Goal: Task Accomplishment & Management: Complete application form

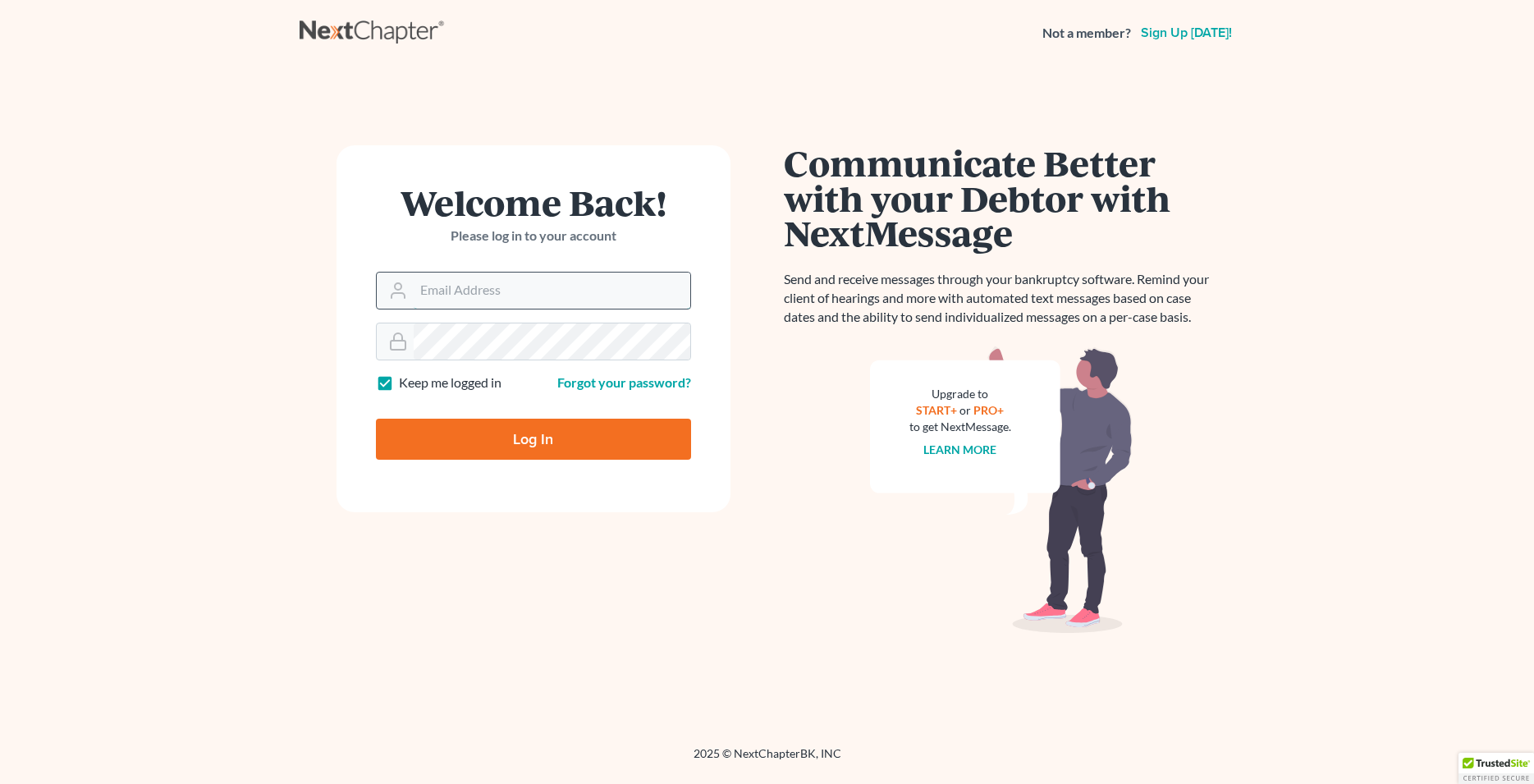
click at [502, 298] on input "Email Address" at bounding box center [552, 291] width 277 height 36
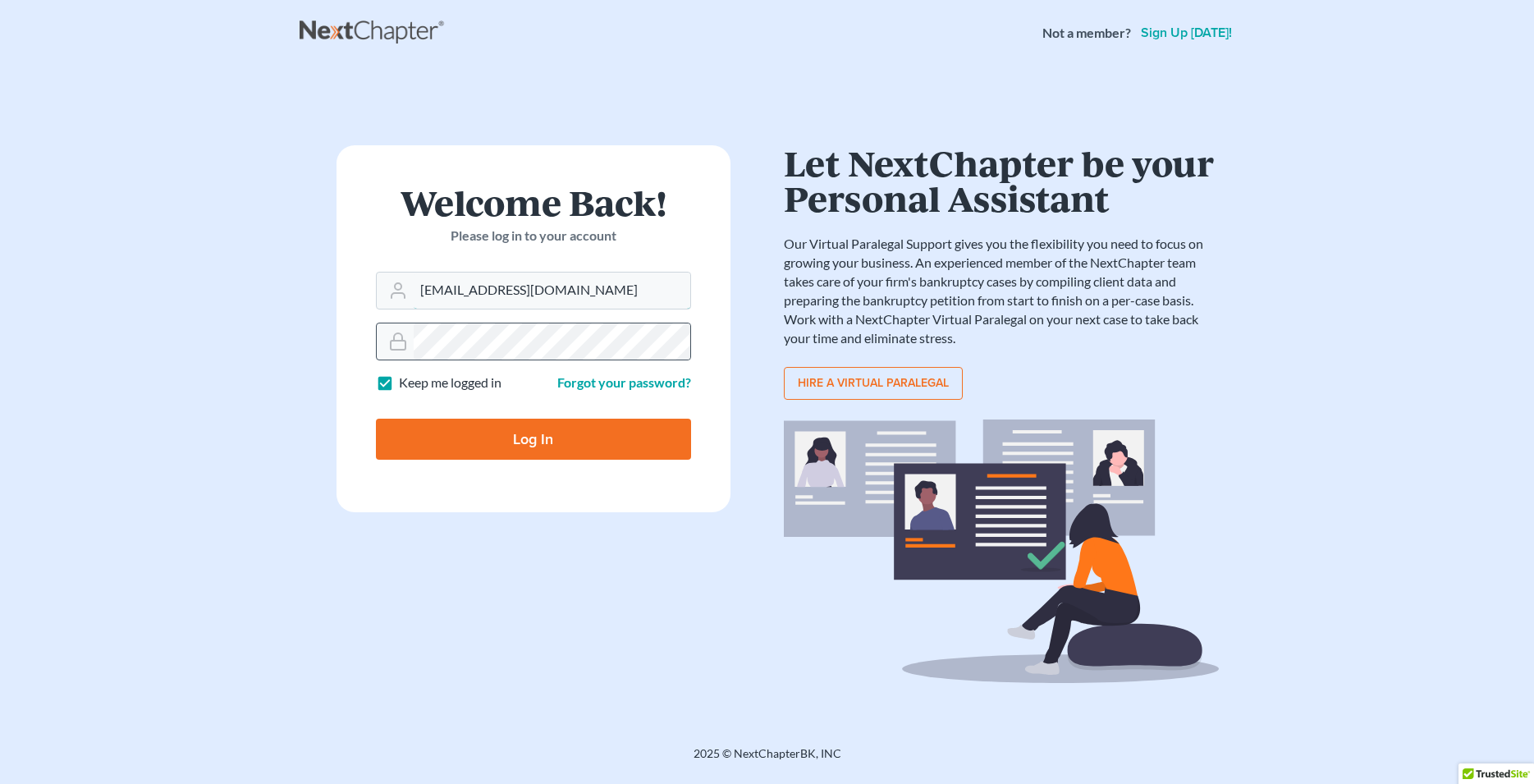
type input "Lafayette@calsadalw.com"
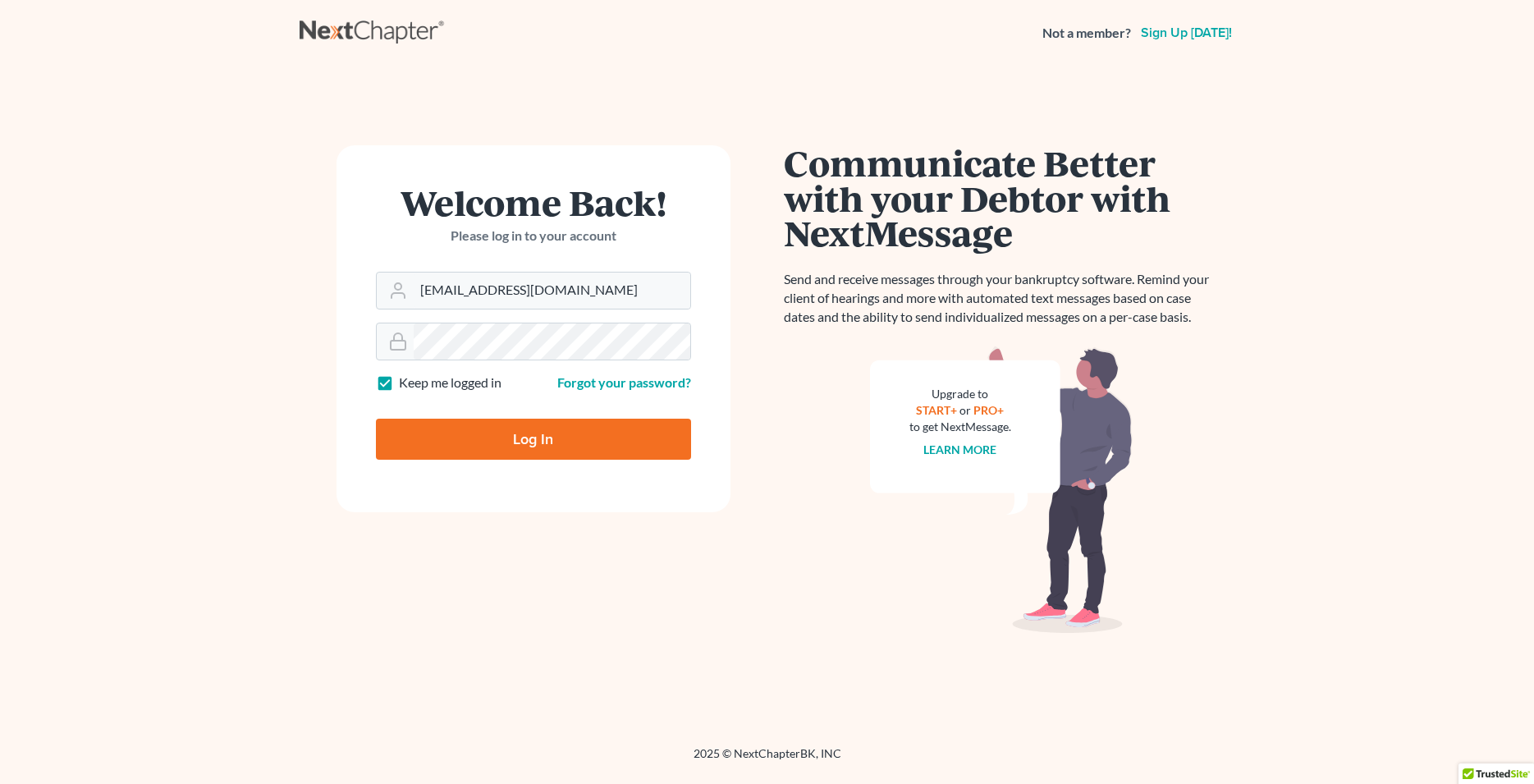
click at [551, 451] on input "Log In" at bounding box center [534, 439] width 315 height 41
type input "Thinking..."
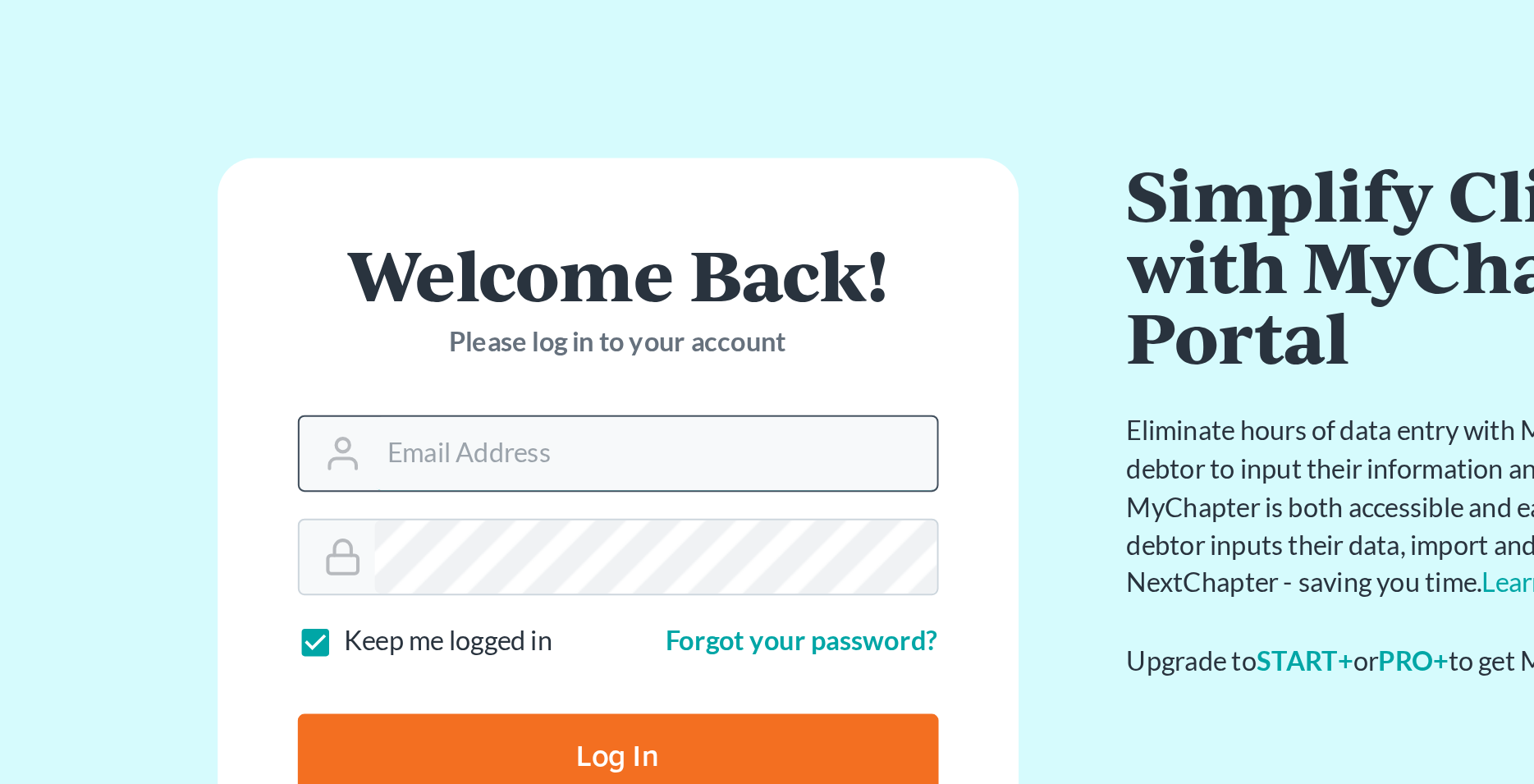
click at [471, 283] on input "Email Address" at bounding box center [552, 291] width 277 height 36
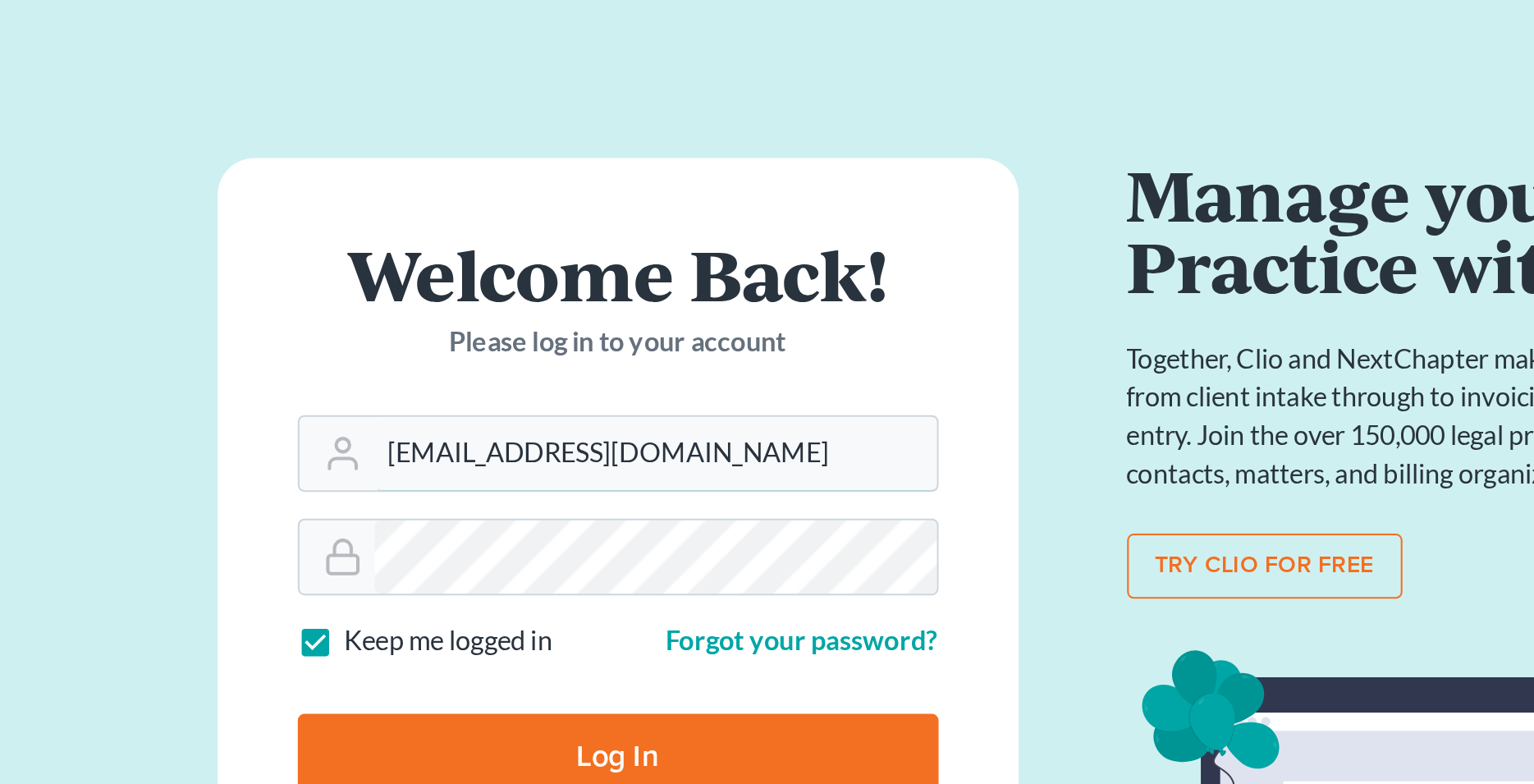
type input "[EMAIL_ADDRESS][DOMAIN_NAME]"
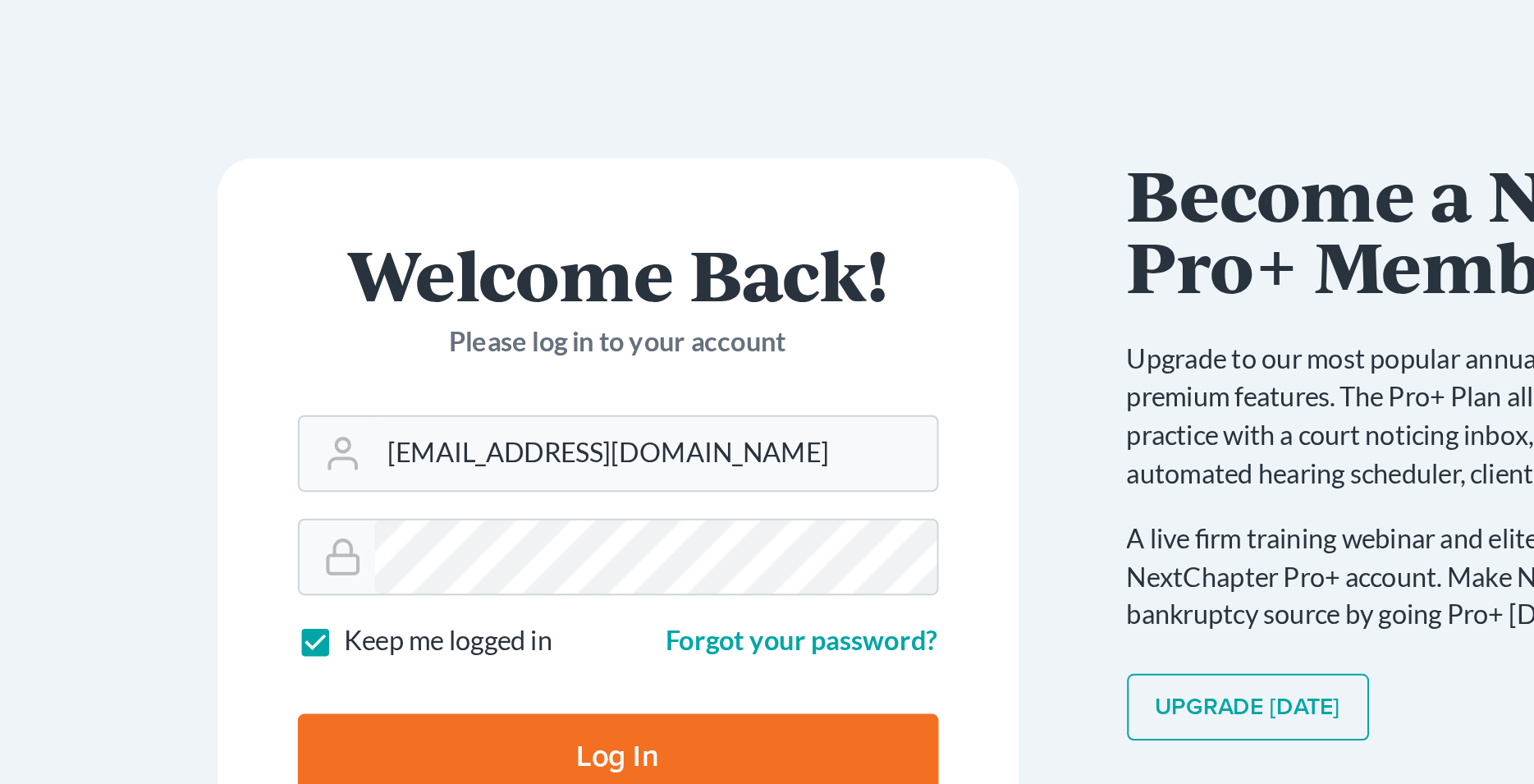
click at [520, 432] on input "Log In" at bounding box center [534, 439] width 315 height 41
type input "Thinking..."
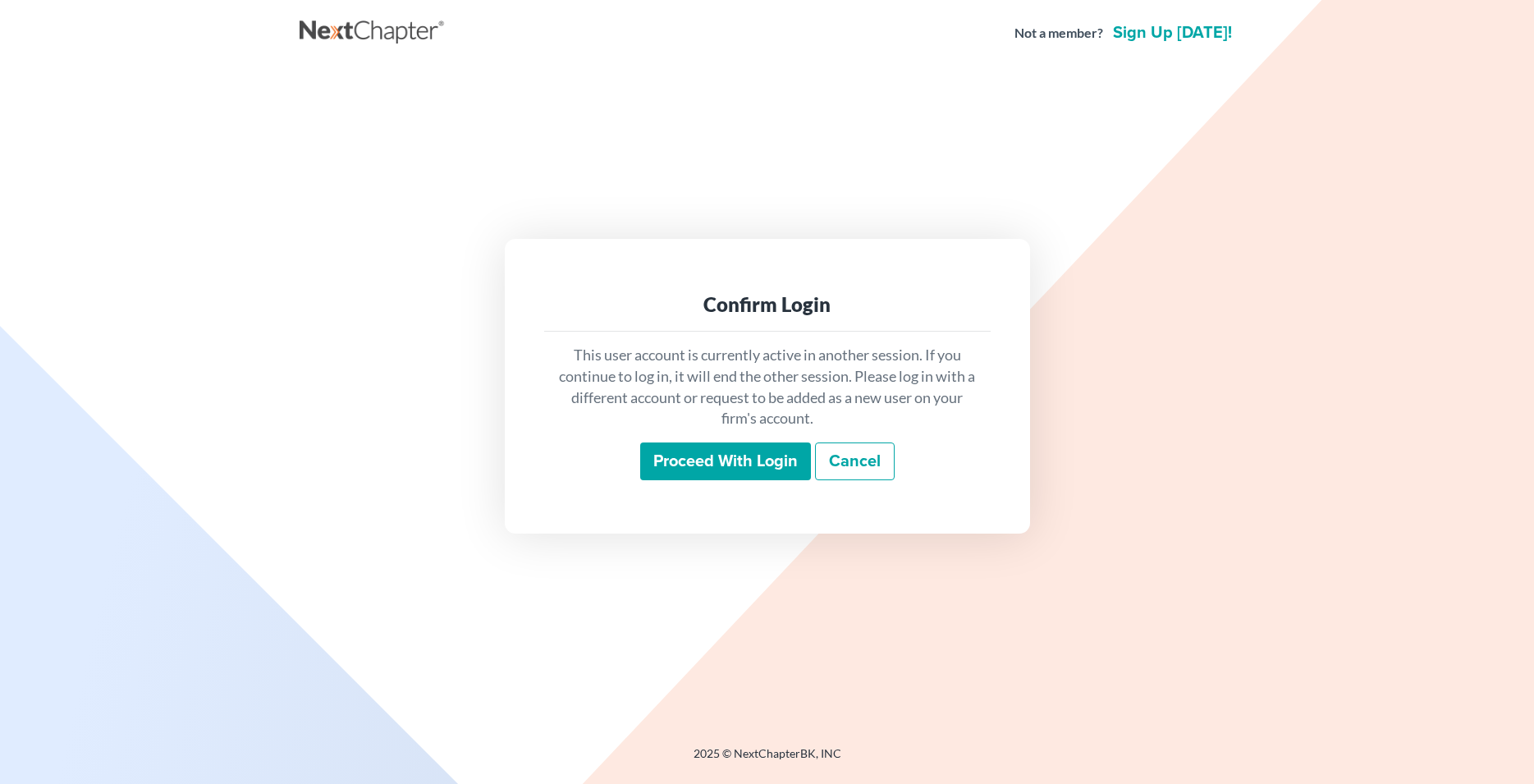
click at [719, 475] on input "Proceed with login" at bounding box center [725, 462] width 171 height 38
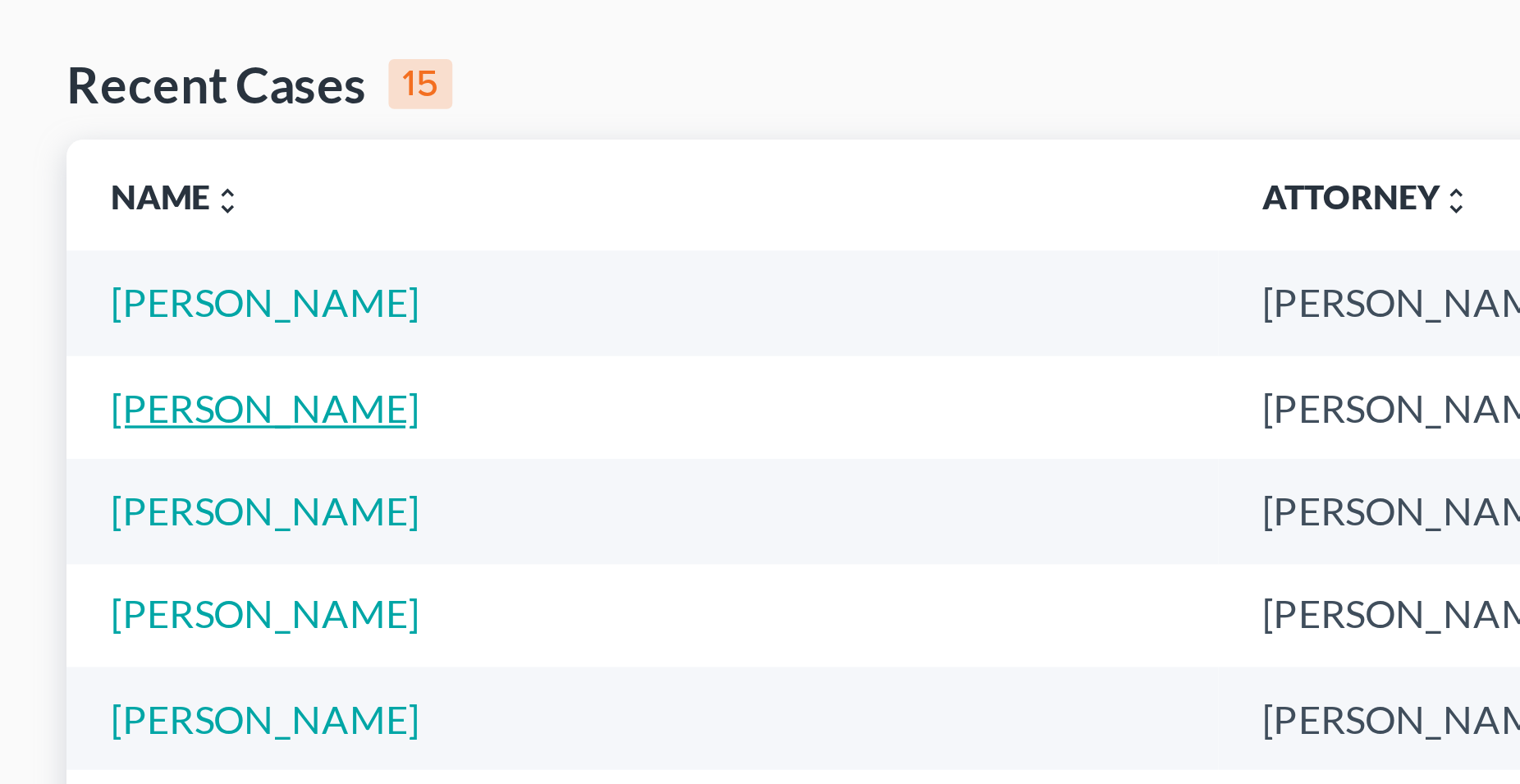
click at [122, 203] on link "Amador-Santos, Diluvina" at bounding box center [79, 197] width 91 height 14
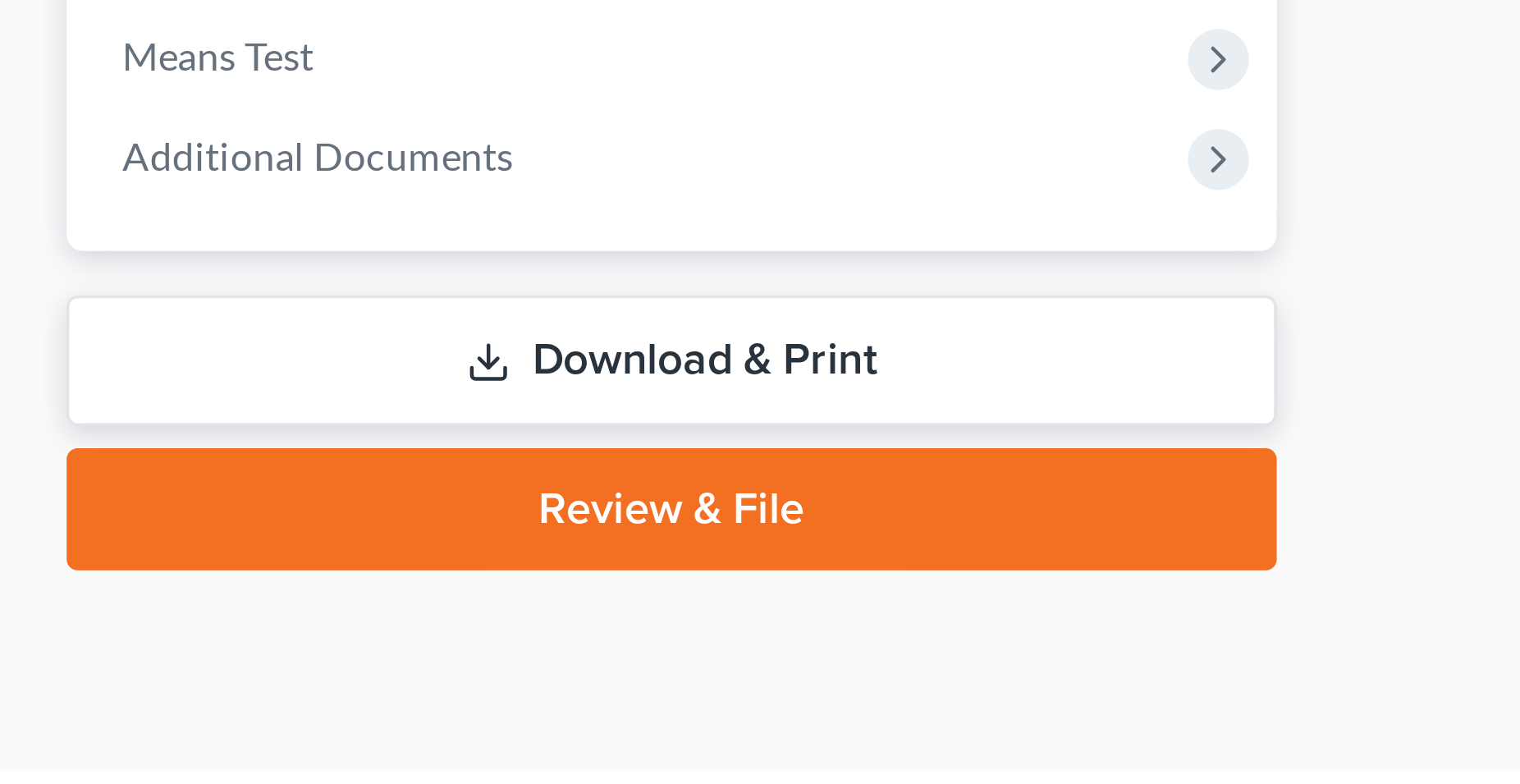
scroll to position [86, 0]
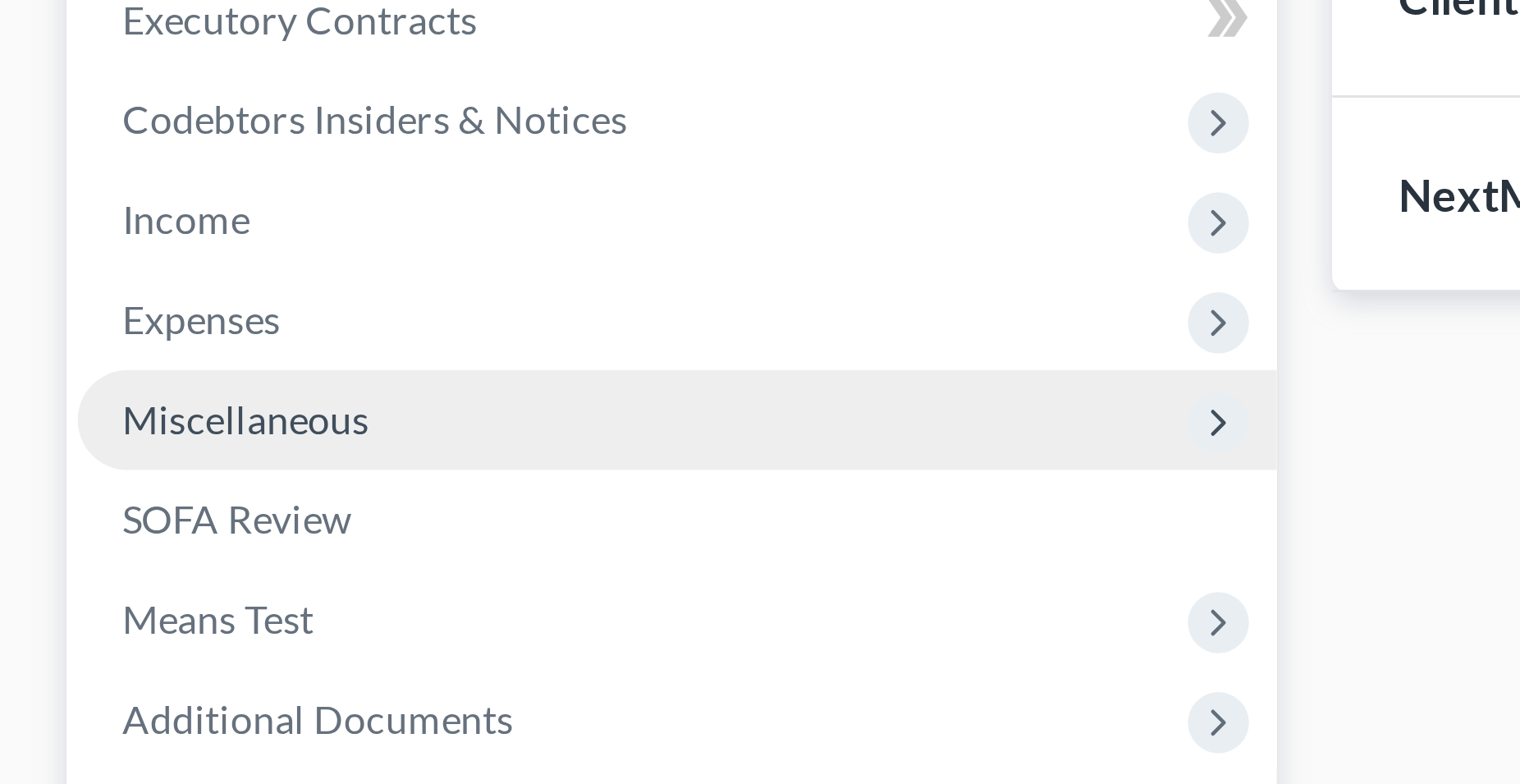
click at [92, 515] on span "Miscellaneous" at bounding box center [73, 512] width 73 height 14
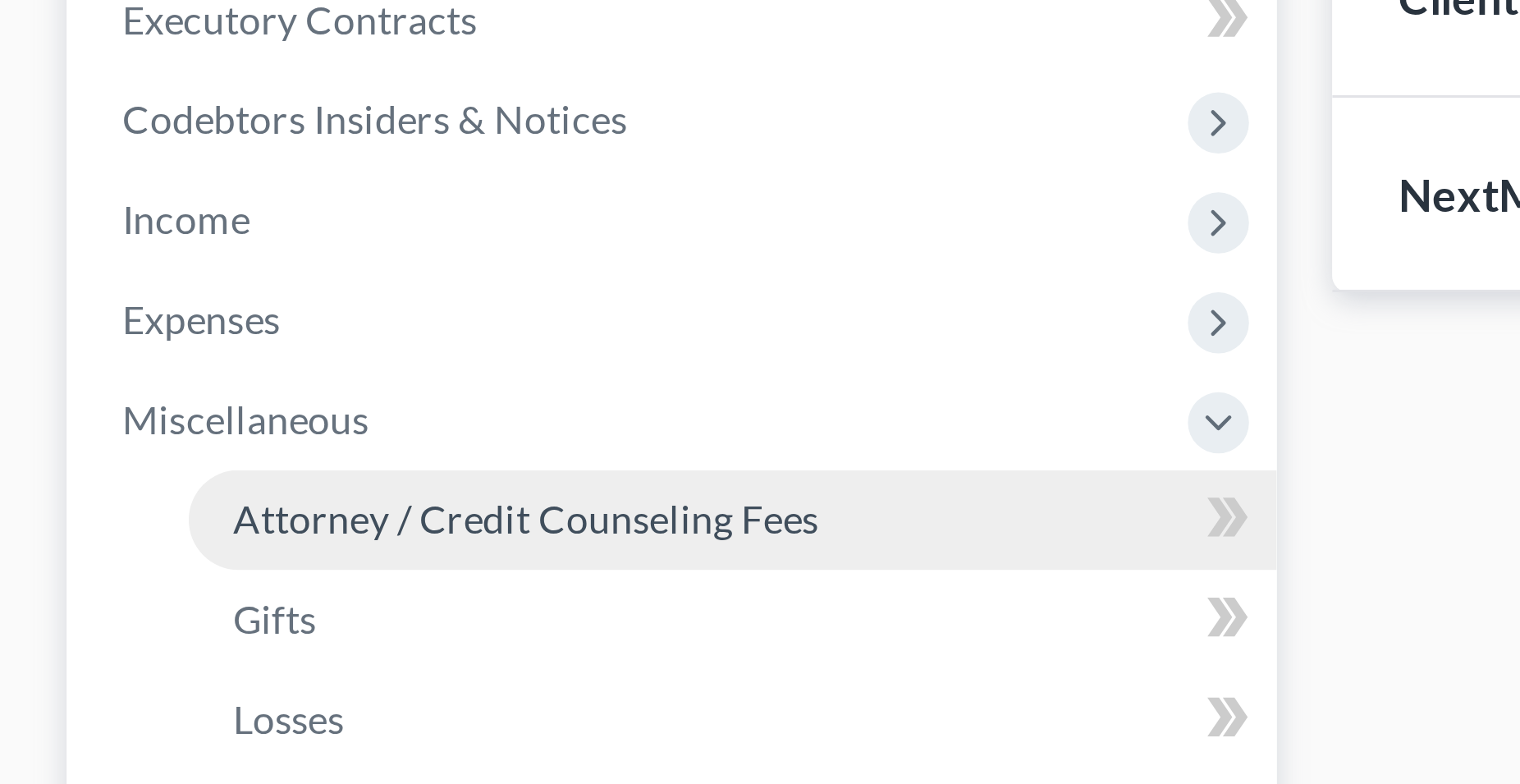
click at [138, 544] on span "Attorney / Credit Counseling Fees" at bounding box center [155, 542] width 173 height 14
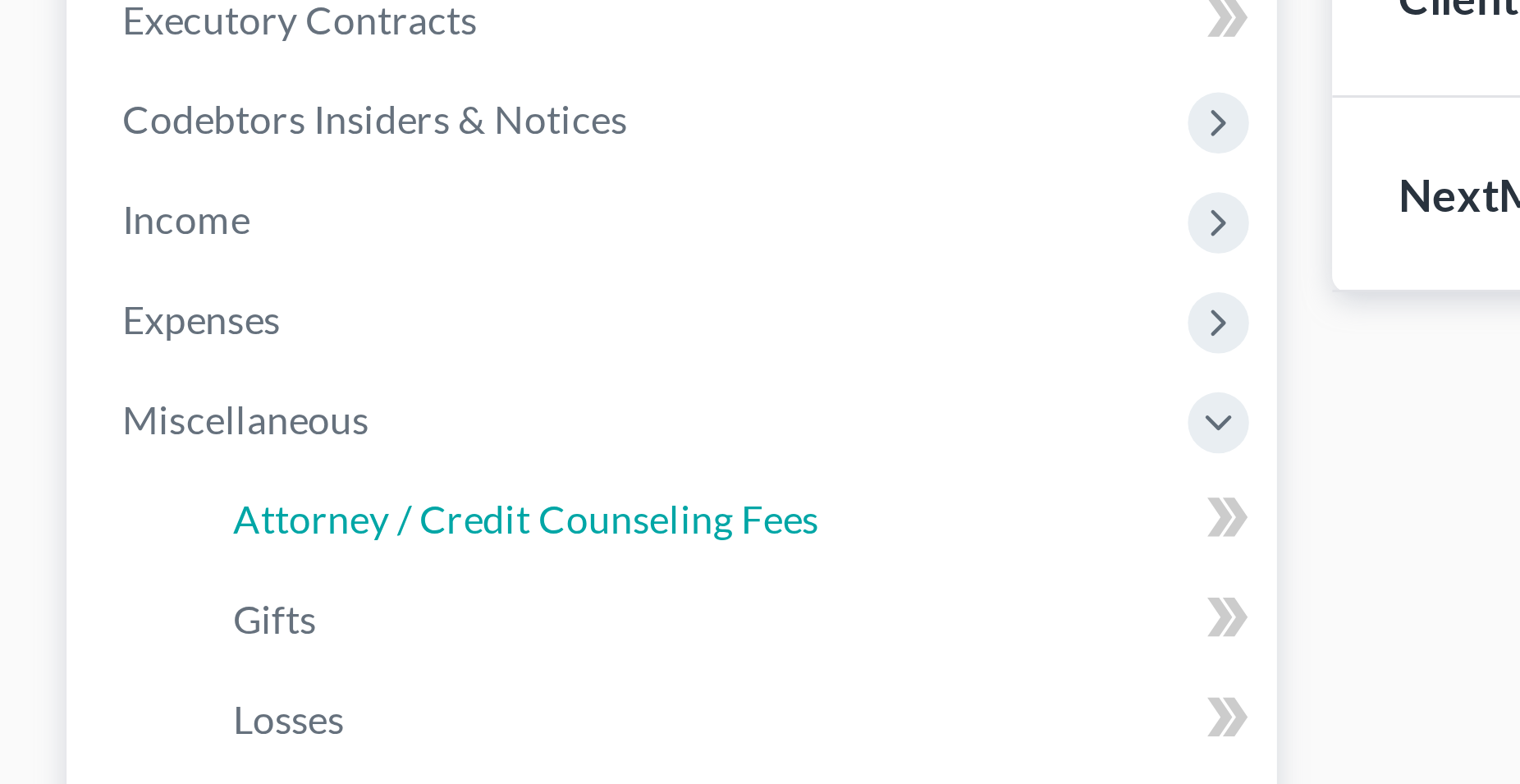
select select "0"
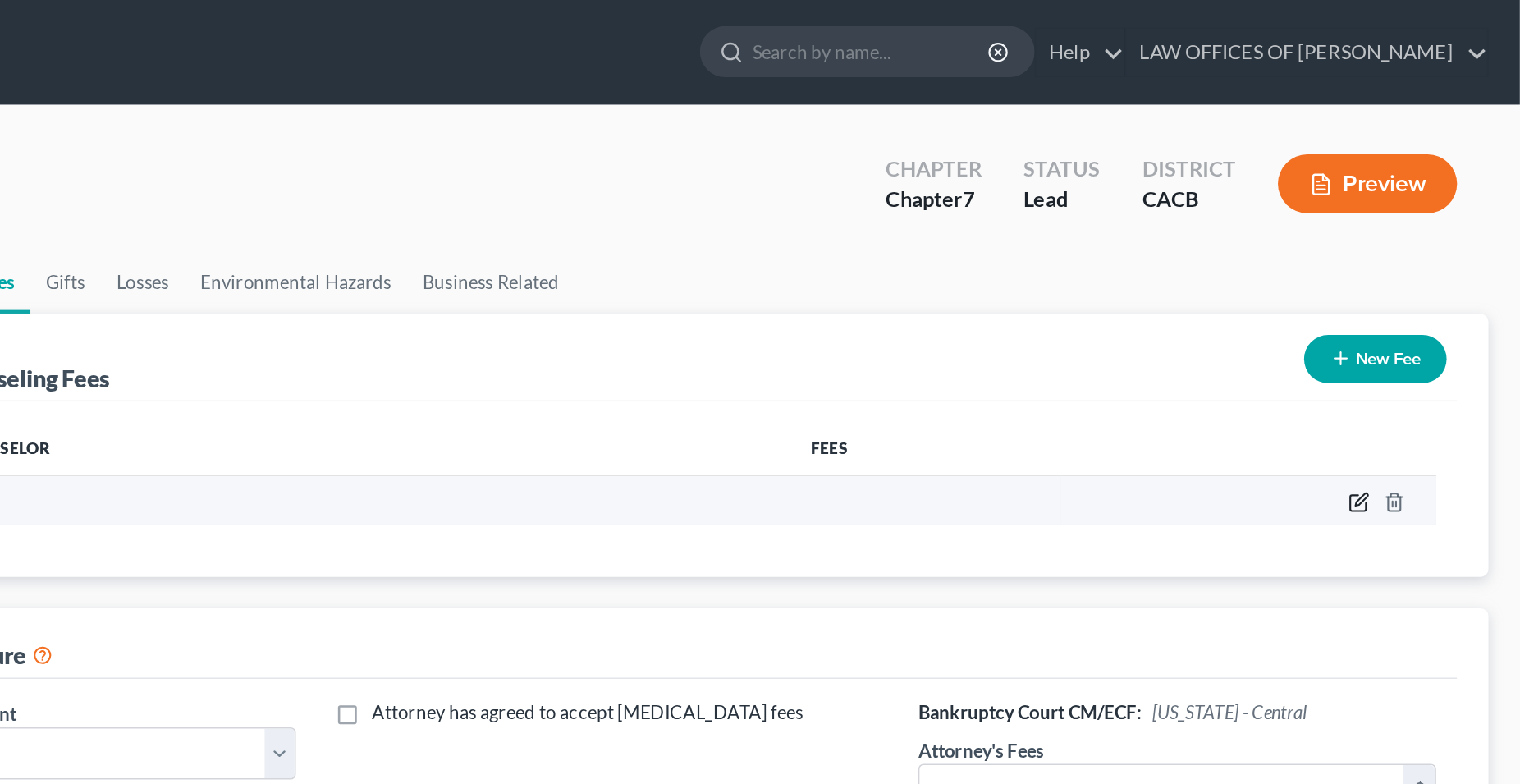
click at [1420, 312] on icon "button" at bounding box center [1420, 312] width 7 height 7
select select "4"
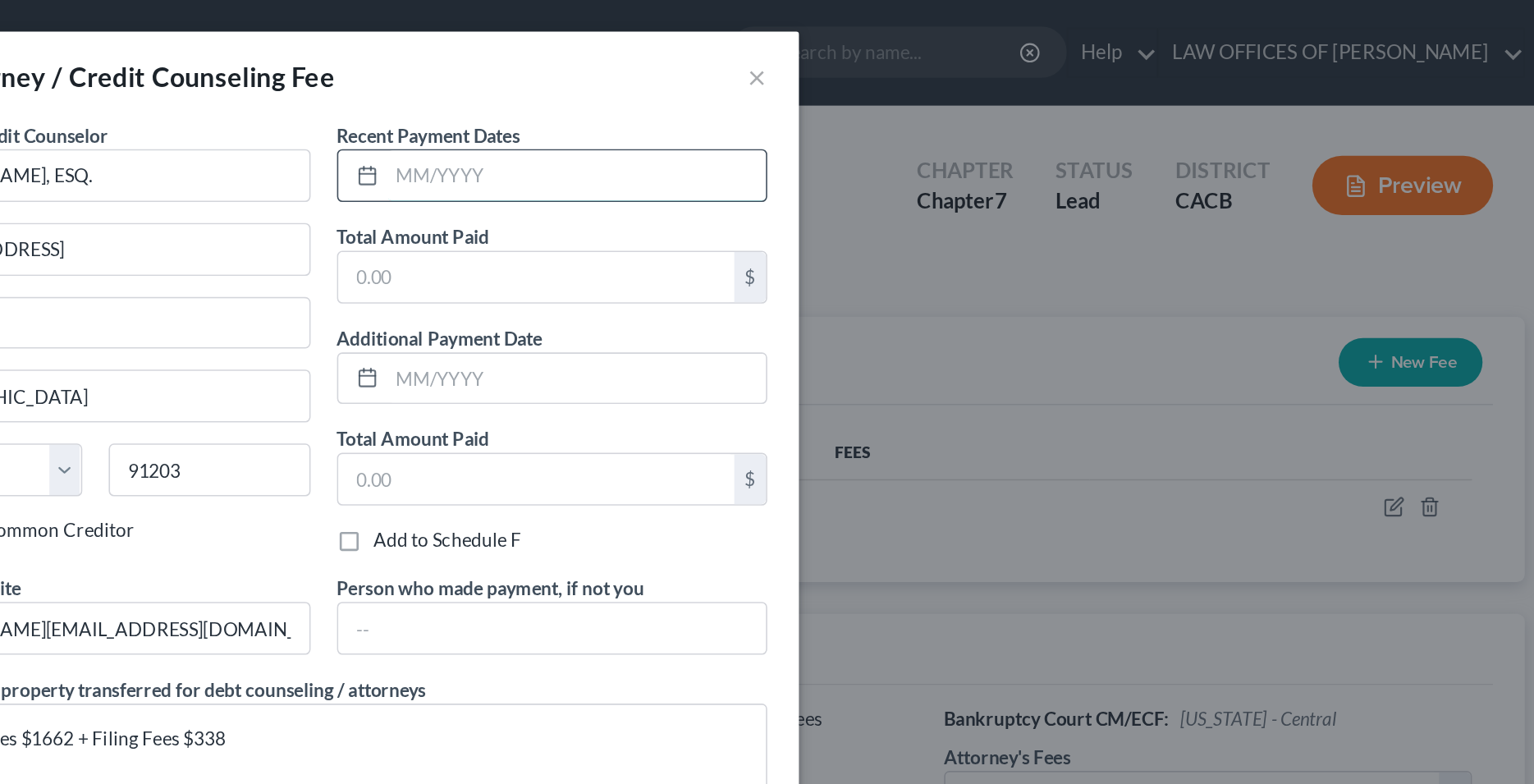
click at [852, 102] on input "text" at bounding box center [924, 109] width 235 height 31
type input "10/2025"
click at [849, 173] on input "text" at bounding box center [899, 172] width 246 height 31
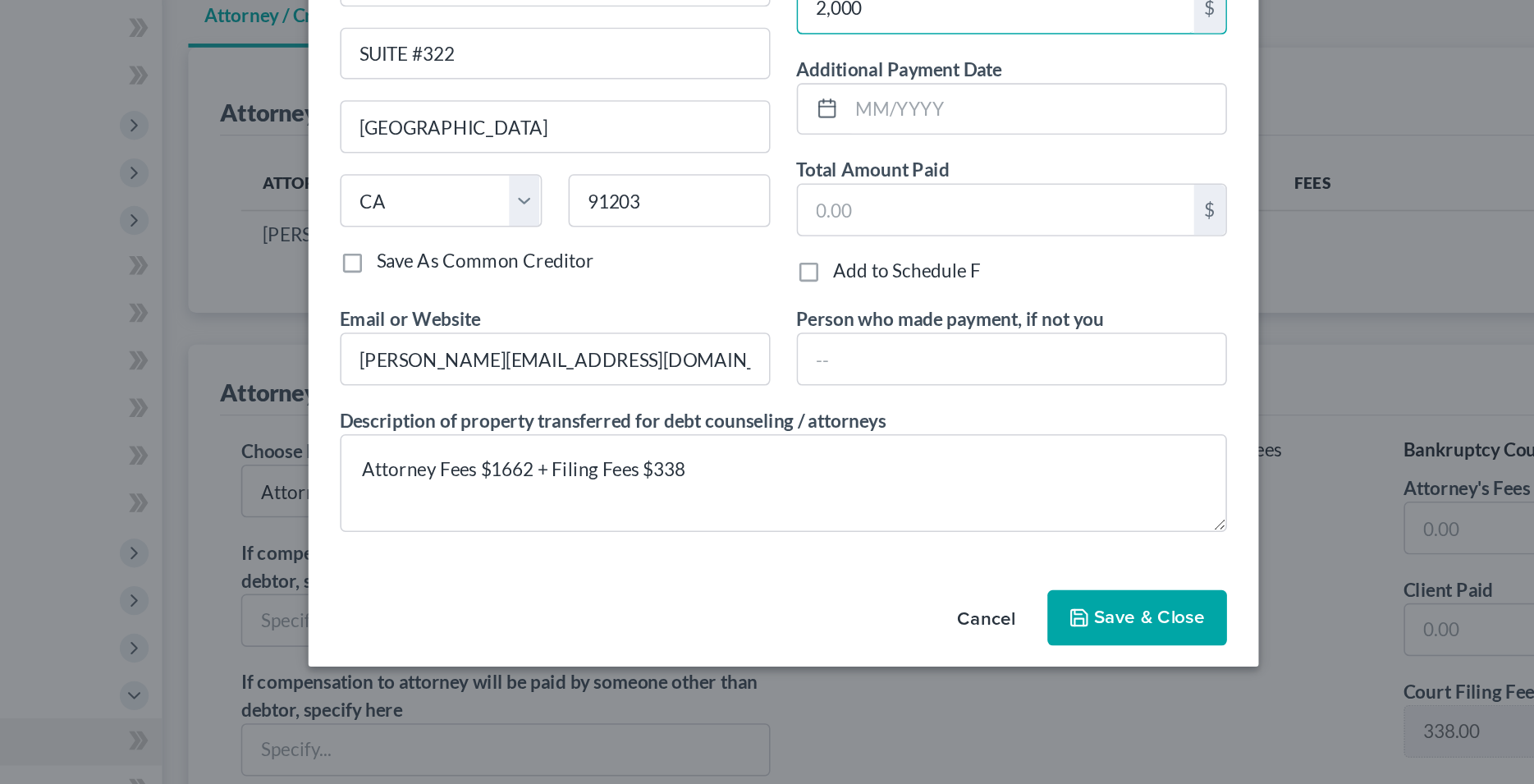
type input "2,000"
click at [1000, 551] on span "Save & Close" at bounding box center [995, 551] width 69 height 14
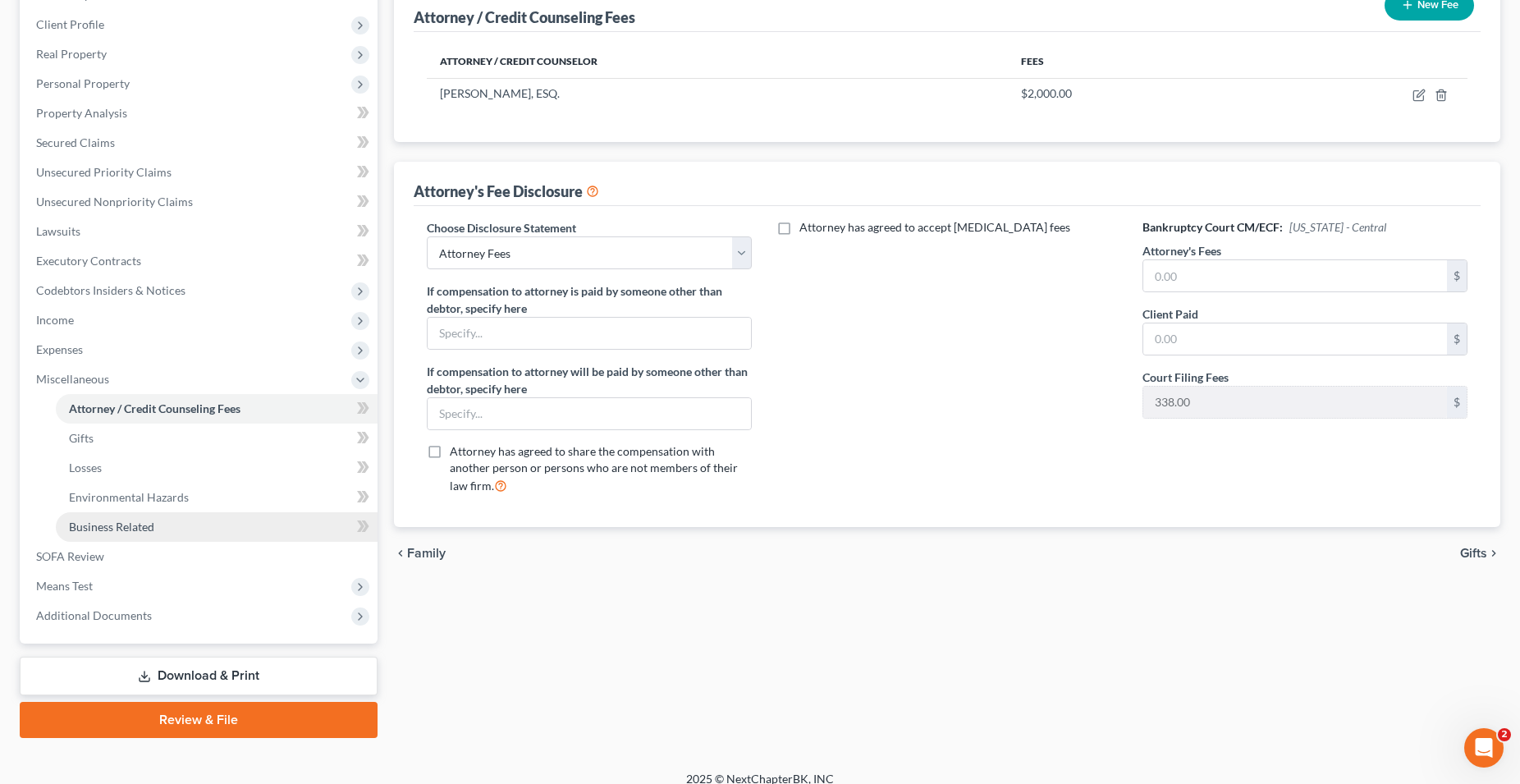
scroll to position [235, 0]
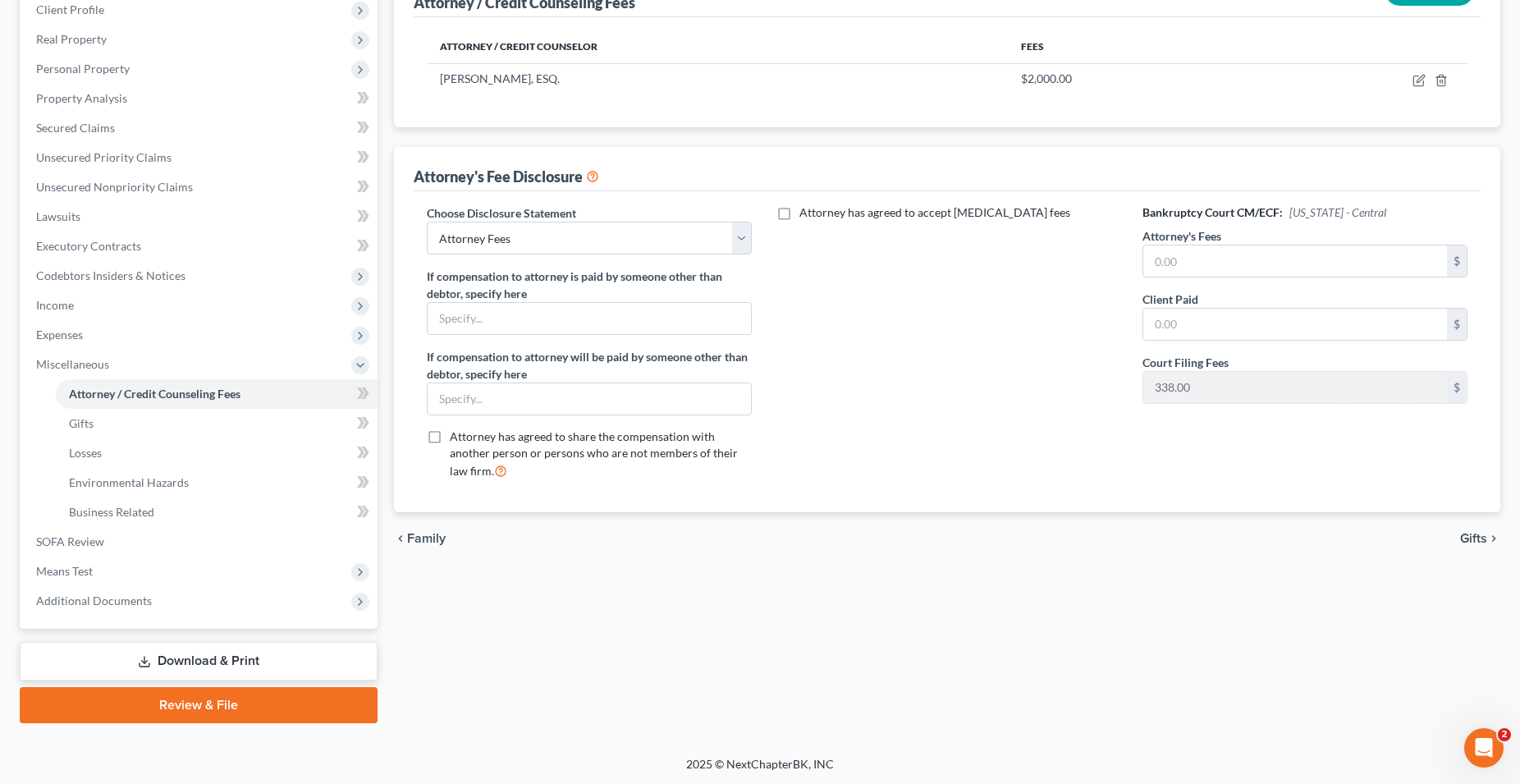
click at [238, 663] on link "Download & Print" at bounding box center [199, 661] width 358 height 39
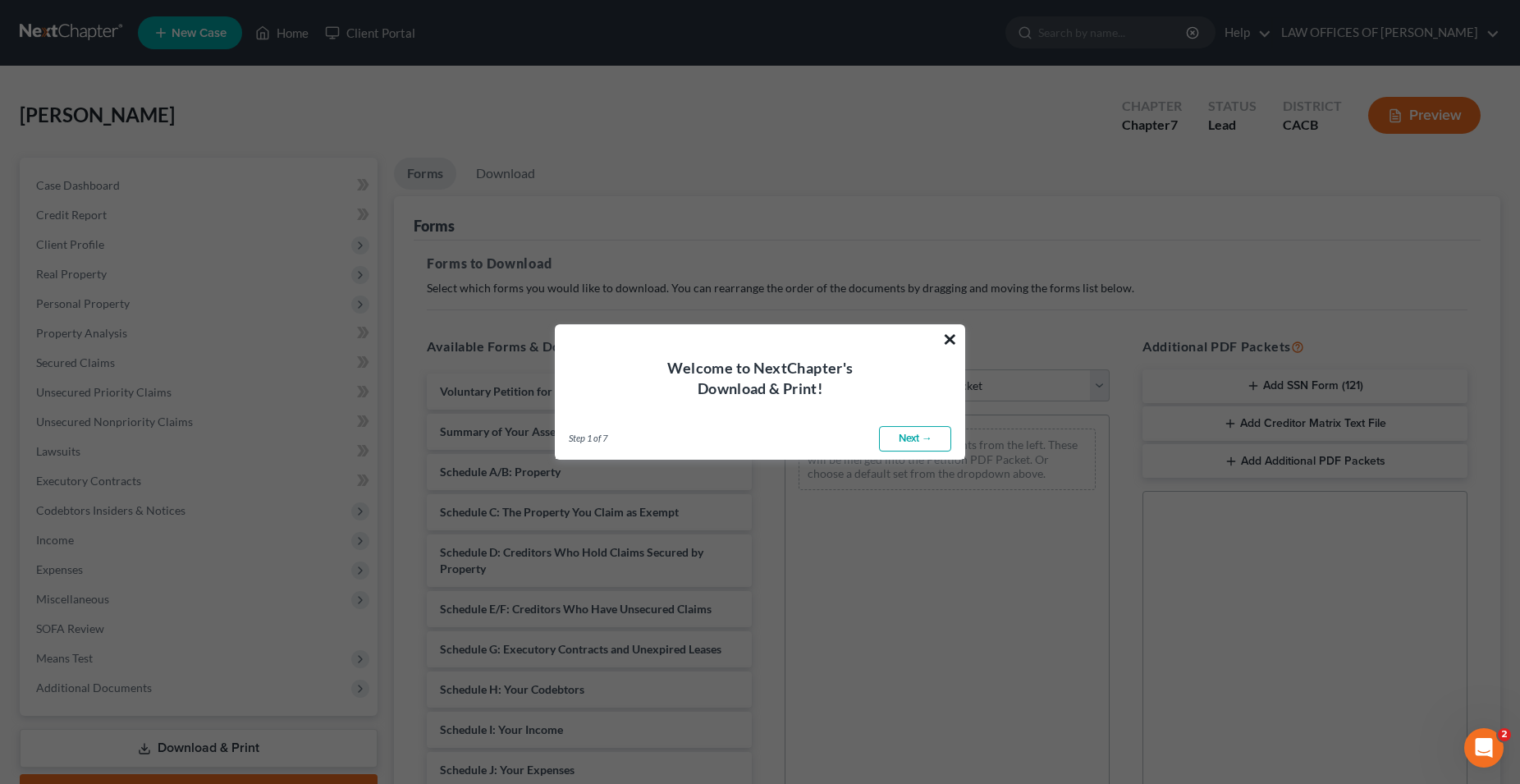
click at [946, 343] on button "×" at bounding box center [950, 339] width 16 height 27
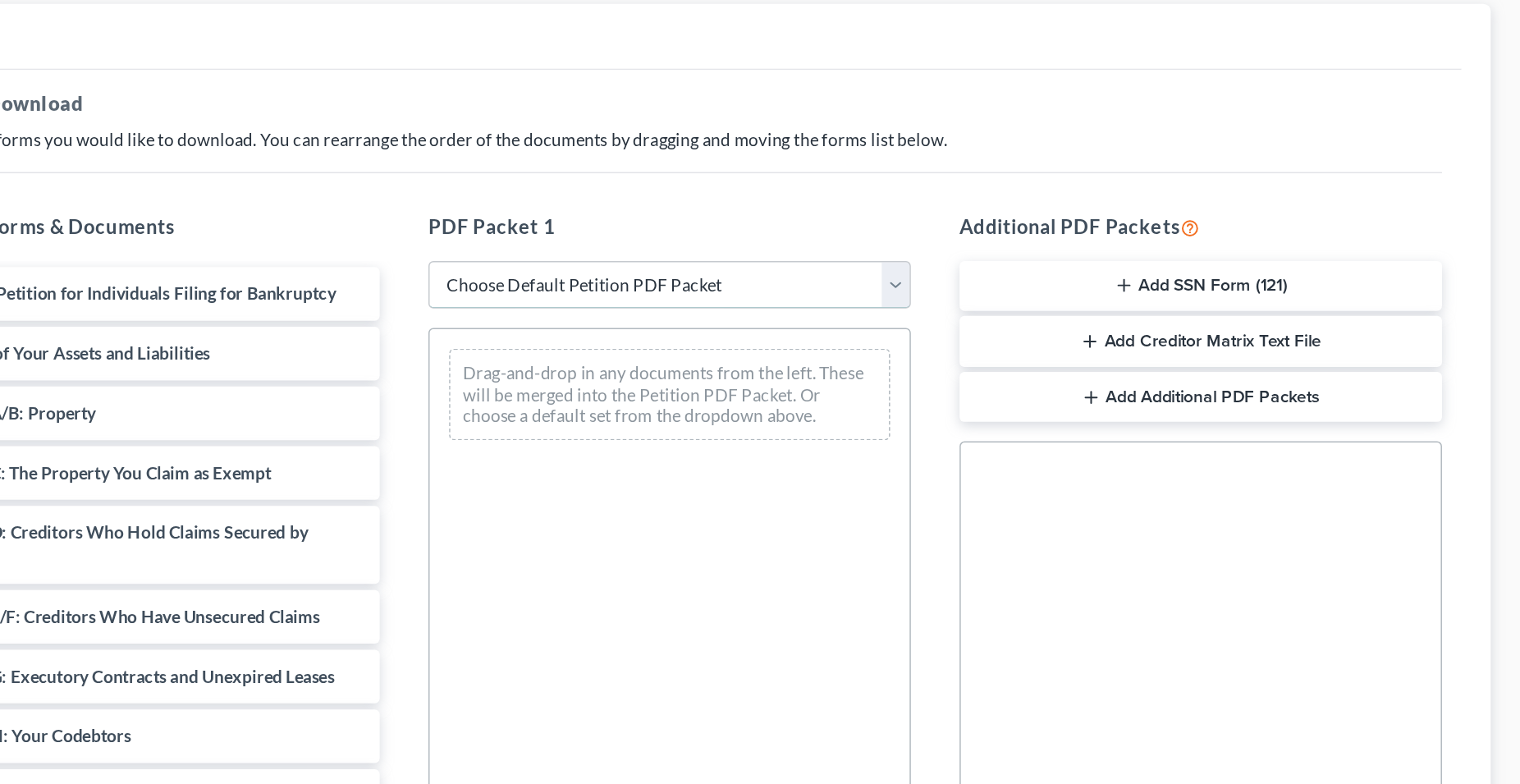
click at [785, 370] on select "Choose Default Petition PDF Packet Complete Bankruptcy Petition (all forms and …" at bounding box center [947, 386] width 325 height 33
select select "0"
click option "Complete Bankruptcy Petition (all forms and schedules)" at bounding box center [0, 0] width 0 height 0
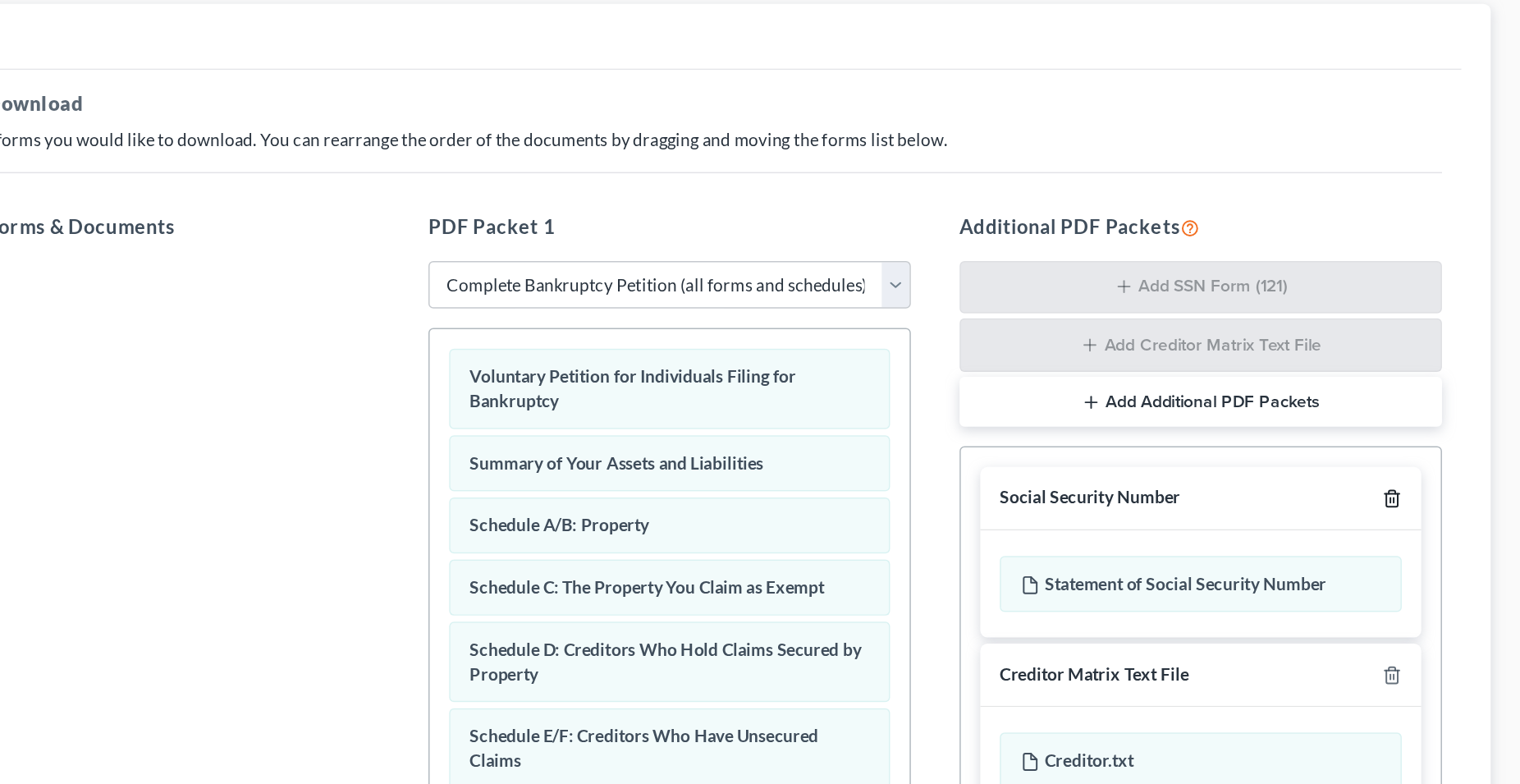
click at [1431, 525] on icon "button" at bounding box center [1433, 530] width 7 height 11
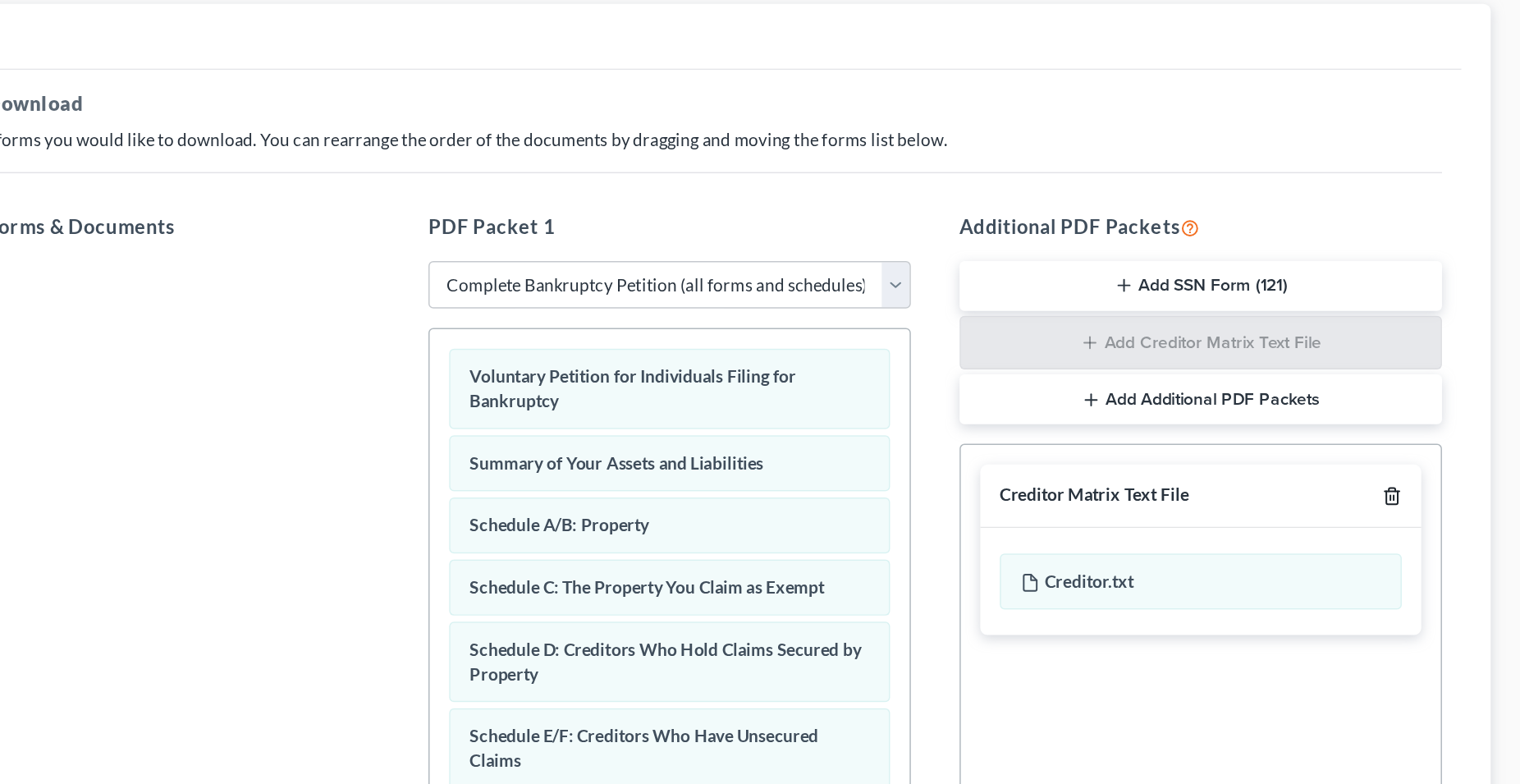
click at [1431, 525] on icon "button" at bounding box center [1434, 528] width 13 height 13
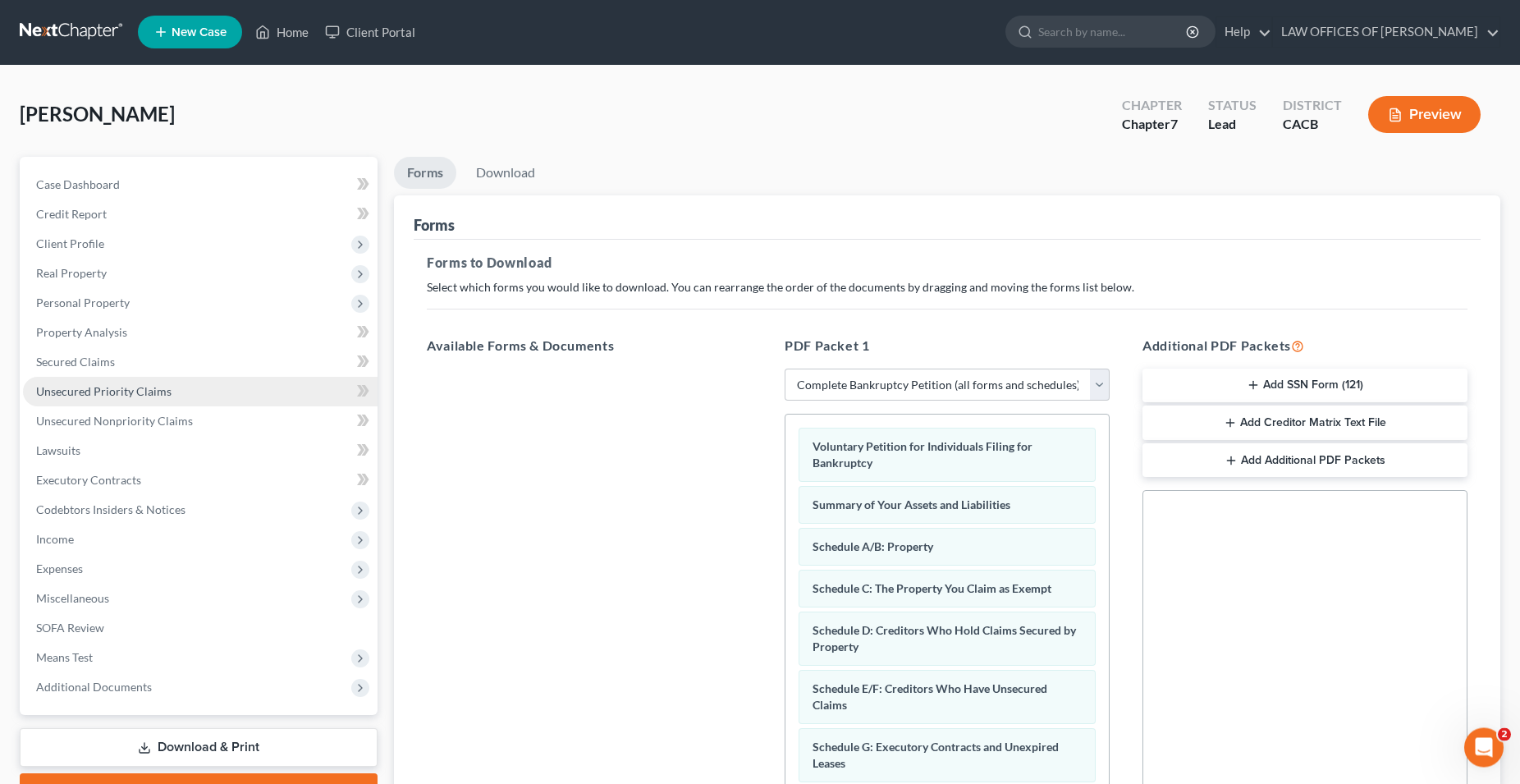
click at [138, 402] on link "Unsecured Priority Claims" at bounding box center [201, 393] width 355 height 30
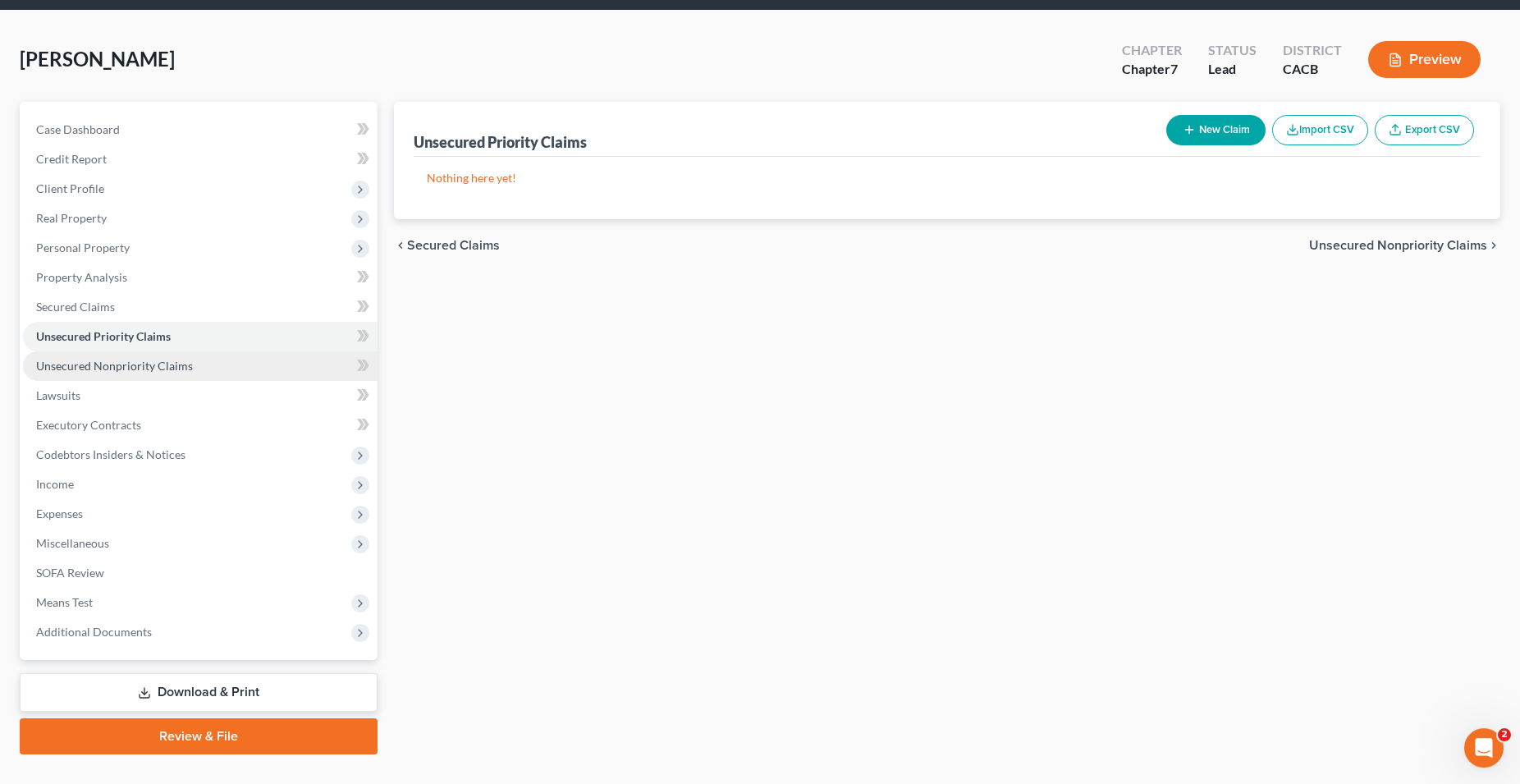
scroll to position [87, 0]
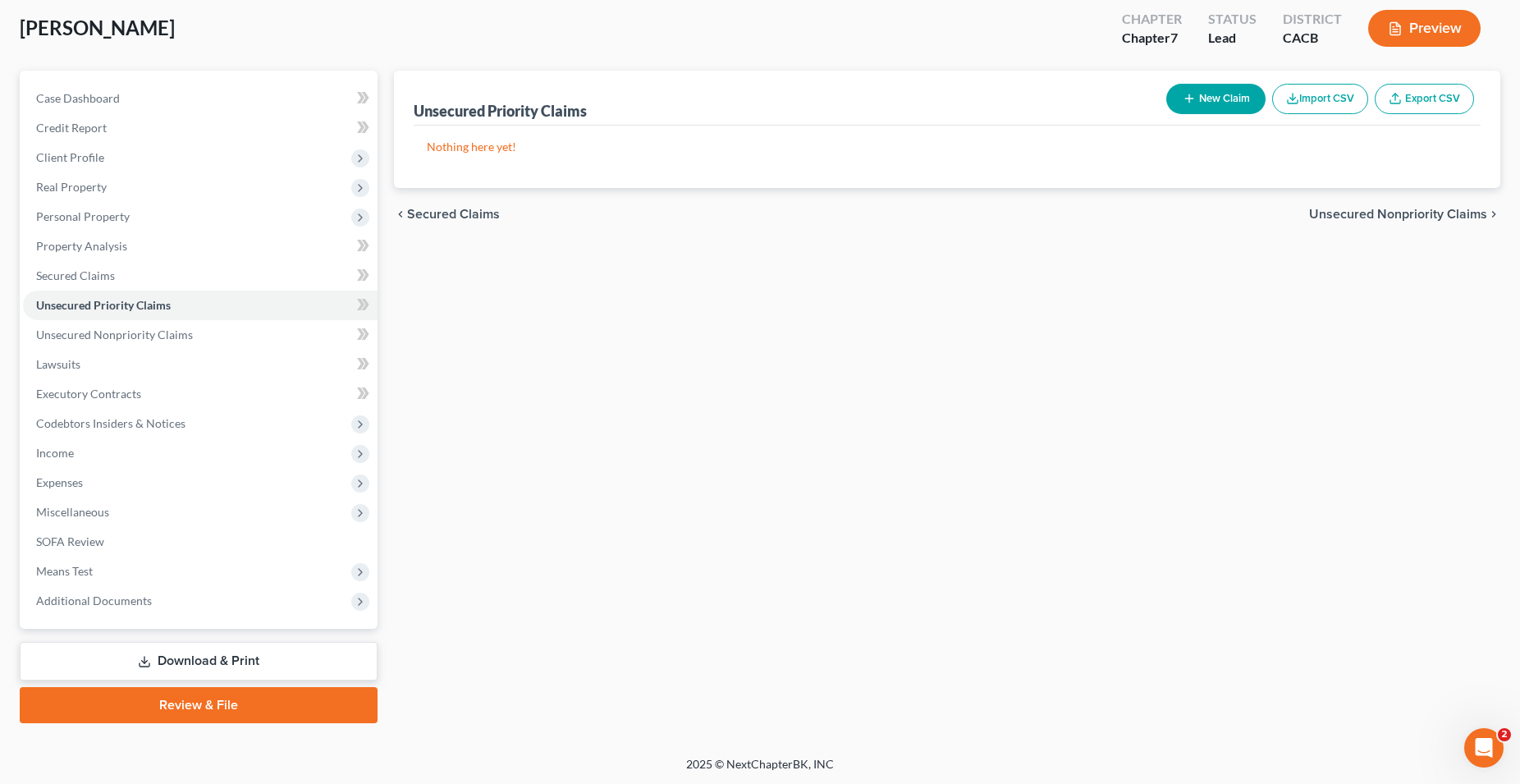
click at [180, 666] on link "Download & Print" at bounding box center [199, 661] width 358 height 39
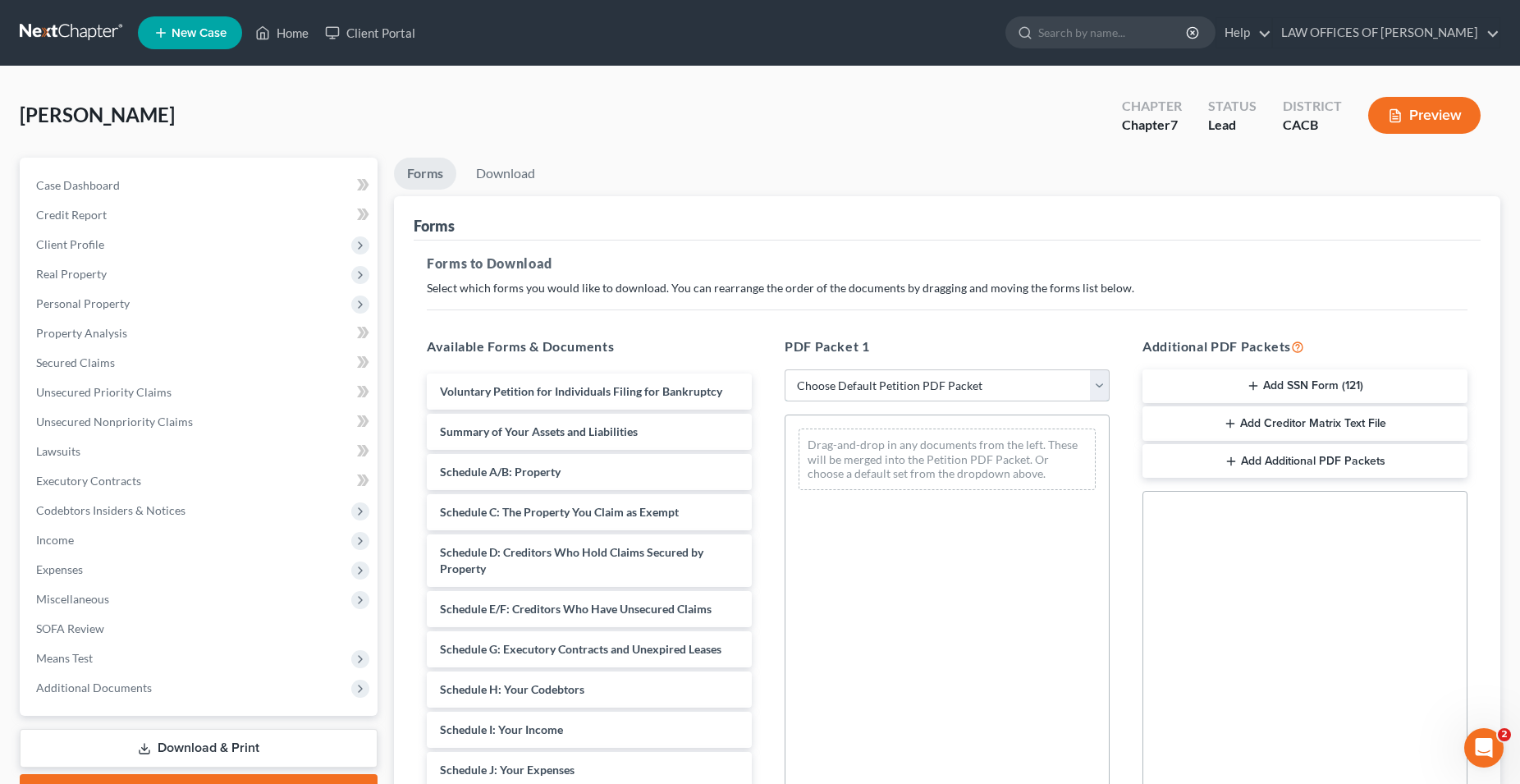
click at [785, 370] on select "Choose Default Petition PDF Packet Complete Bankruptcy Petition (all forms and …" at bounding box center [947, 386] width 325 height 33
select select "0"
click option "Complete Bankruptcy Petition (all forms and schedules)" at bounding box center [0, 0] width 0 height 0
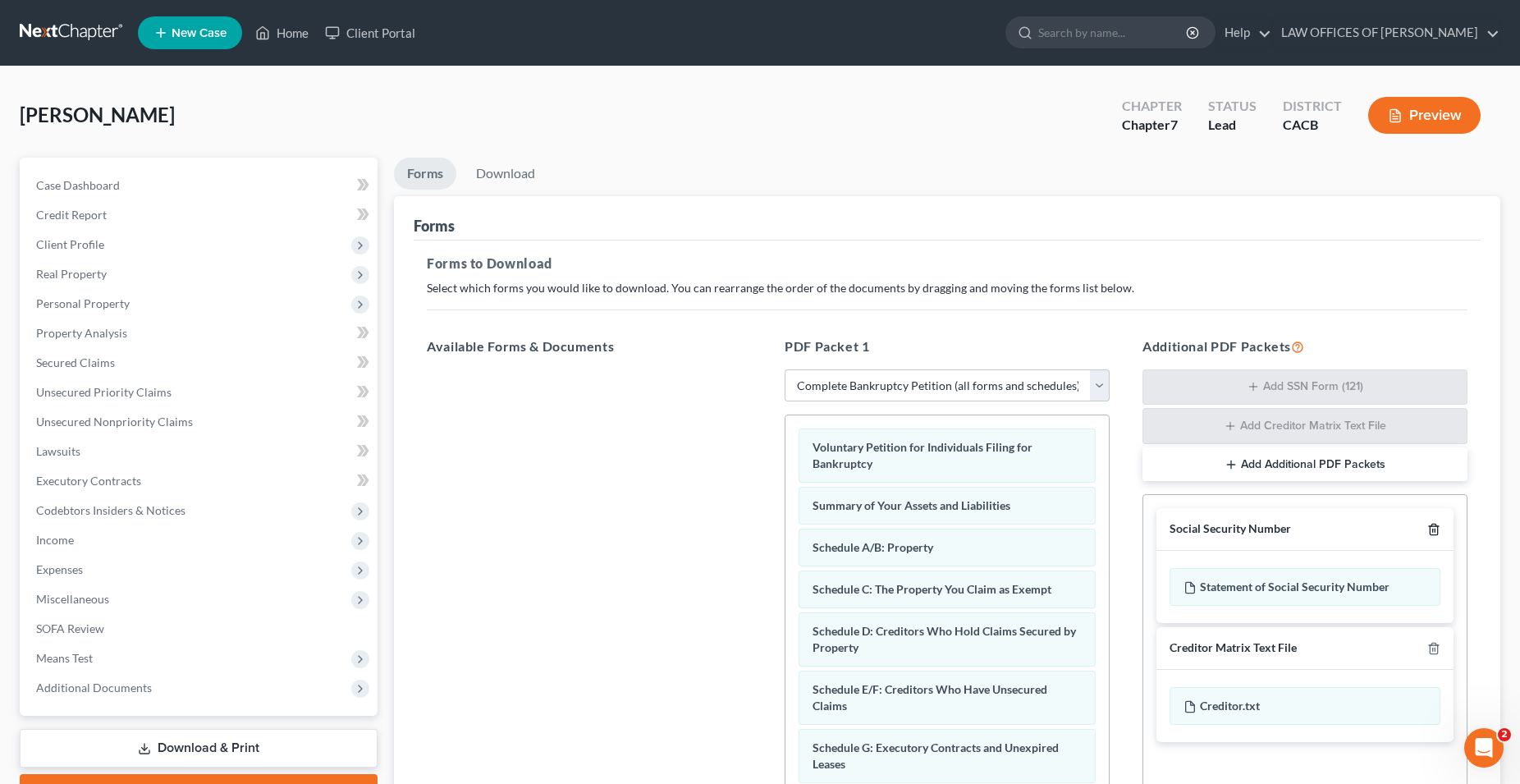
click at [1437, 530] on icon "button" at bounding box center [1433, 530] width 7 height 11
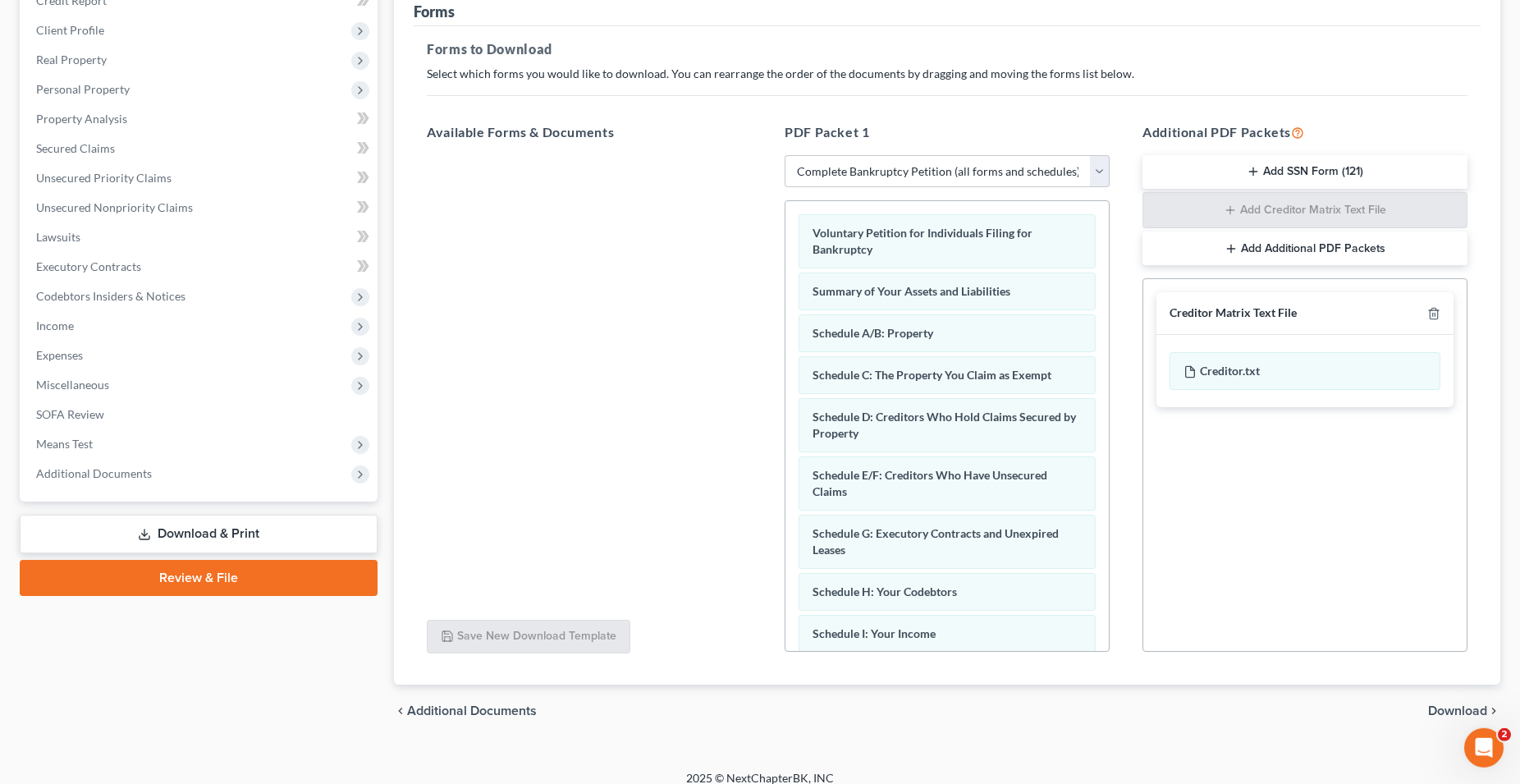
scroll to position [229, 0]
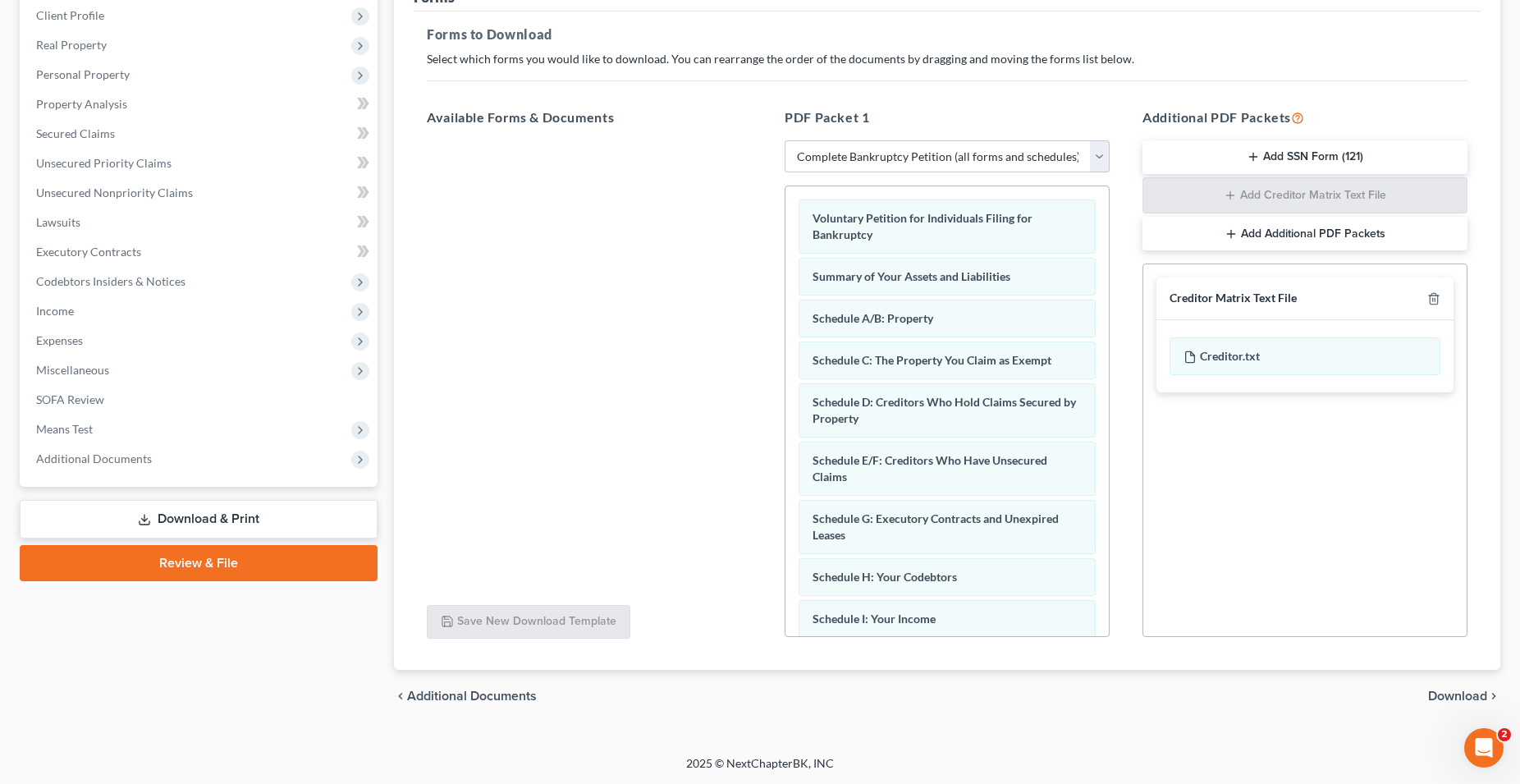
click at [1450, 695] on span "Download" at bounding box center [1457, 696] width 59 height 13
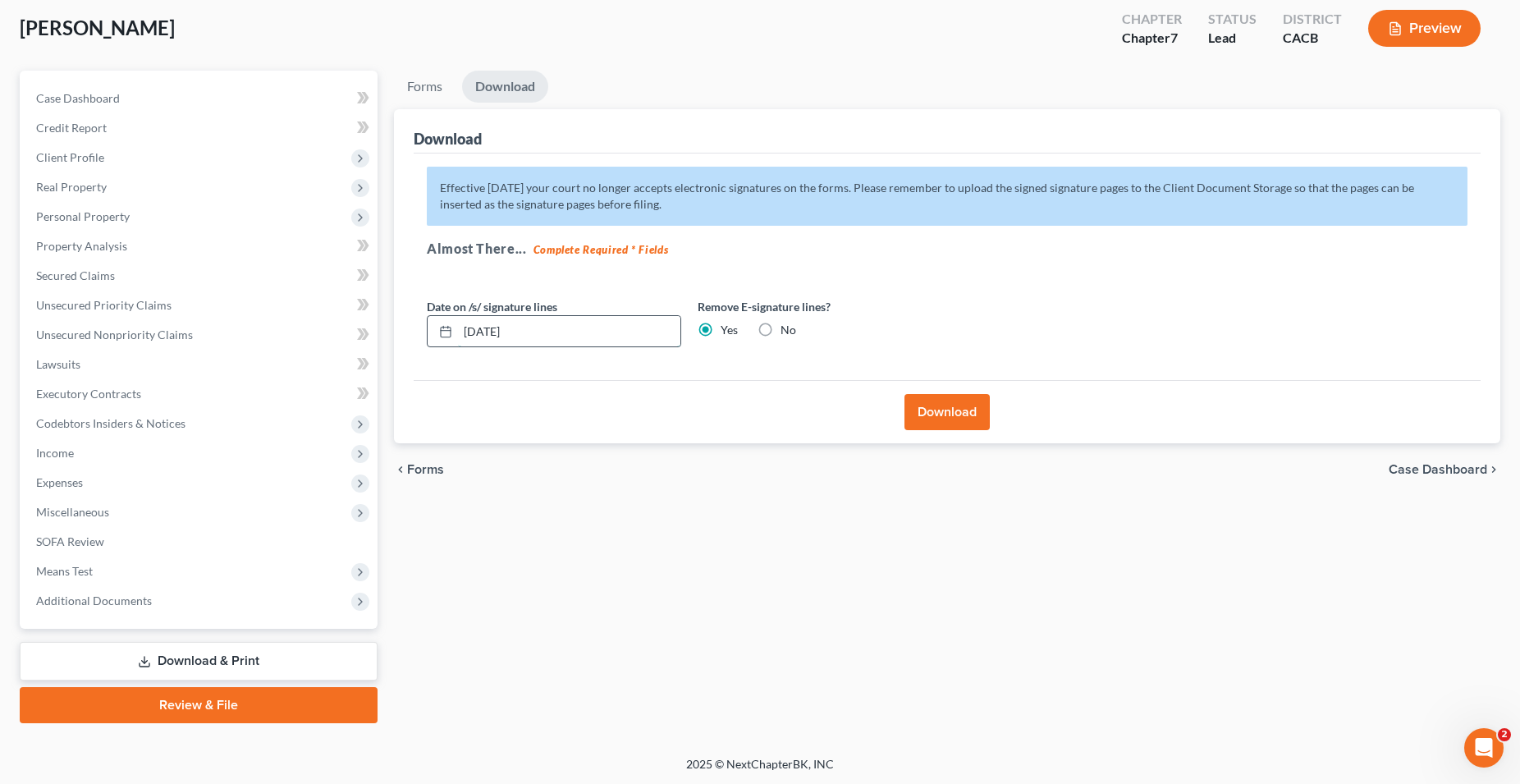
drag, startPoint x: 530, startPoint y: 317, endPoint x: 411, endPoint y: 335, distance: 120.4
click at [458, 335] on input "10/13/2025" at bounding box center [569, 332] width 222 height 31
click at [917, 410] on button "Download" at bounding box center [946, 412] width 85 height 36
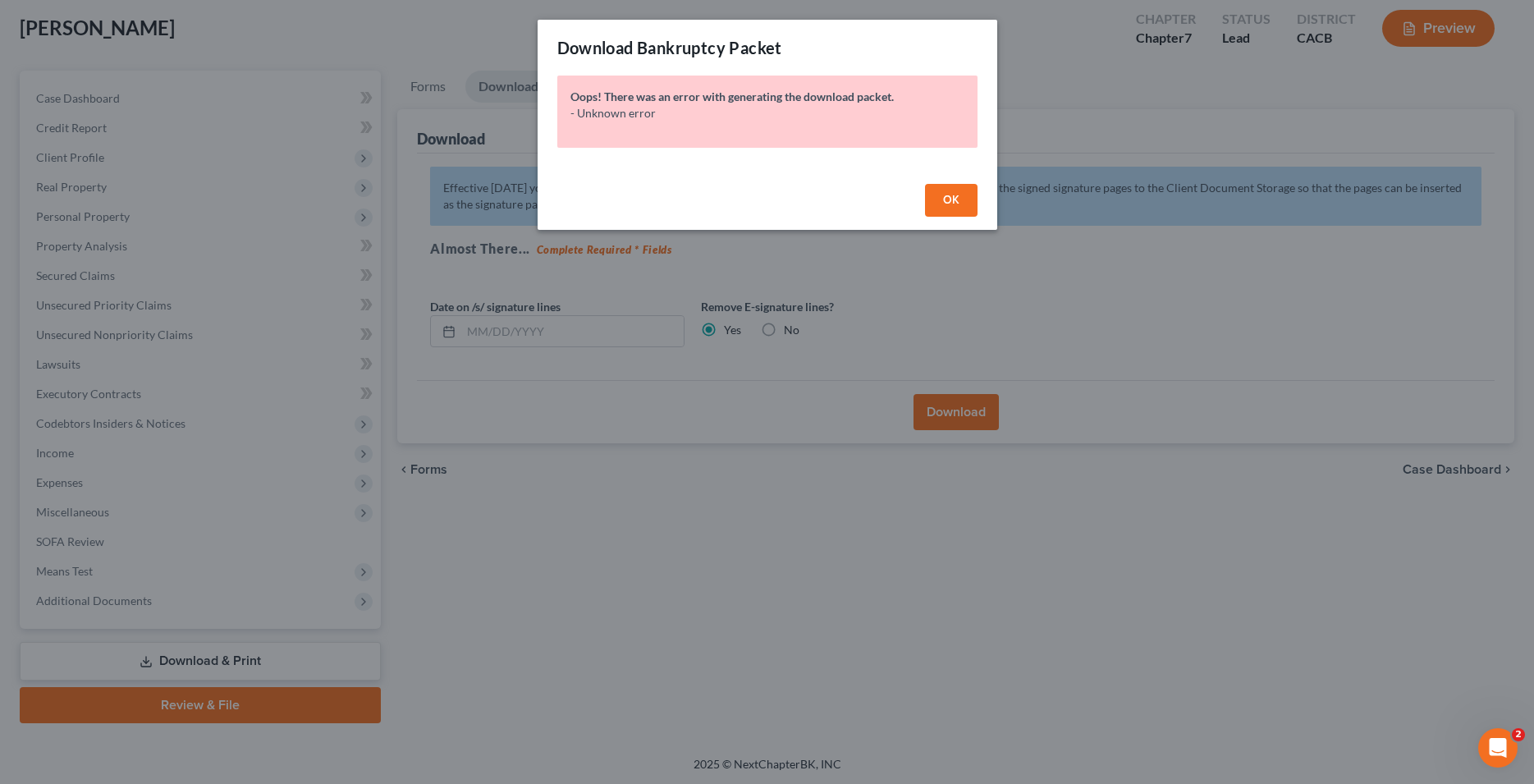
click at [960, 213] on button "OK" at bounding box center [951, 201] width 52 height 33
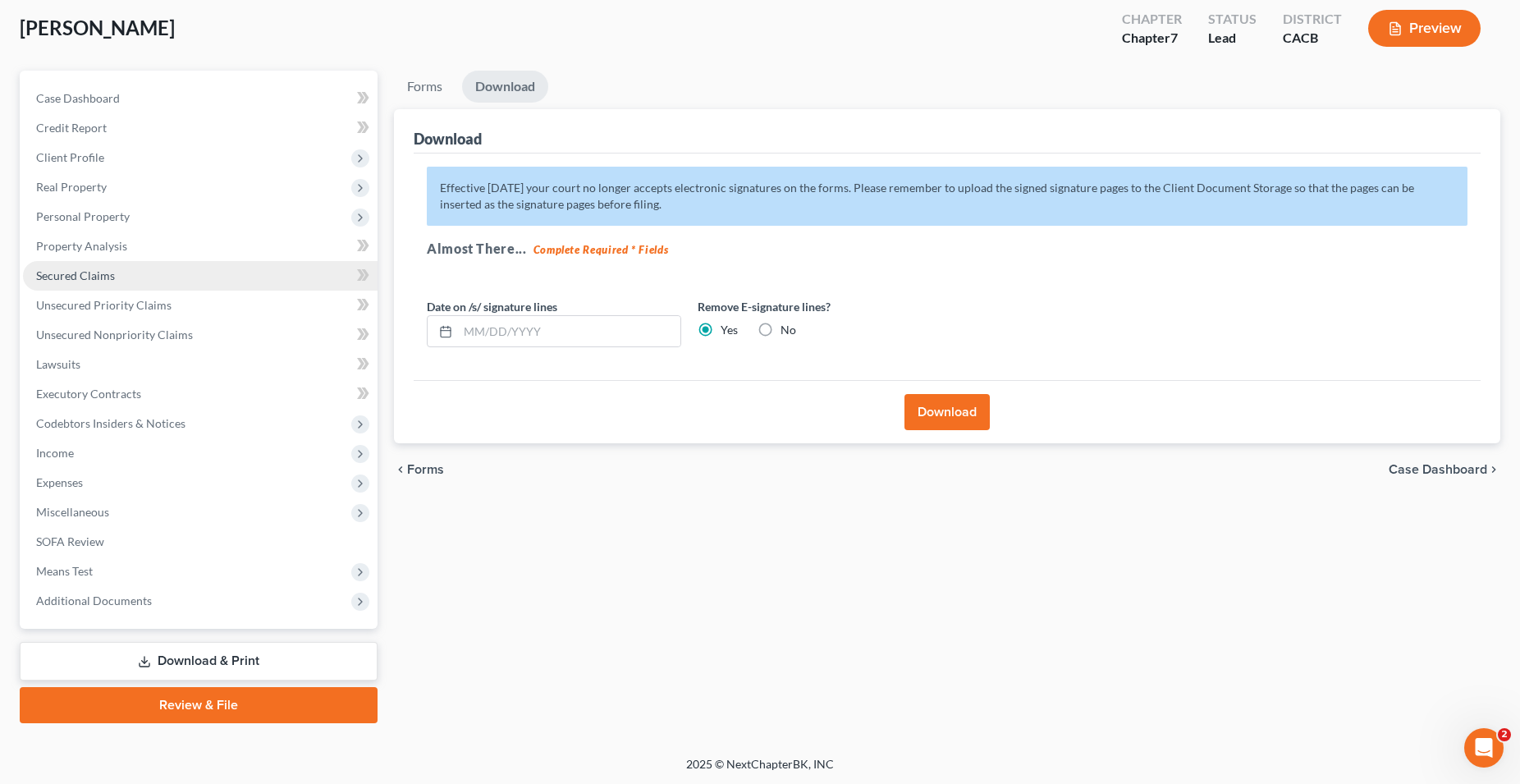
click at [80, 277] on span "Secured Claims" at bounding box center [75, 275] width 79 height 14
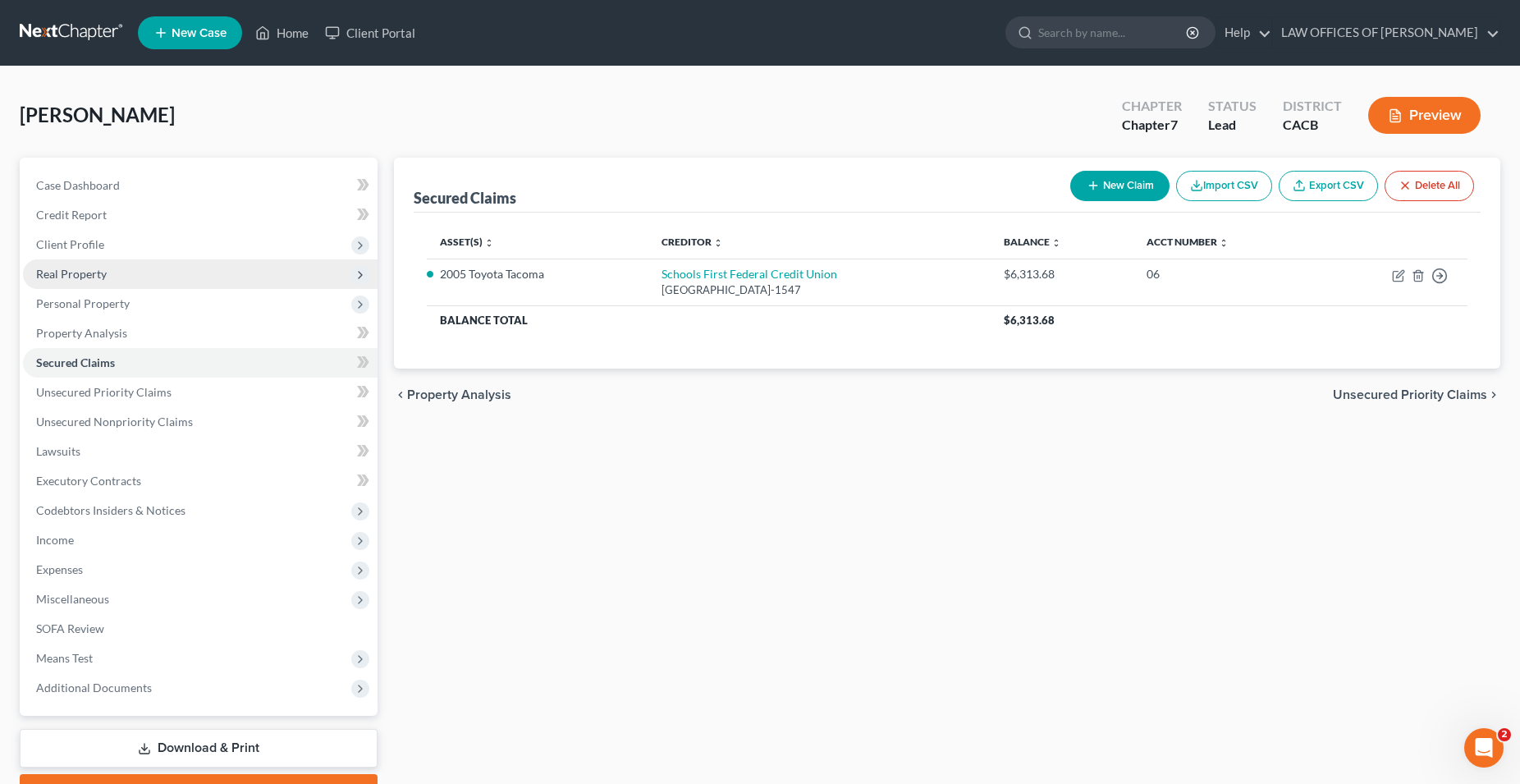
click at [80, 267] on span "Real Property" at bounding box center [71, 273] width 70 height 14
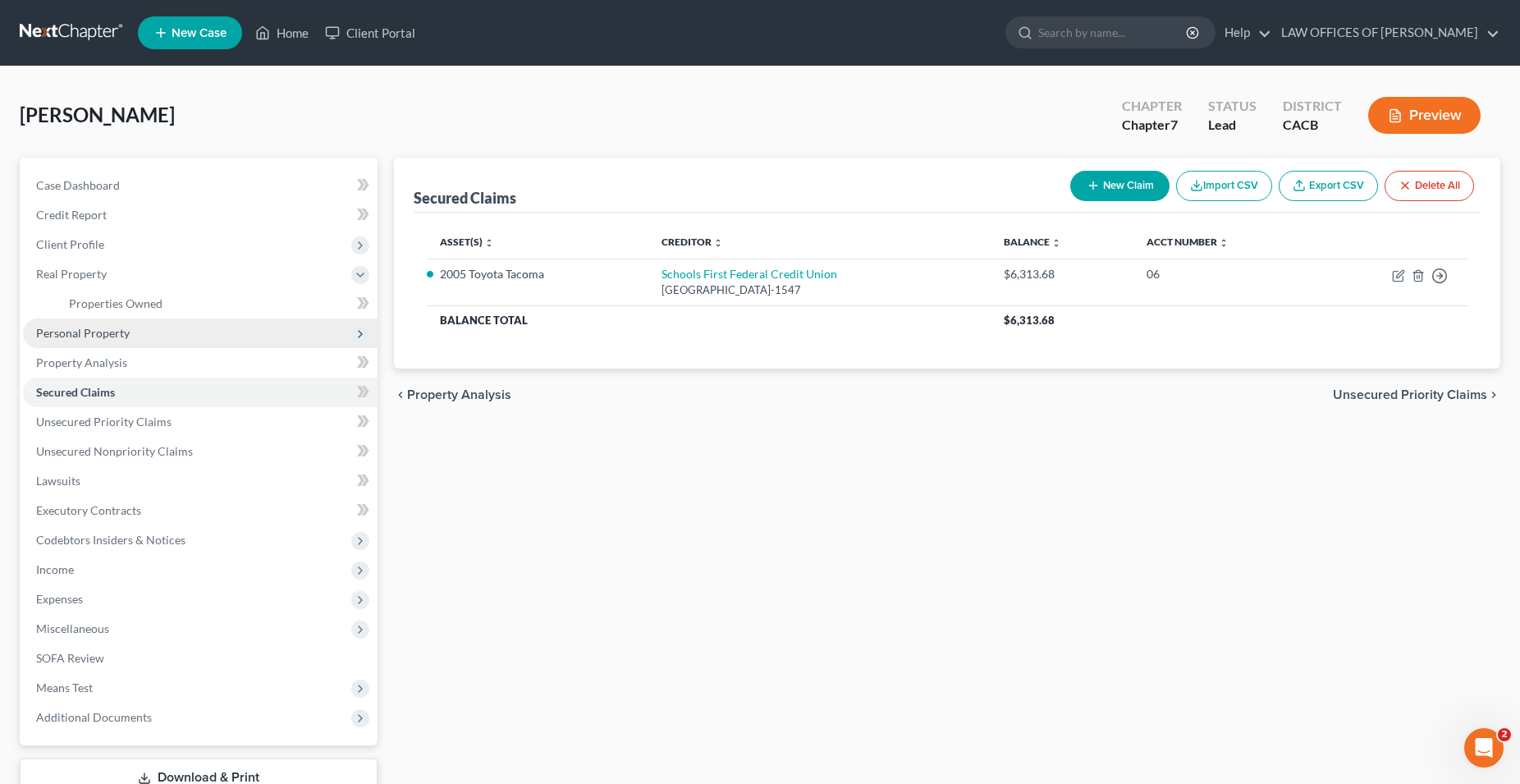
click at [83, 332] on span "Personal Property" at bounding box center [83, 332] width 94 height 14
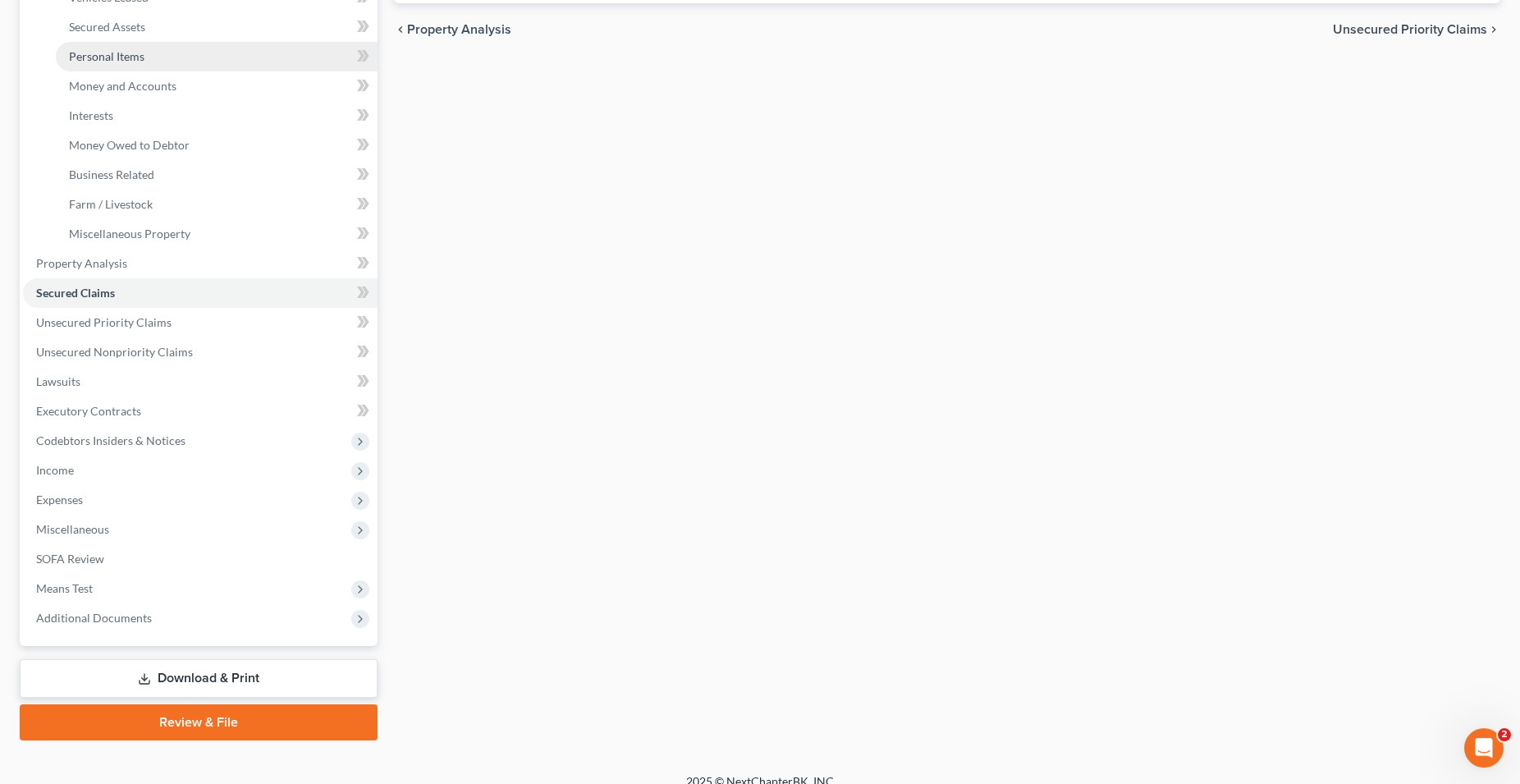
scroll to position [382, 0]
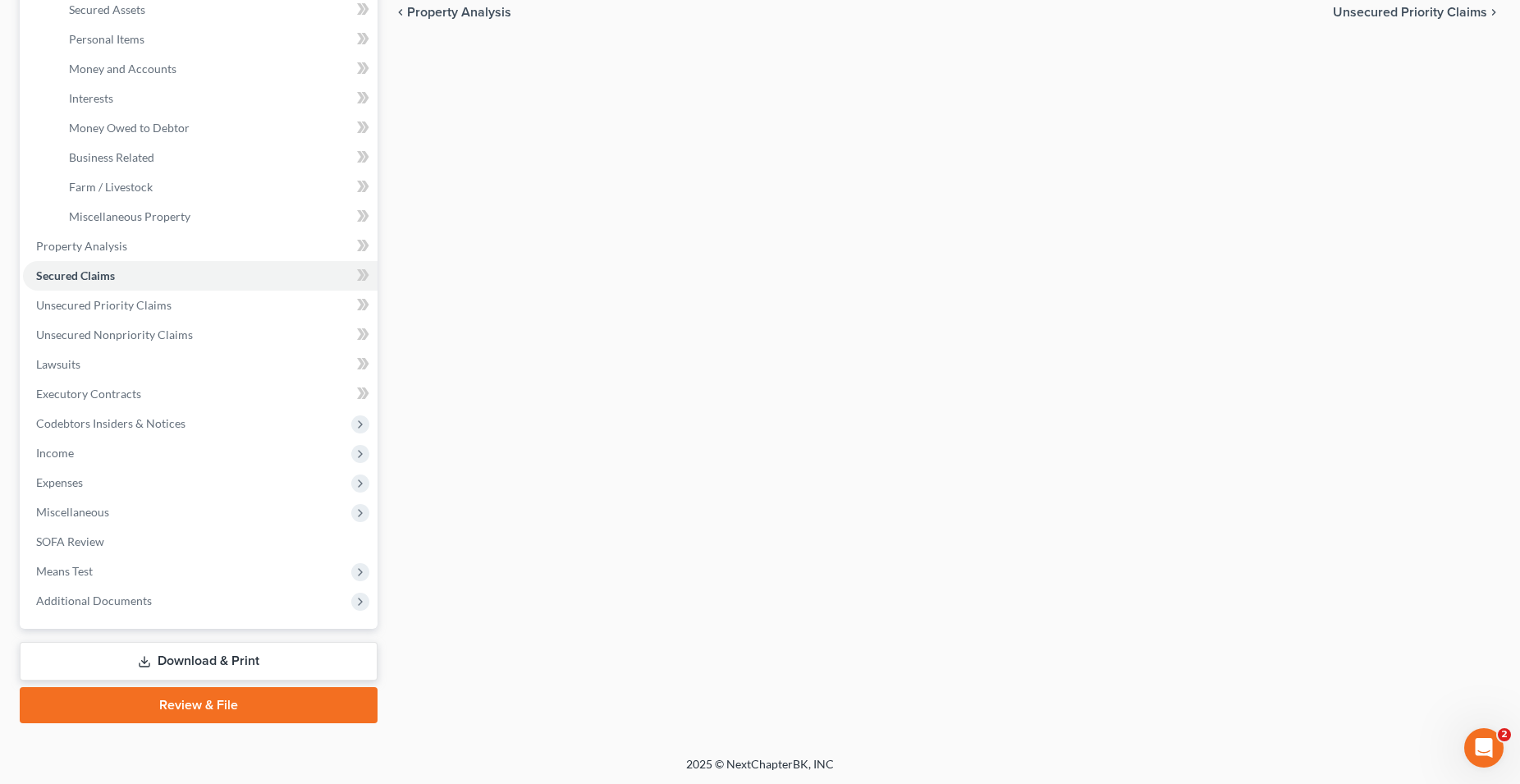
click at [233, 665] on link "Download & Print" at bounding box center [199, 661] width 358 height 39
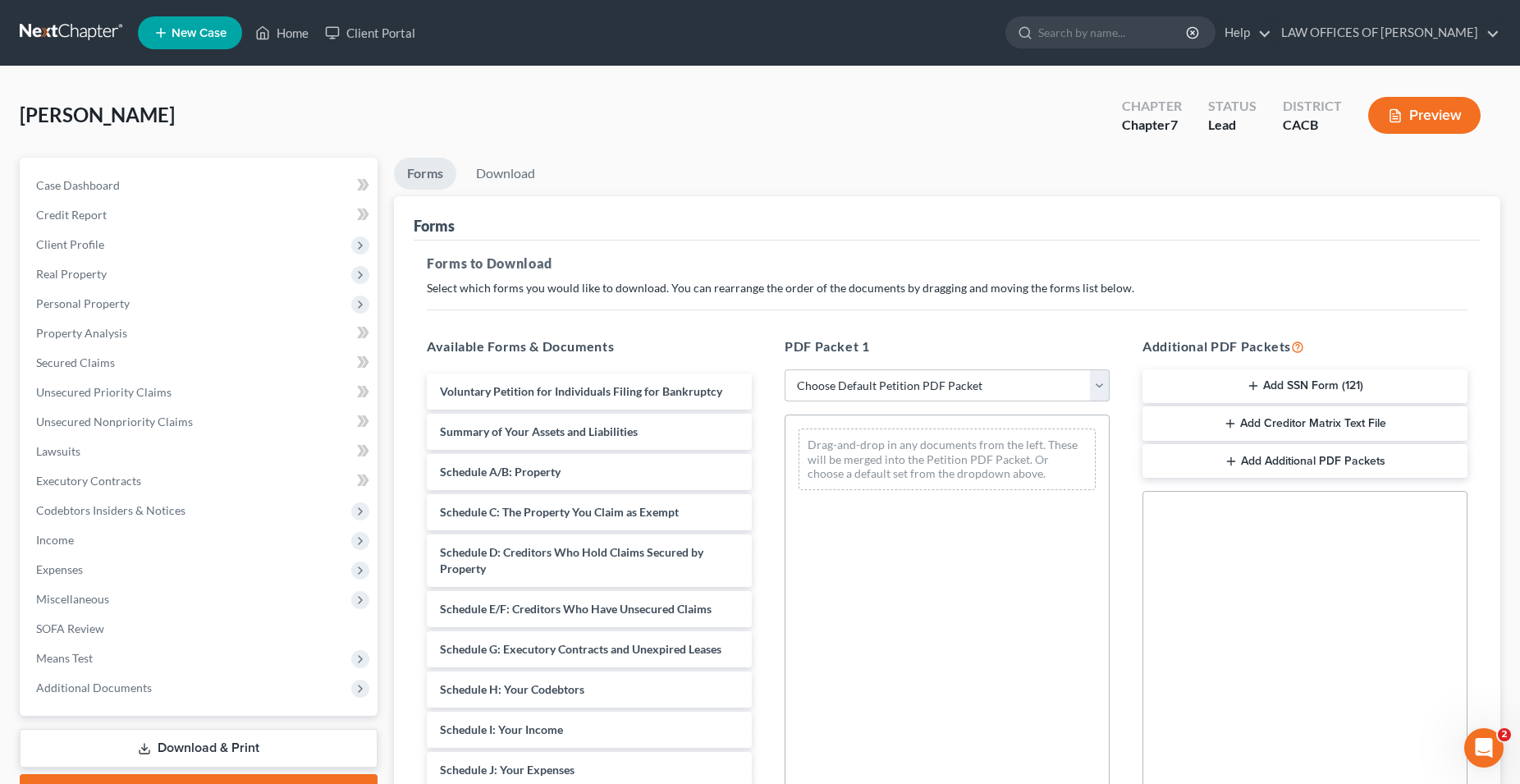
click at [785, 370] on select "Choose Default Petition PDF Packet Complete Bankruptcy Petition (all forms and …" at bounding box center [947, 386] width 325 height 33
select select "0"
click option "Complete Bankruptcy Petition (all forms and schedules)" at bounding box center [0, 0] width 0 height 0
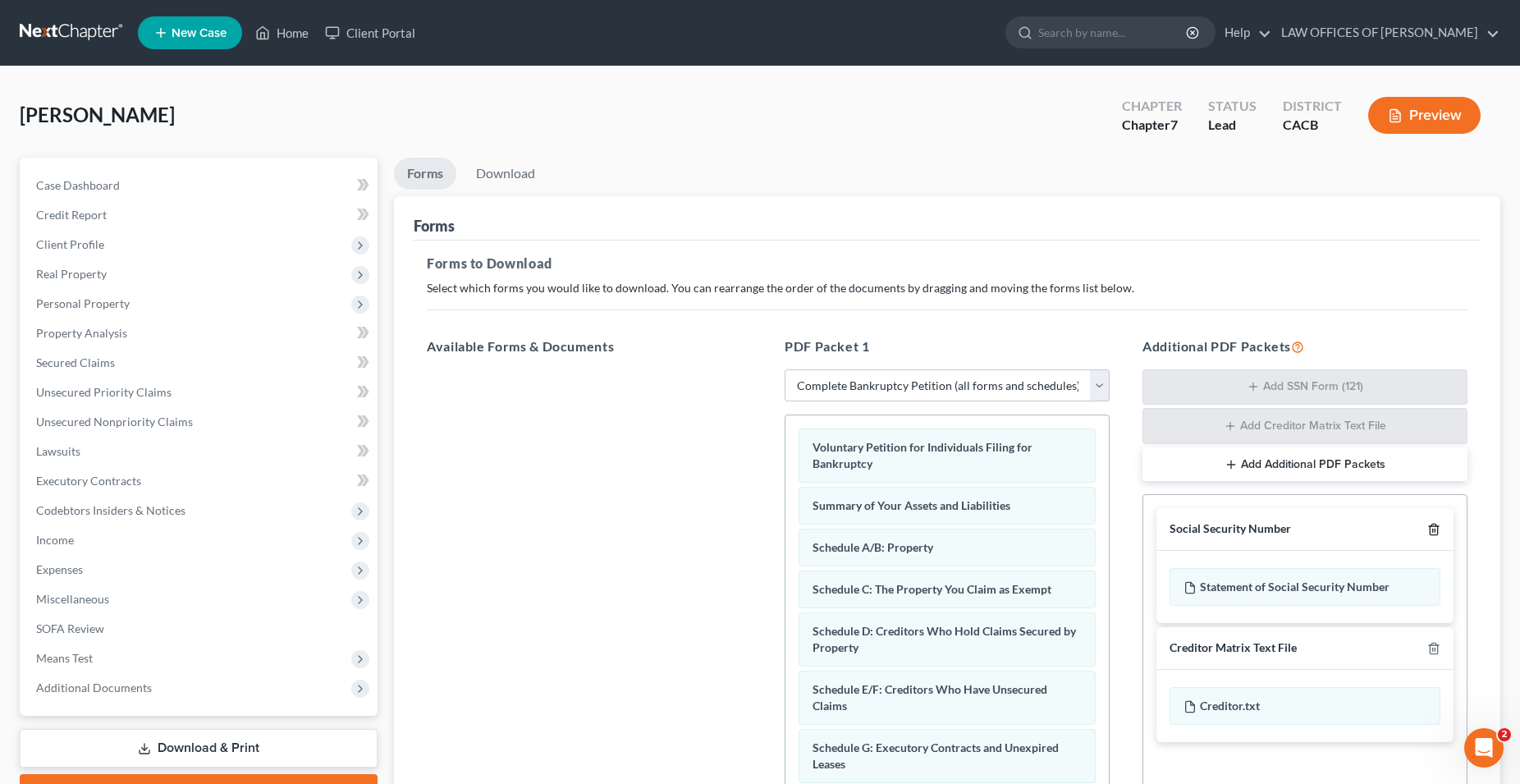
click at [1435, 530] on icon "button" at bounding box center [1434, 530] width 13 height 13
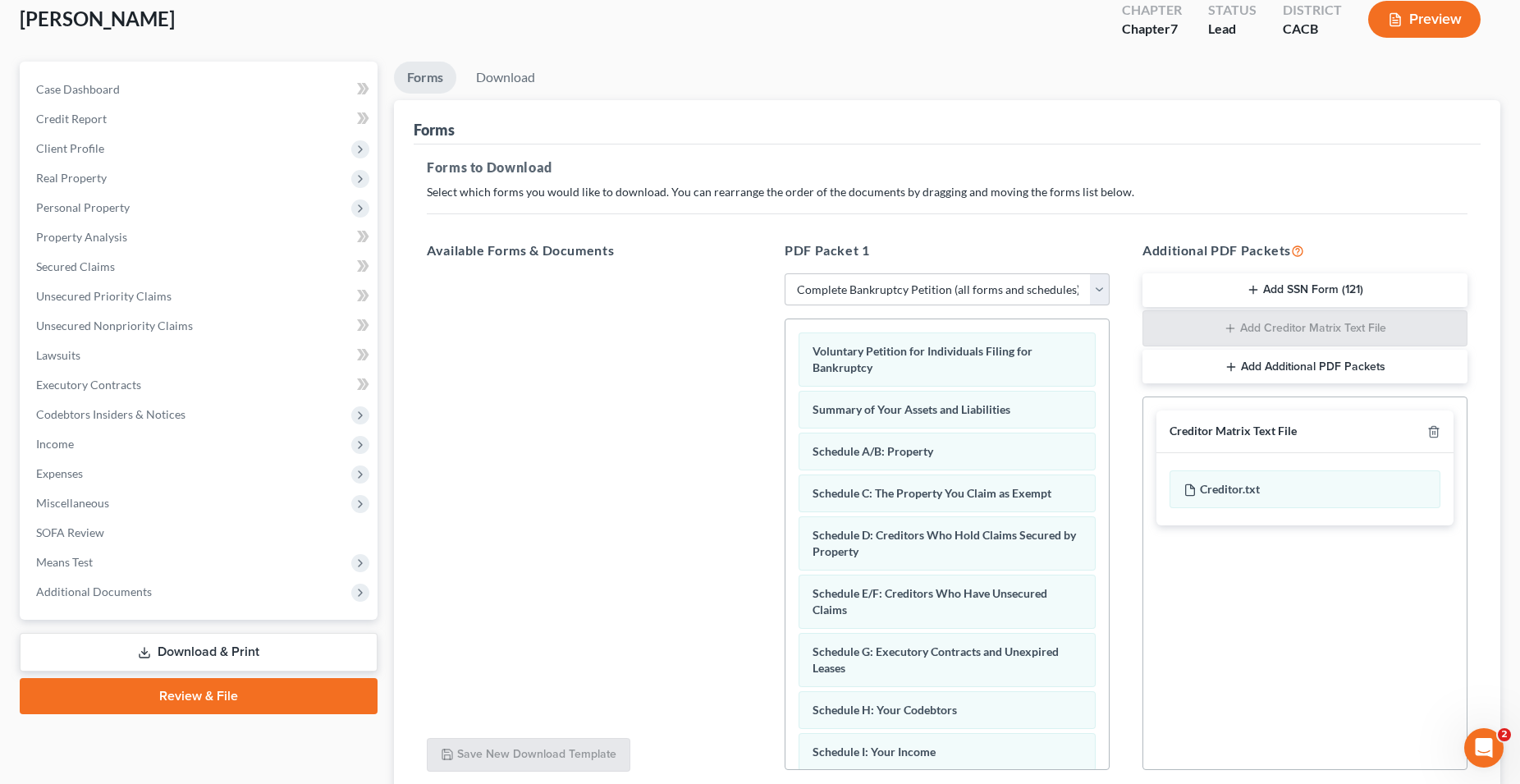
scroll to position [229, 0]
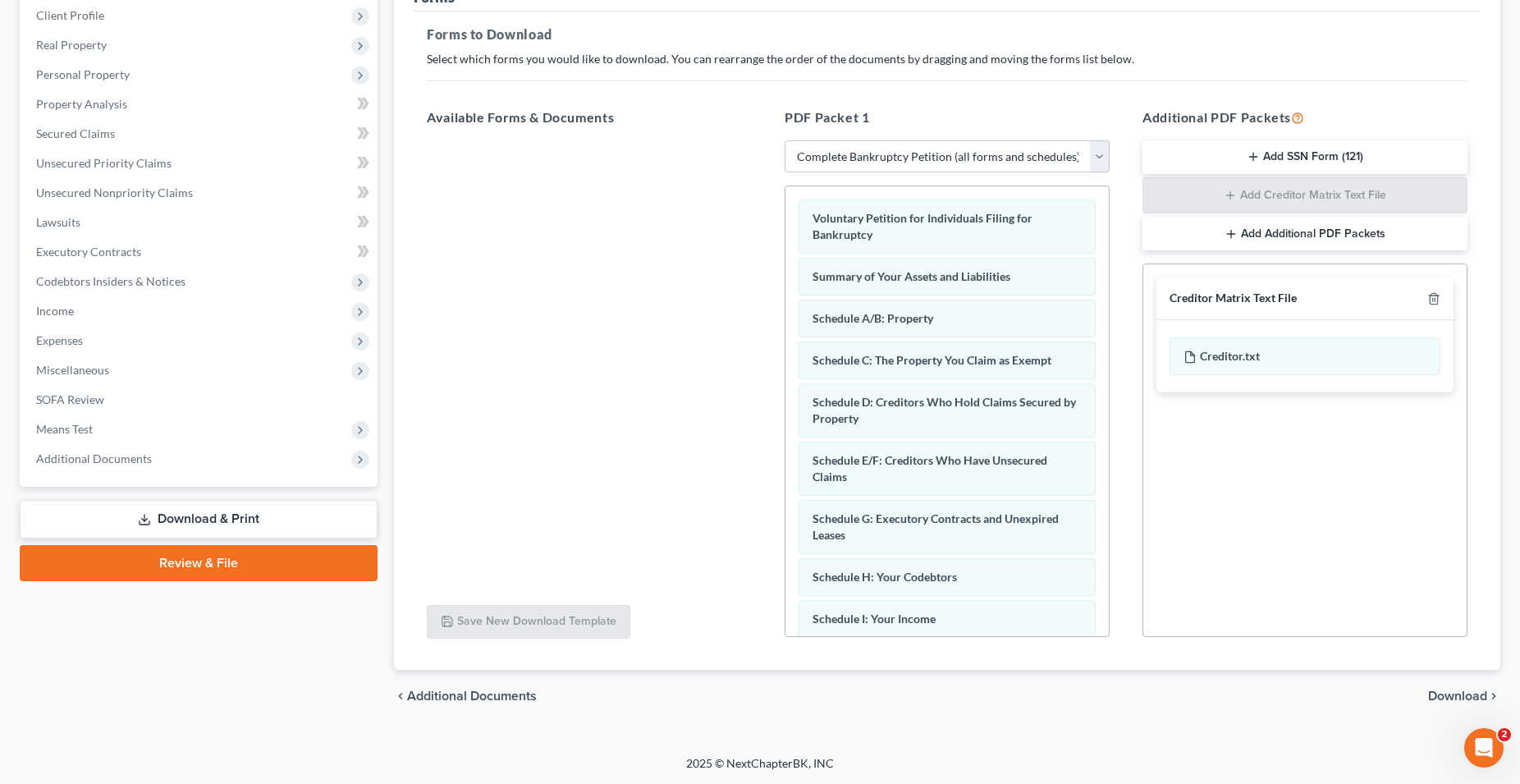
click at [1454, 692] on span "Download" at bounding box center [1457, 696] width 59 height 13
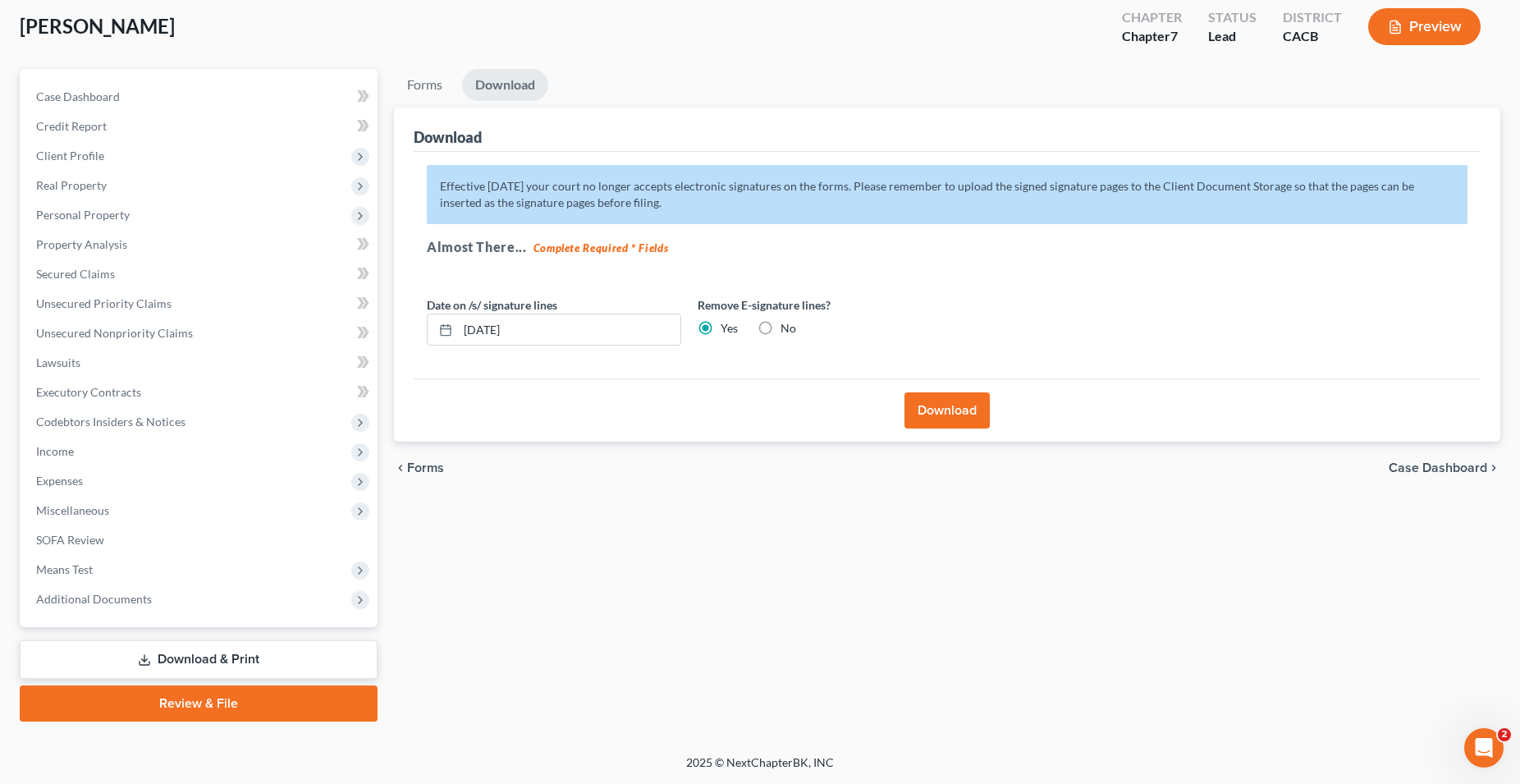
scroll to position [87, 0]
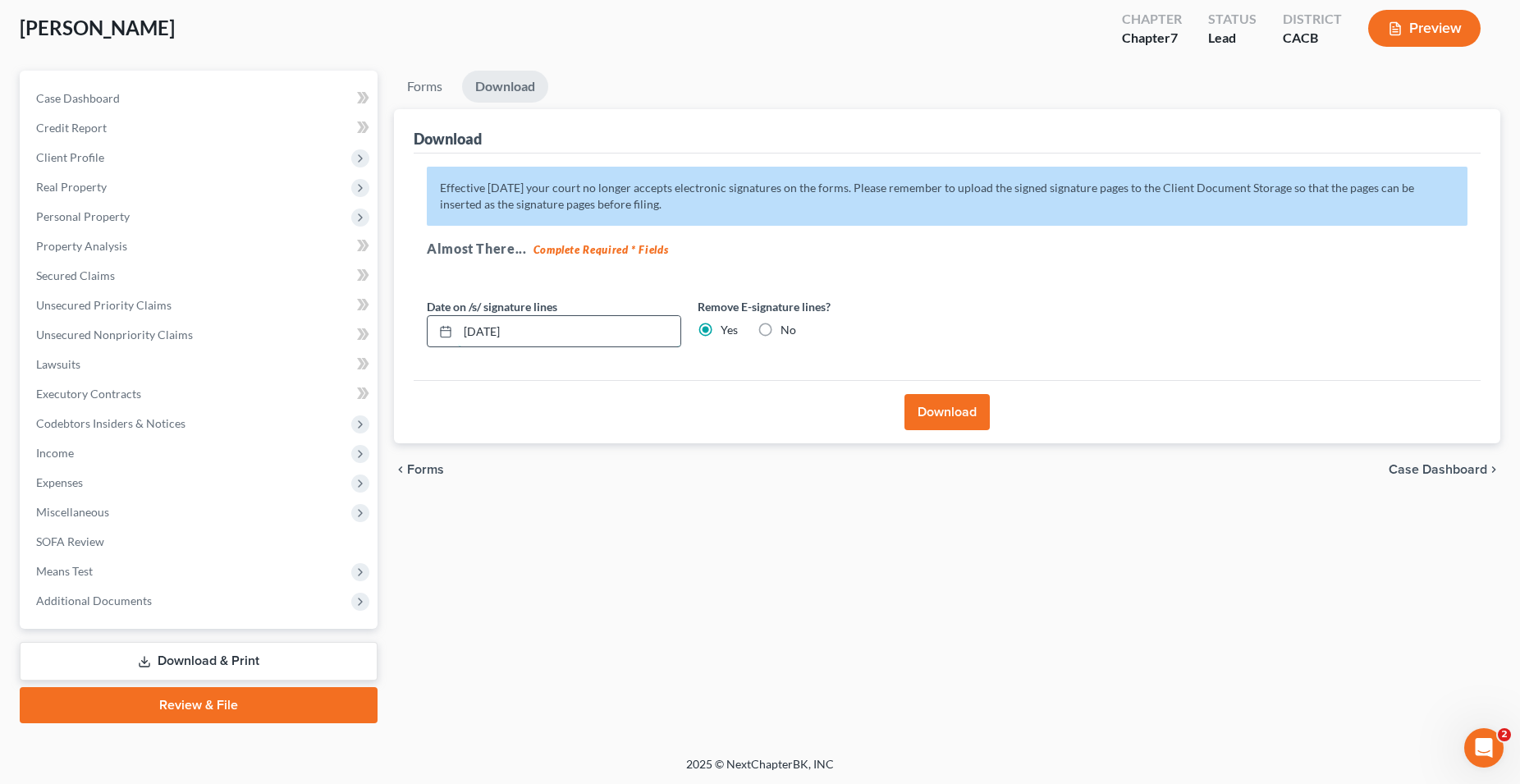
drag, startPoint x: 572, startPoint y: 336, endPoint x: 424, endPoint y: 341, distance: 148.1
click at [458, 341] on input "10/13/2025" at bounding box center [569, 332] width 222 height 31
click at [948, 415] on button "Download" at bounding box center [946, 412] width 85 height 36
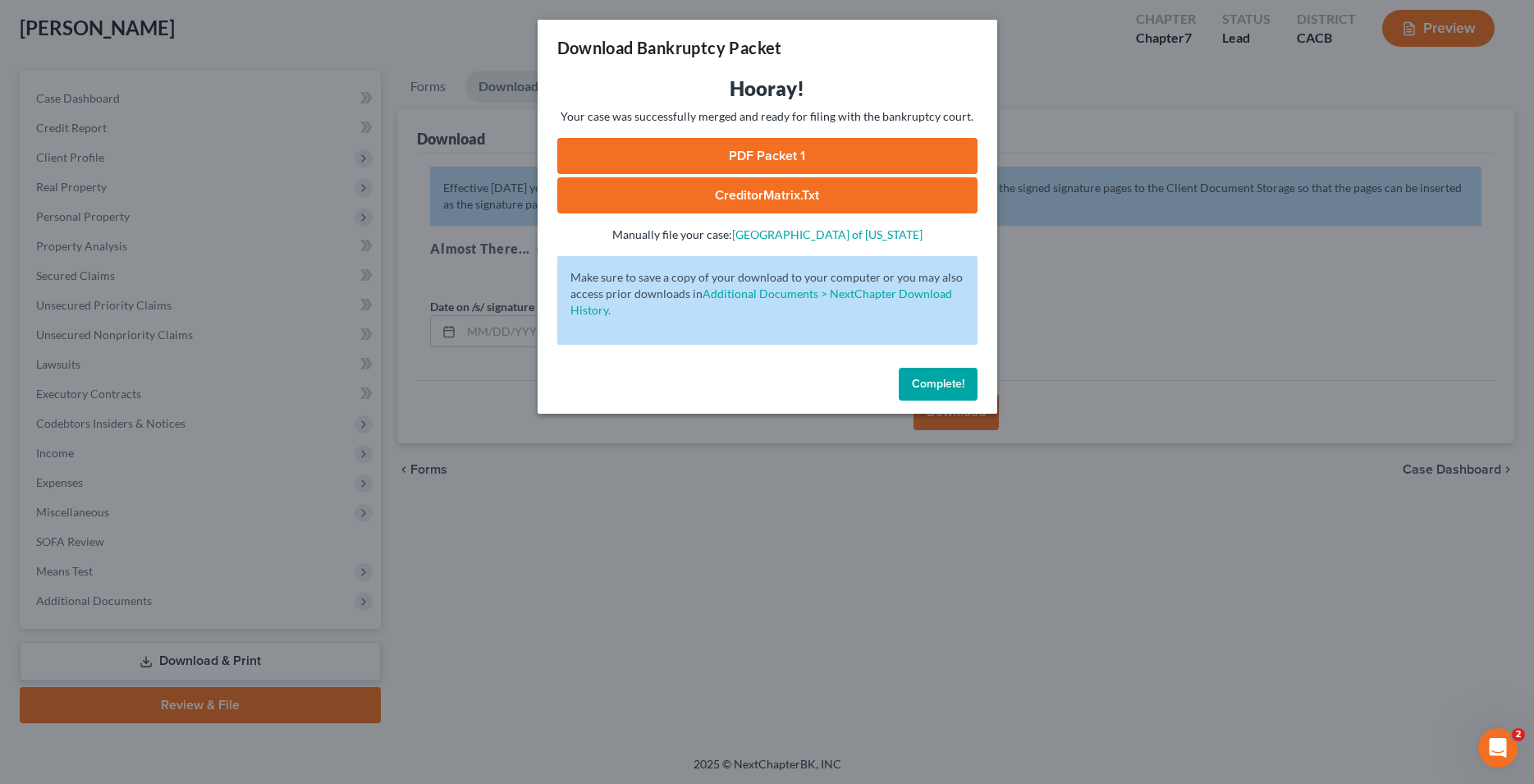
click at [780, 198] on link "CreditorMatrix.txt" at bounding box center [767, 196] width 420 height 36
click at [778, 156] on link "PDF Packet 1" at bounding box center [767, 156] width 420 height 36
click at [924, 385] on span "Complete!" at bounding box center [937, 384] width 52 height 14
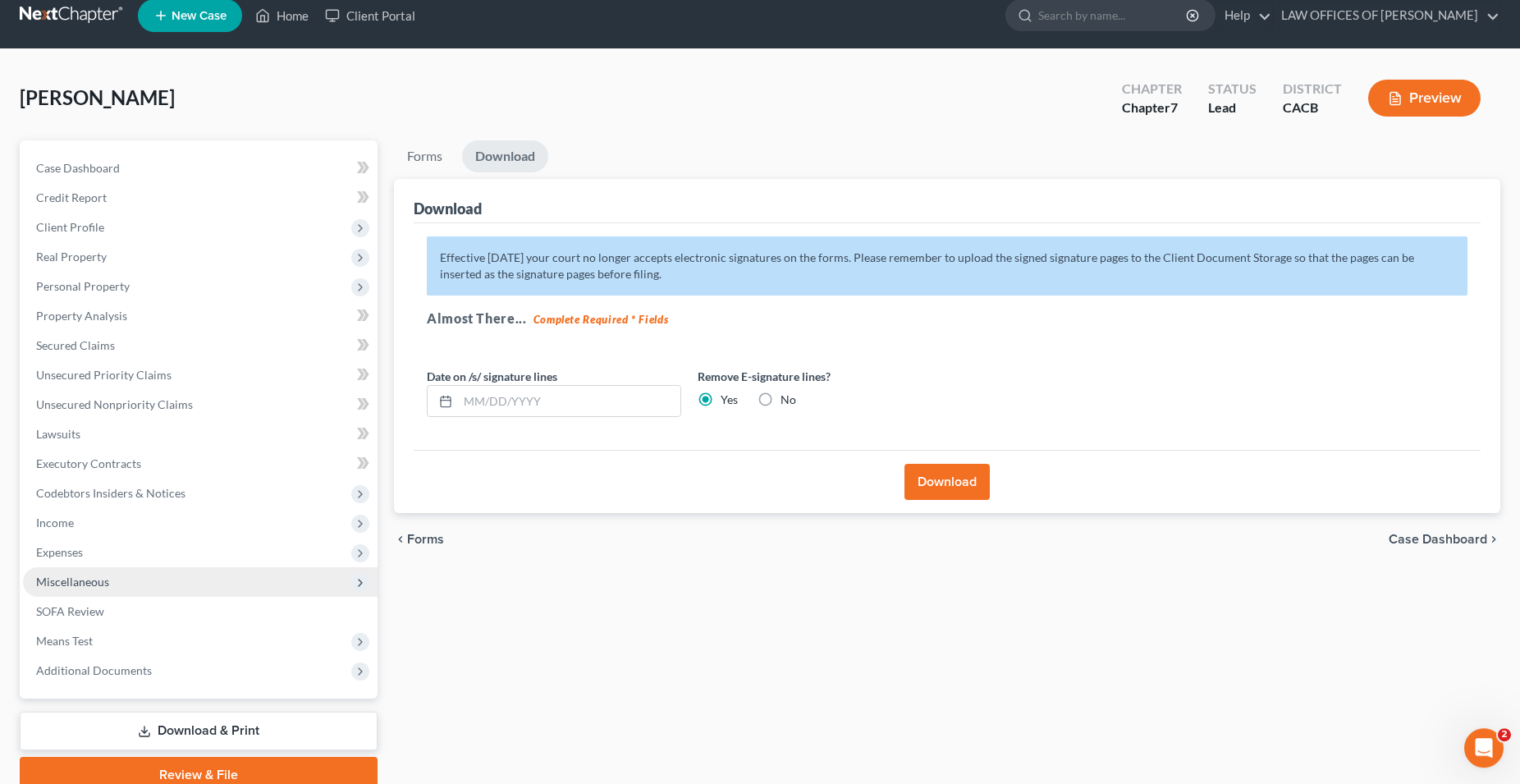
scroll to position [0, 0]
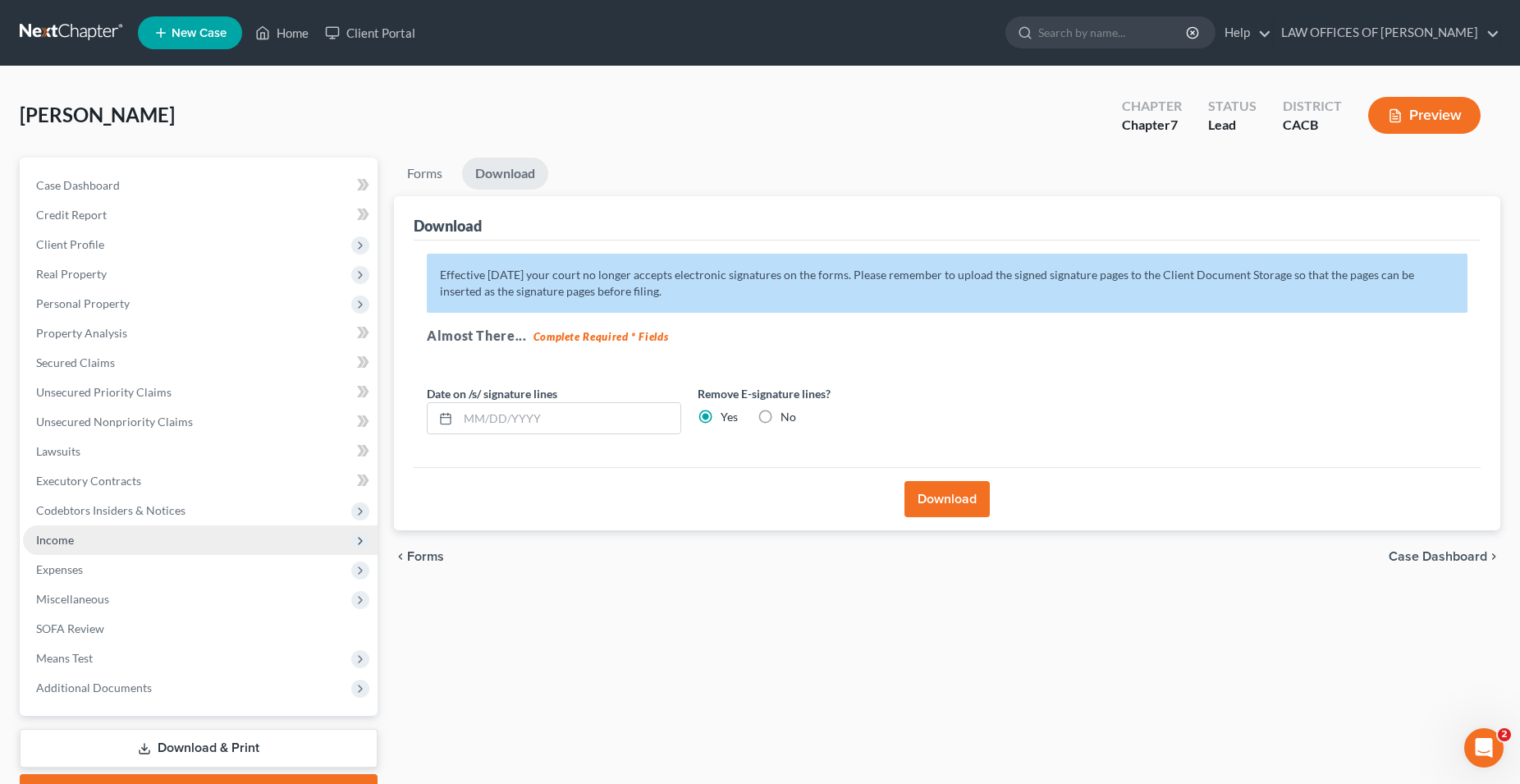
click at [65, 546] on span "Income" at bounding box center [56, 540] width 38 height 14
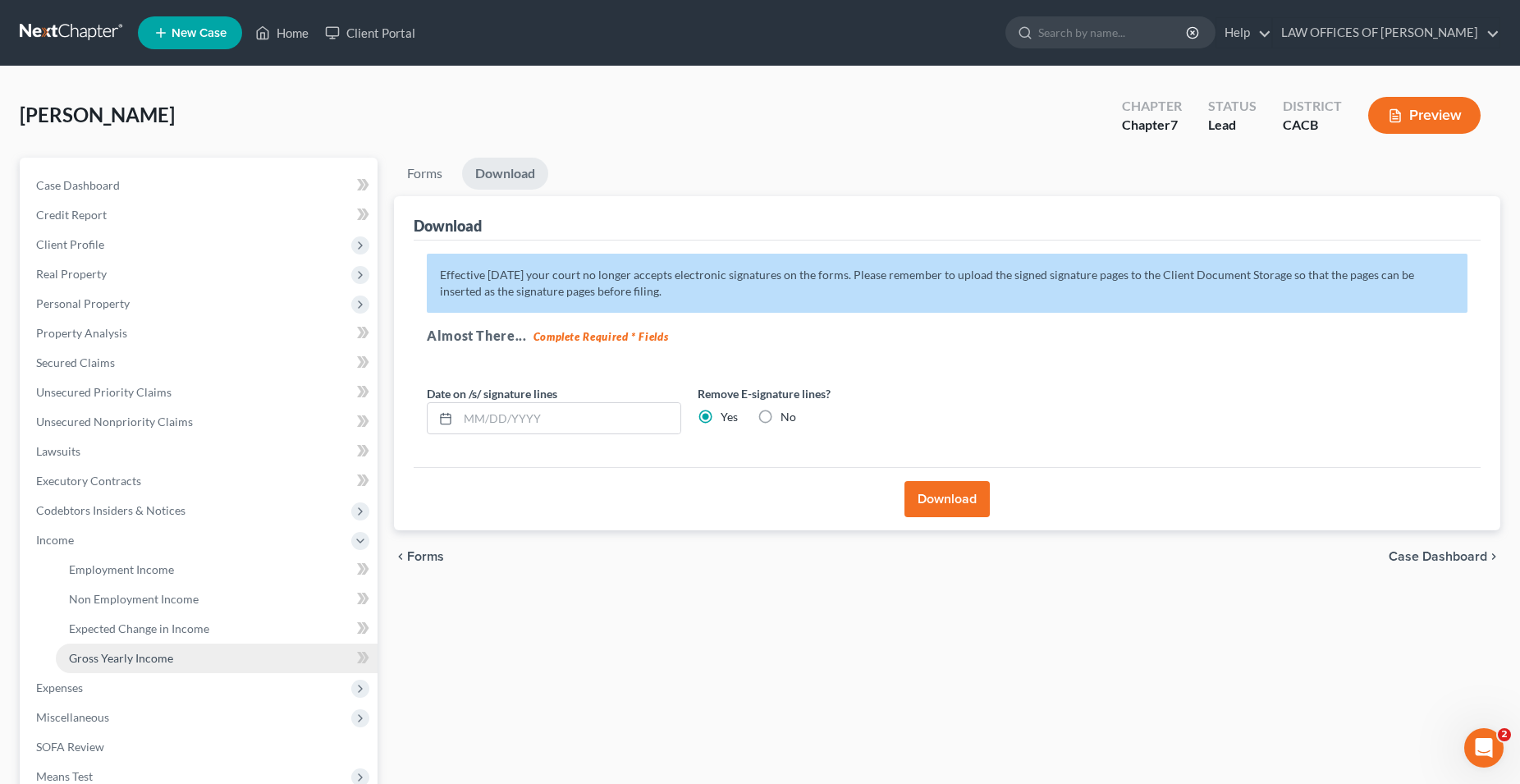
click at [113, 658] on span "Gross Yearly Income" at bounding box center [121, 657] width 104 height 14
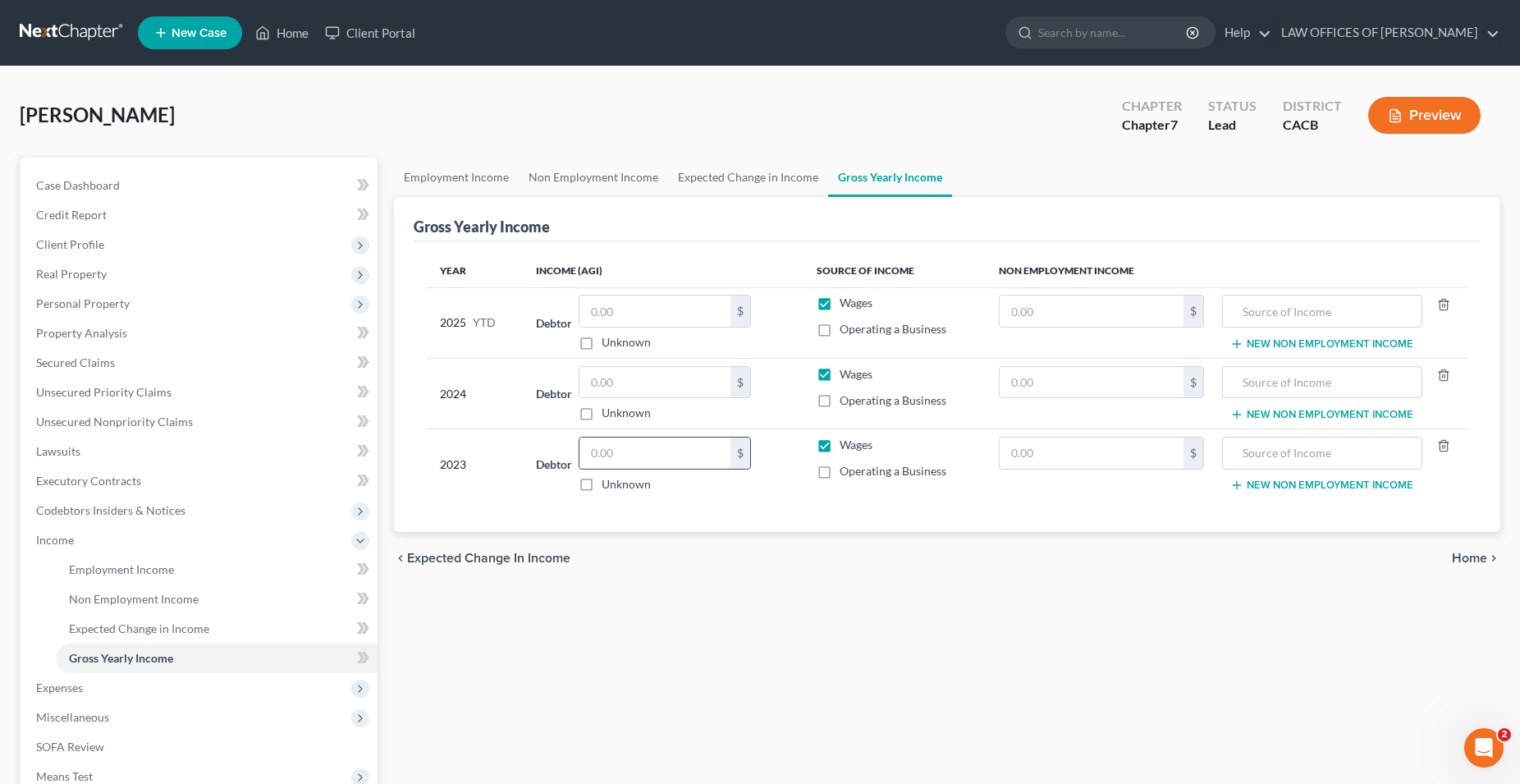
click at [633, 451] on input "text" at bounding box center [655, 453] width 151 height 31
type input "71,812"
click at [648, 382] on input "text" at bounding box center [655, 383] width 151 height 31
click at [706, 380] on input "text" at bounding box center [655, 383] width 151 height 31
type input "76,546"
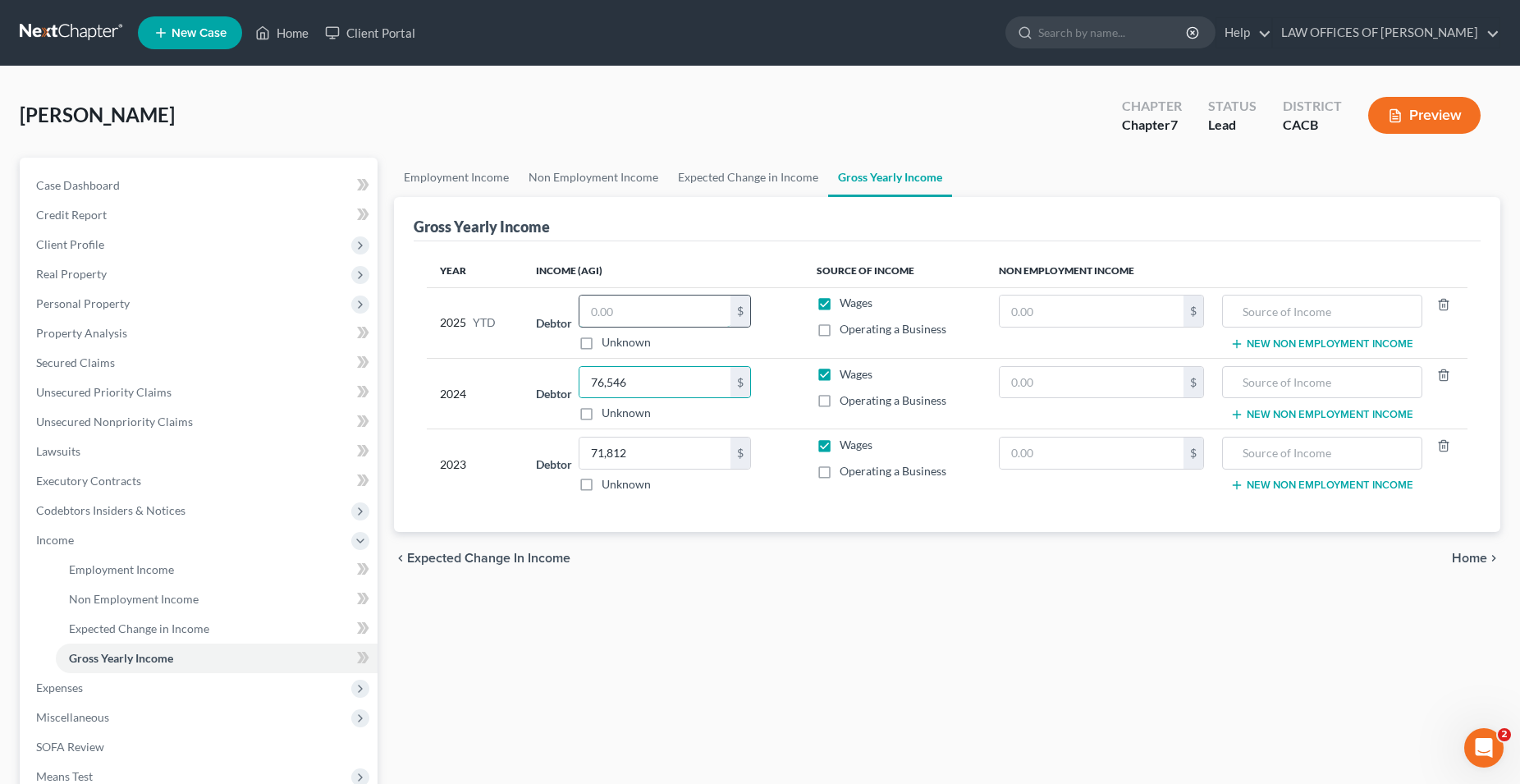
click at [626, 314] on input "text" at bounding box center [655, 311] width 151 height 31
click at [117, 573] on span "Employment Income" at bounding box center [121, 569] width 105 height 14
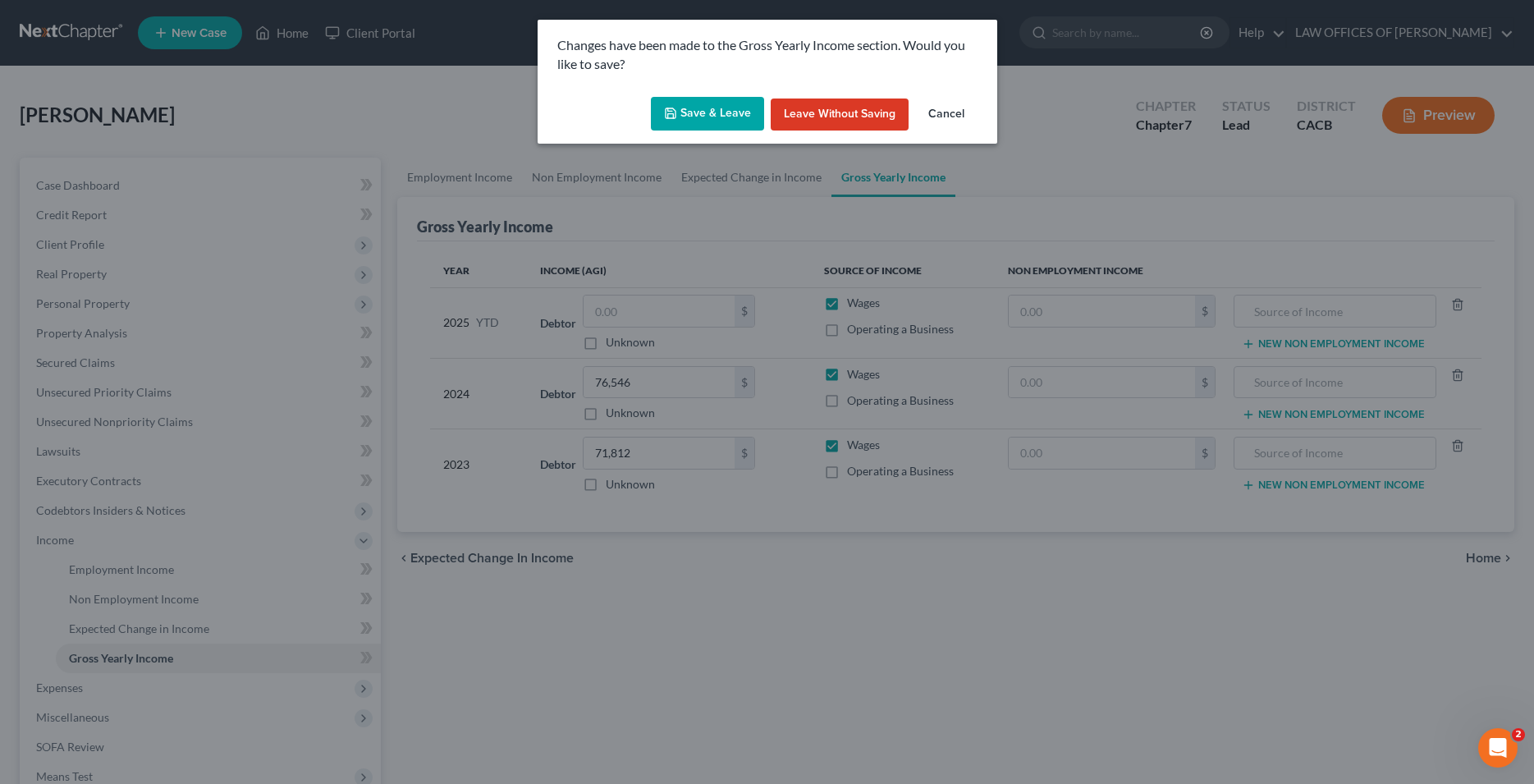
click at [717, 121] on button "Save & Leave" at bounding box center [707, 114] width 114 height 35
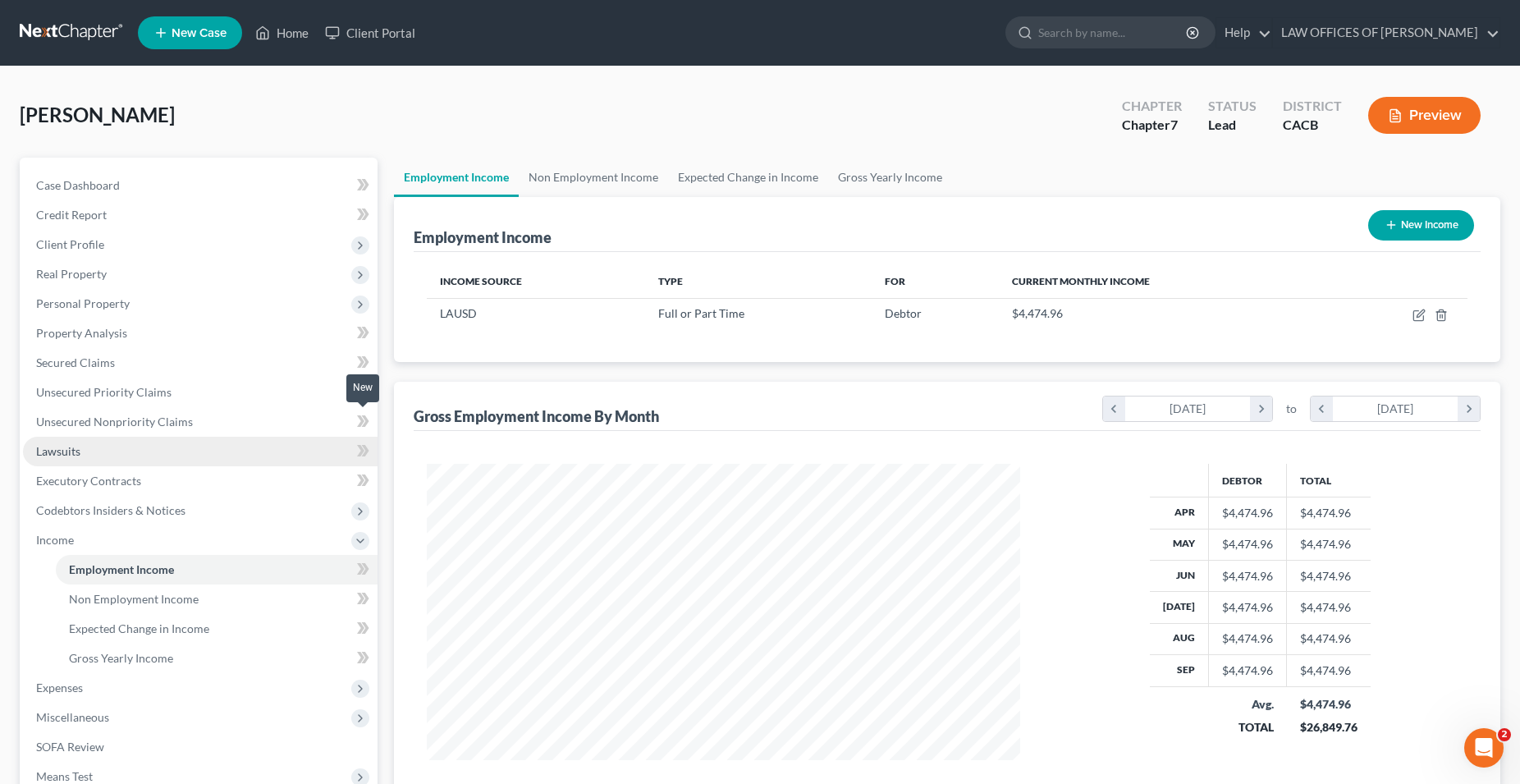
scroll to position [296, 627]
click at [128, 570] on span "Employment Income" at bounding box center [121, 569] width 105 height 14
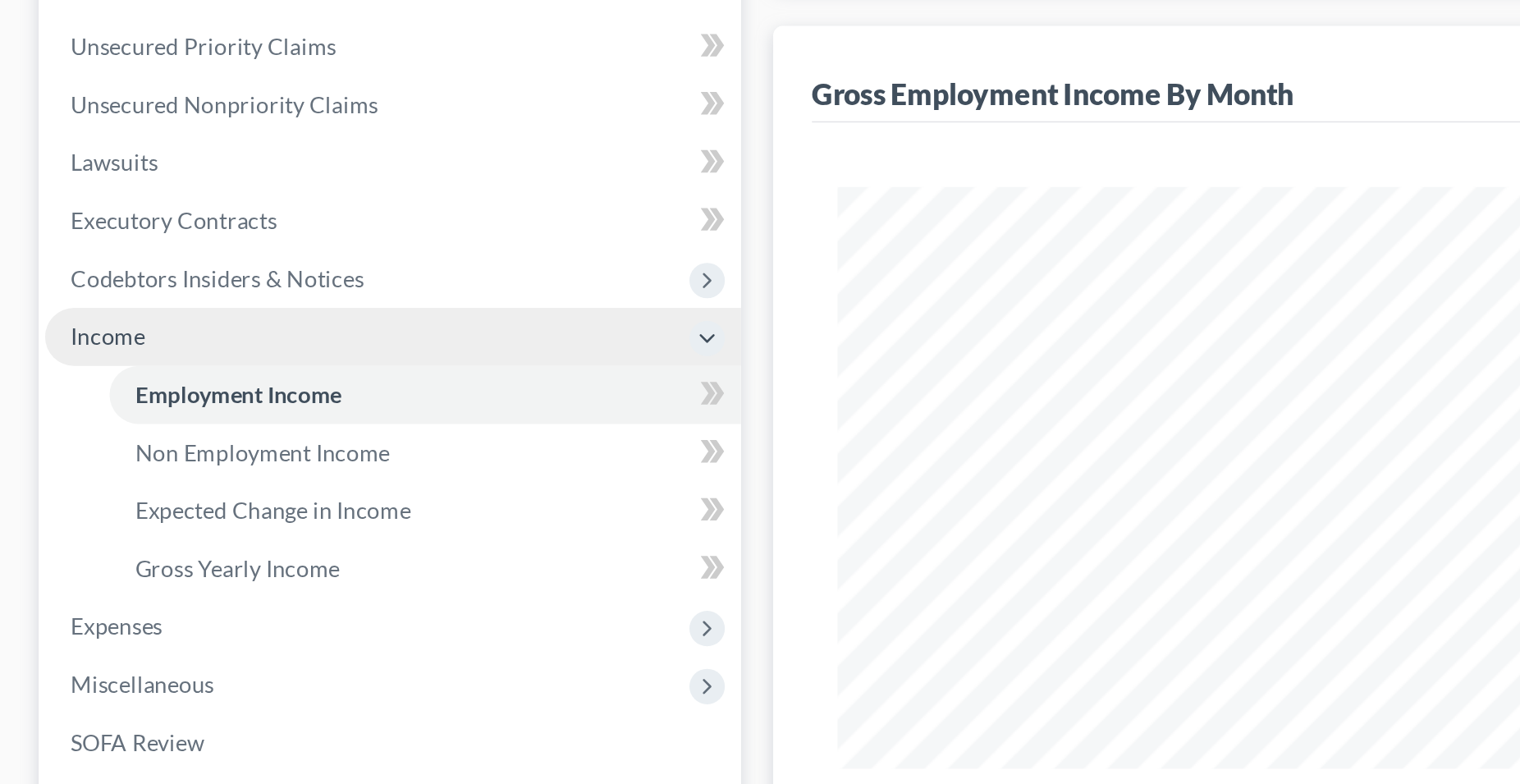
scroll to position [9, 0]
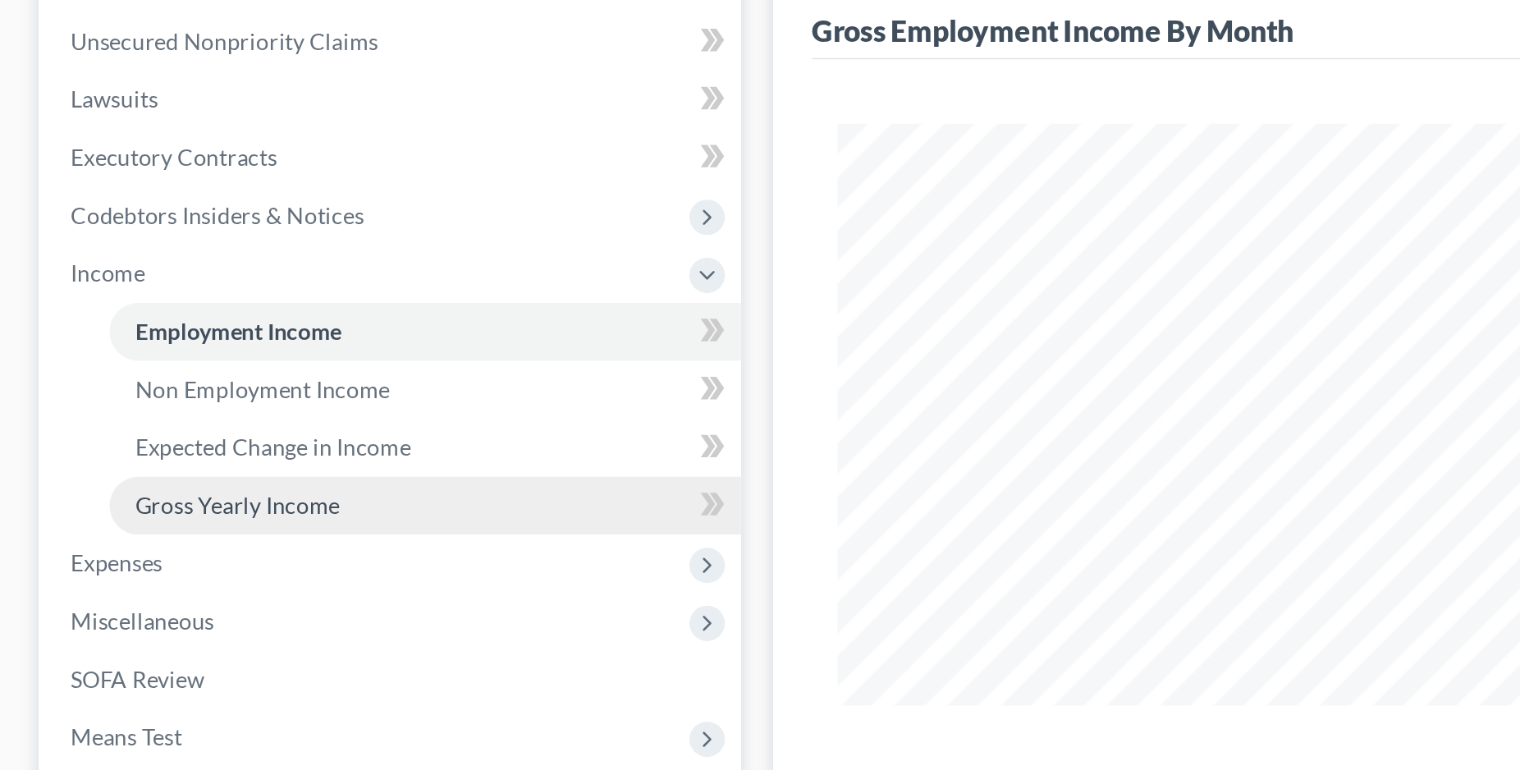
click at [162, 651] on span "Gross Yearly Income" at bounding box center [121, 648] width 104 height 14
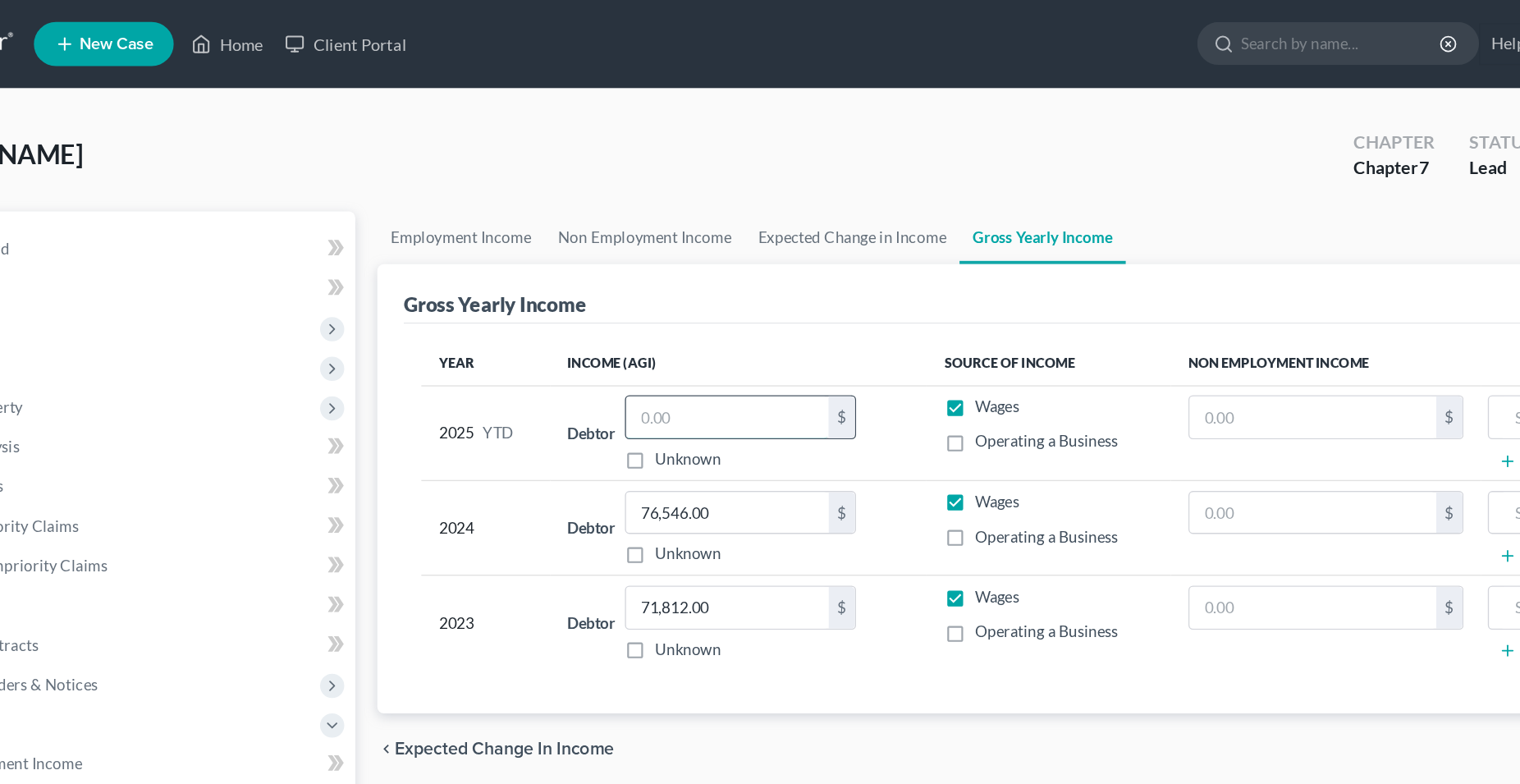
click at [623, 308] on input "text" at bounding box center [655, 311] width 151 height 31
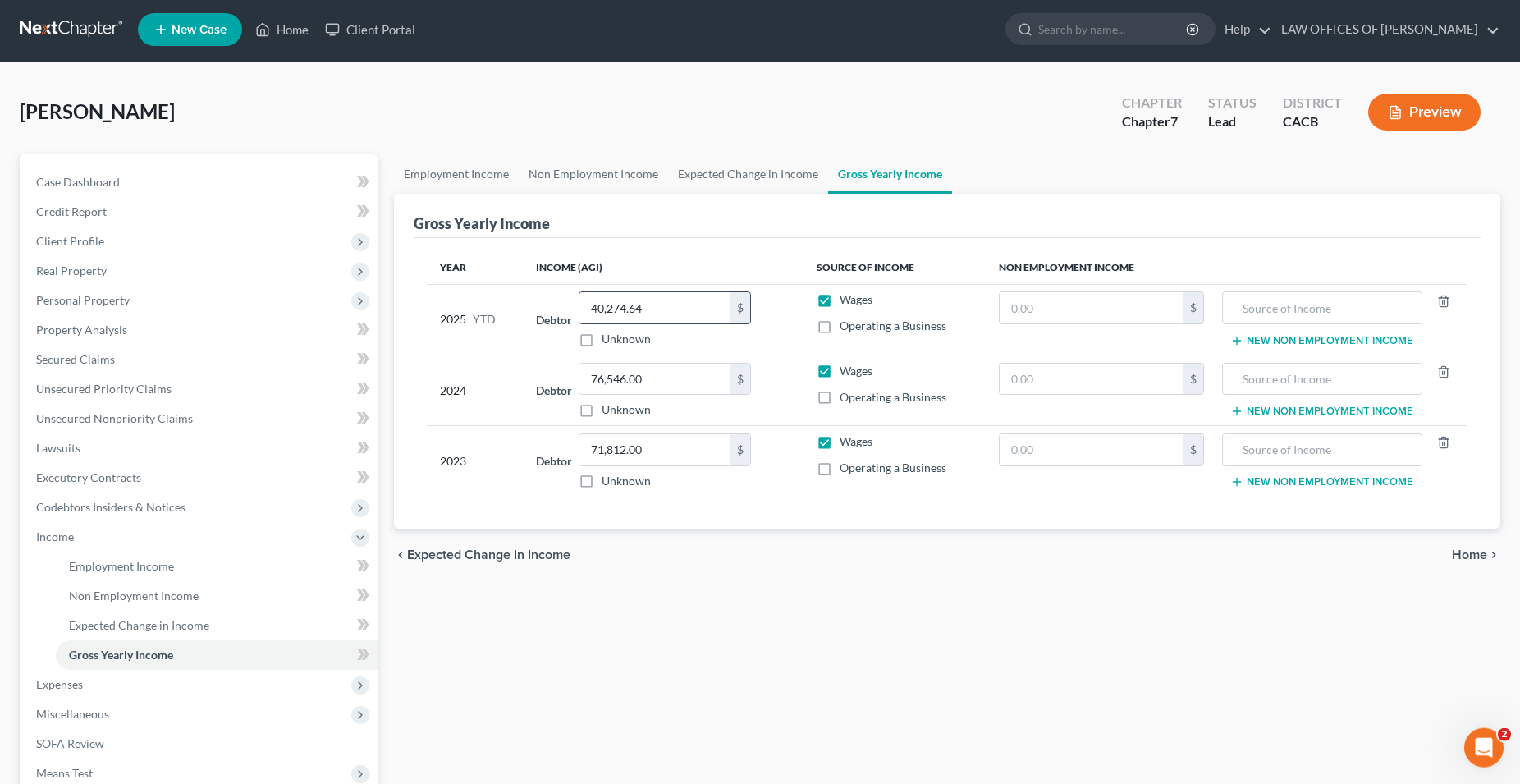
scroll to position [2, 0]
type input "40,274.64"
click at [1469, 556] on span "Home" at bounding box center [1469, 555] width 36 height 13
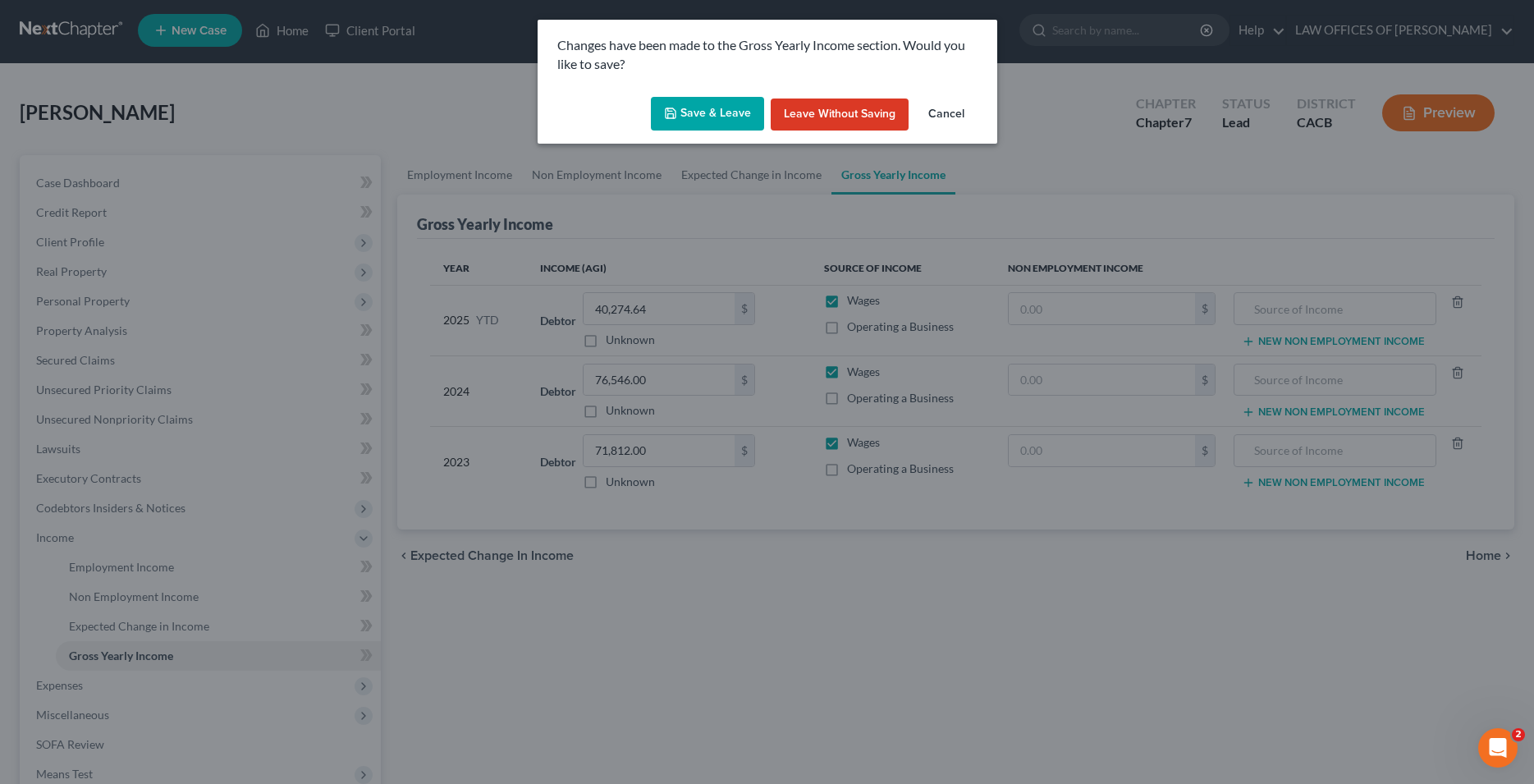
click at [709, 109] on button "Save & Leave" at bounding box center [707, 114] width 114 height 35
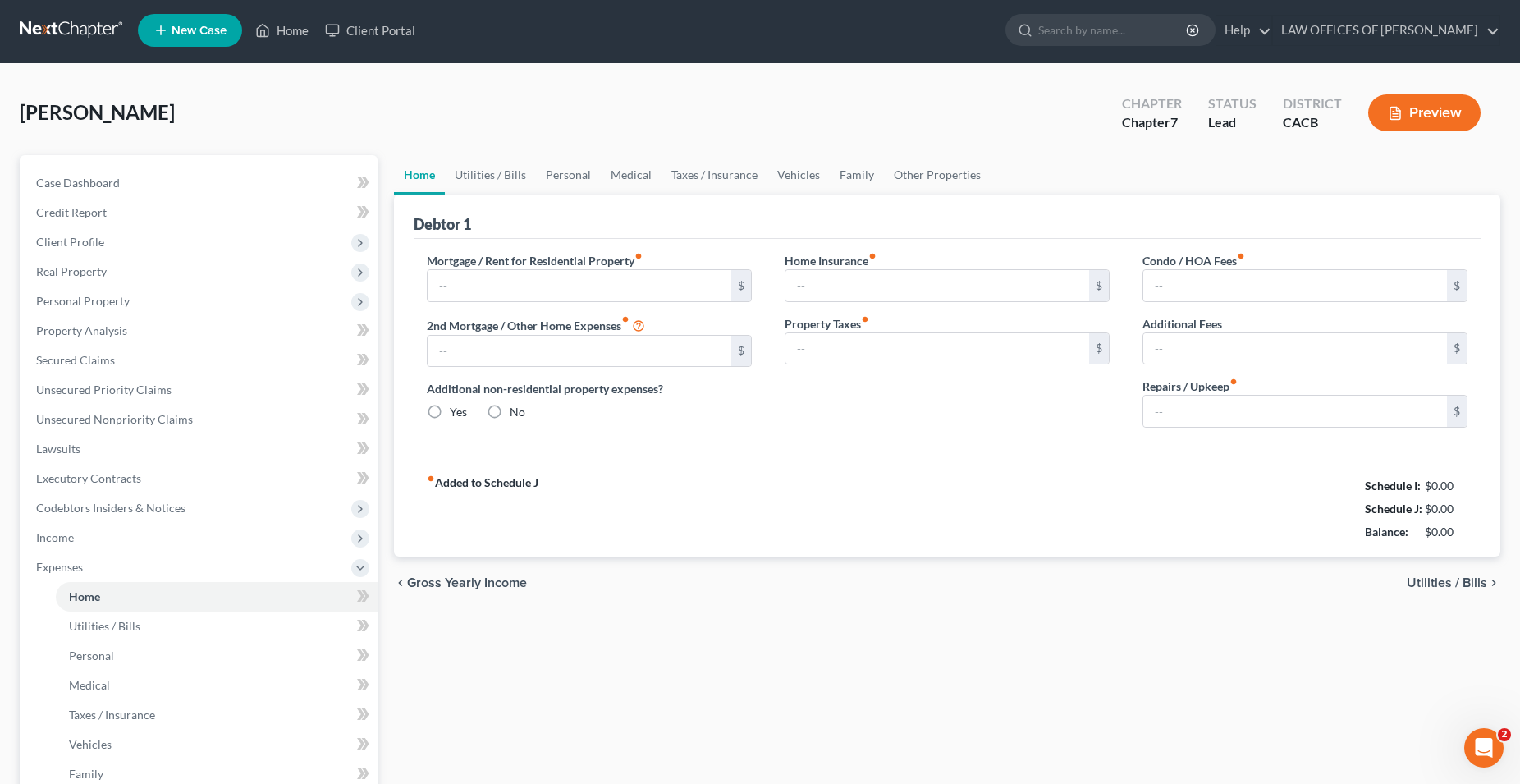
type input "1,730.00"
type input "0.00"
radio input "true"
type input "0.00"
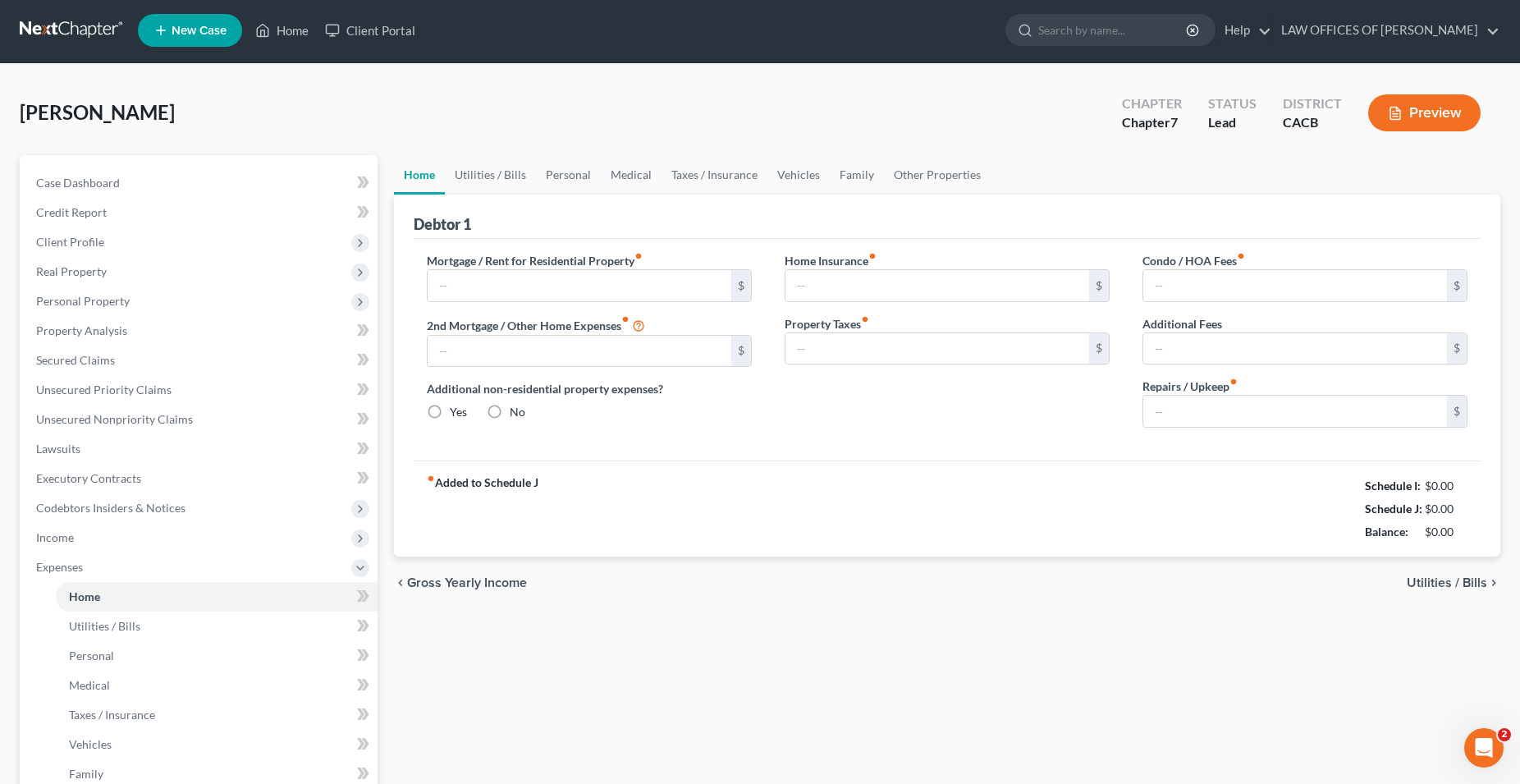
type input "0.00"
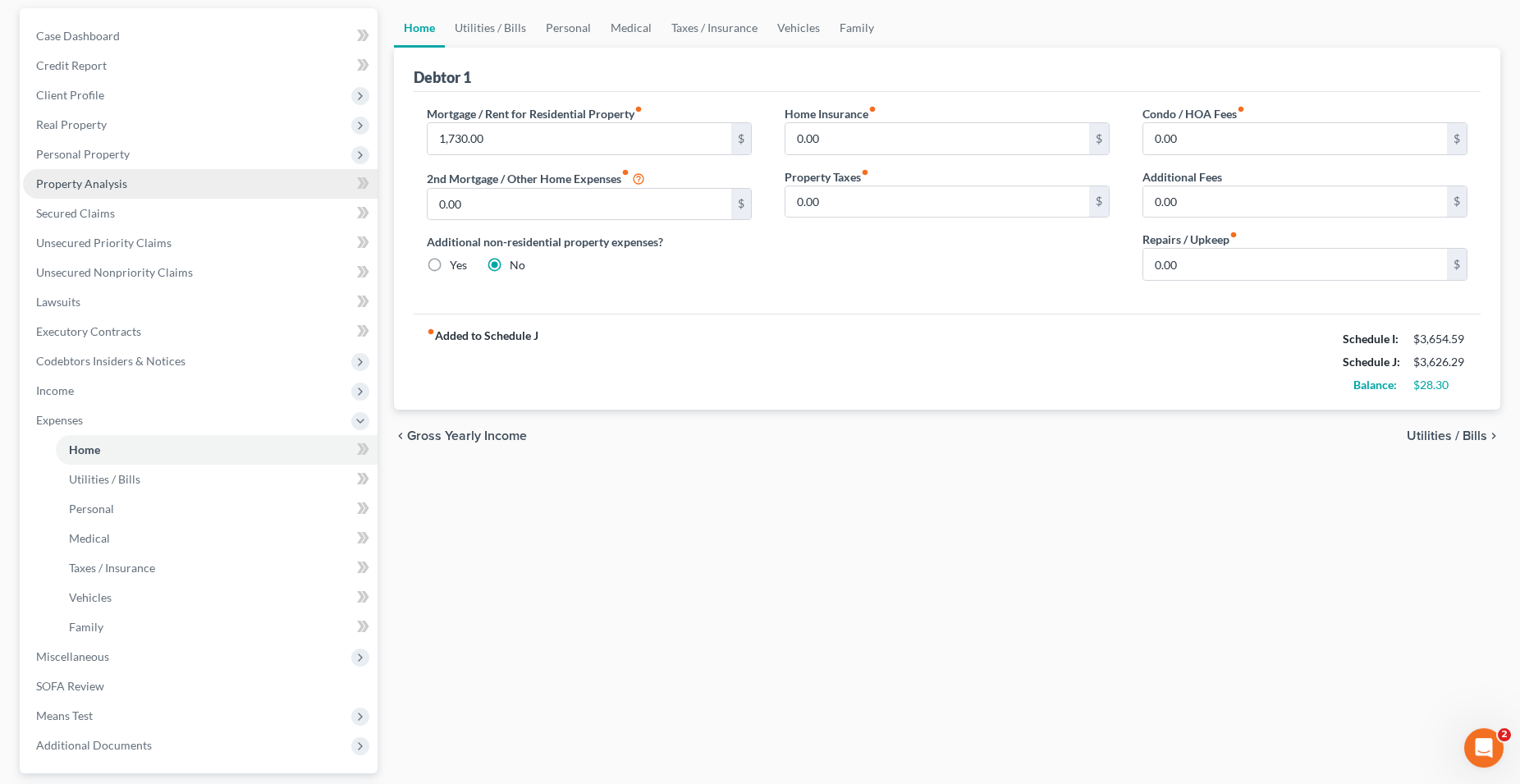
scroll to position [294, 0]
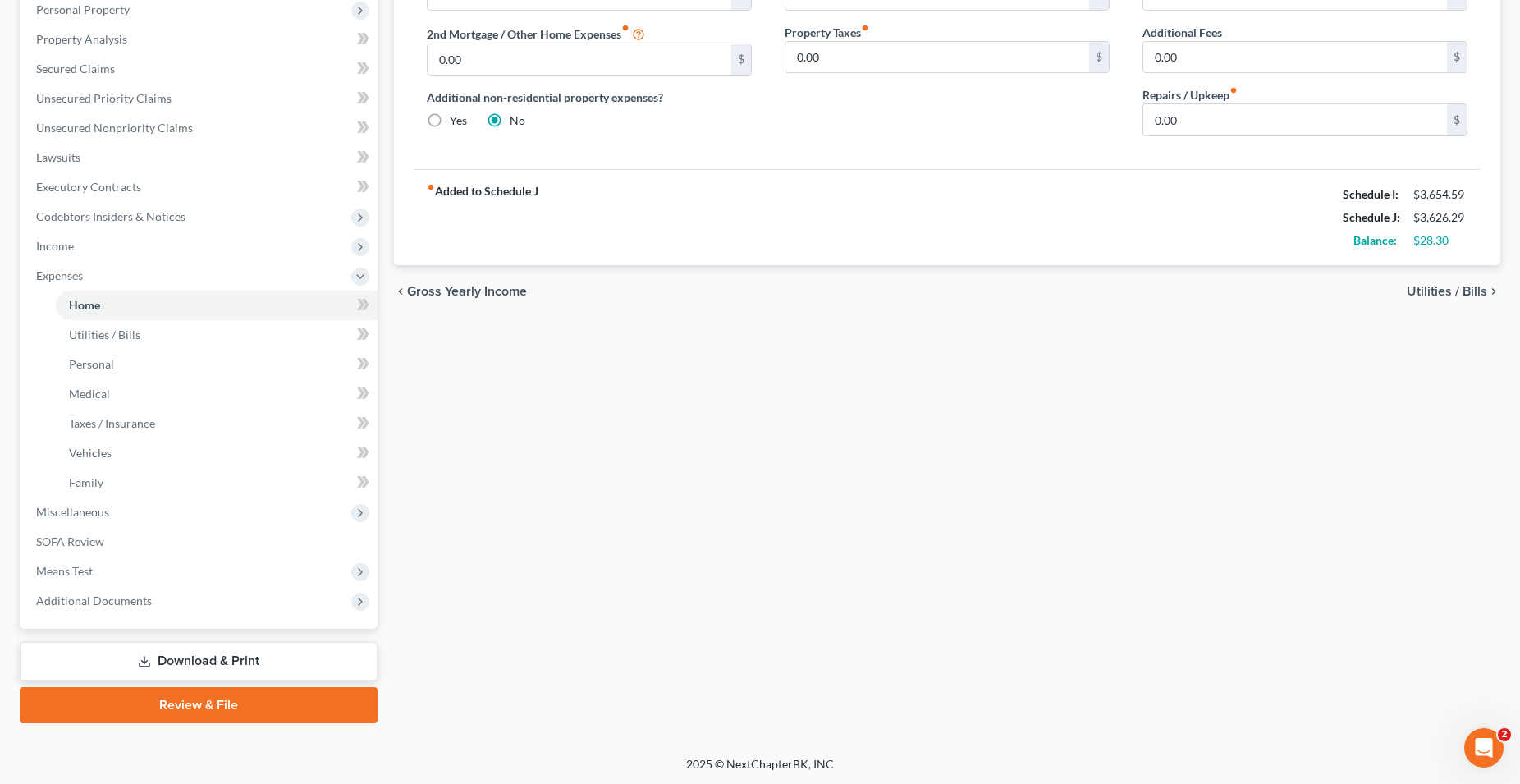
click at [238, 654] on link "Download & Print" at bounding box center [199, 661] width 358 height 39
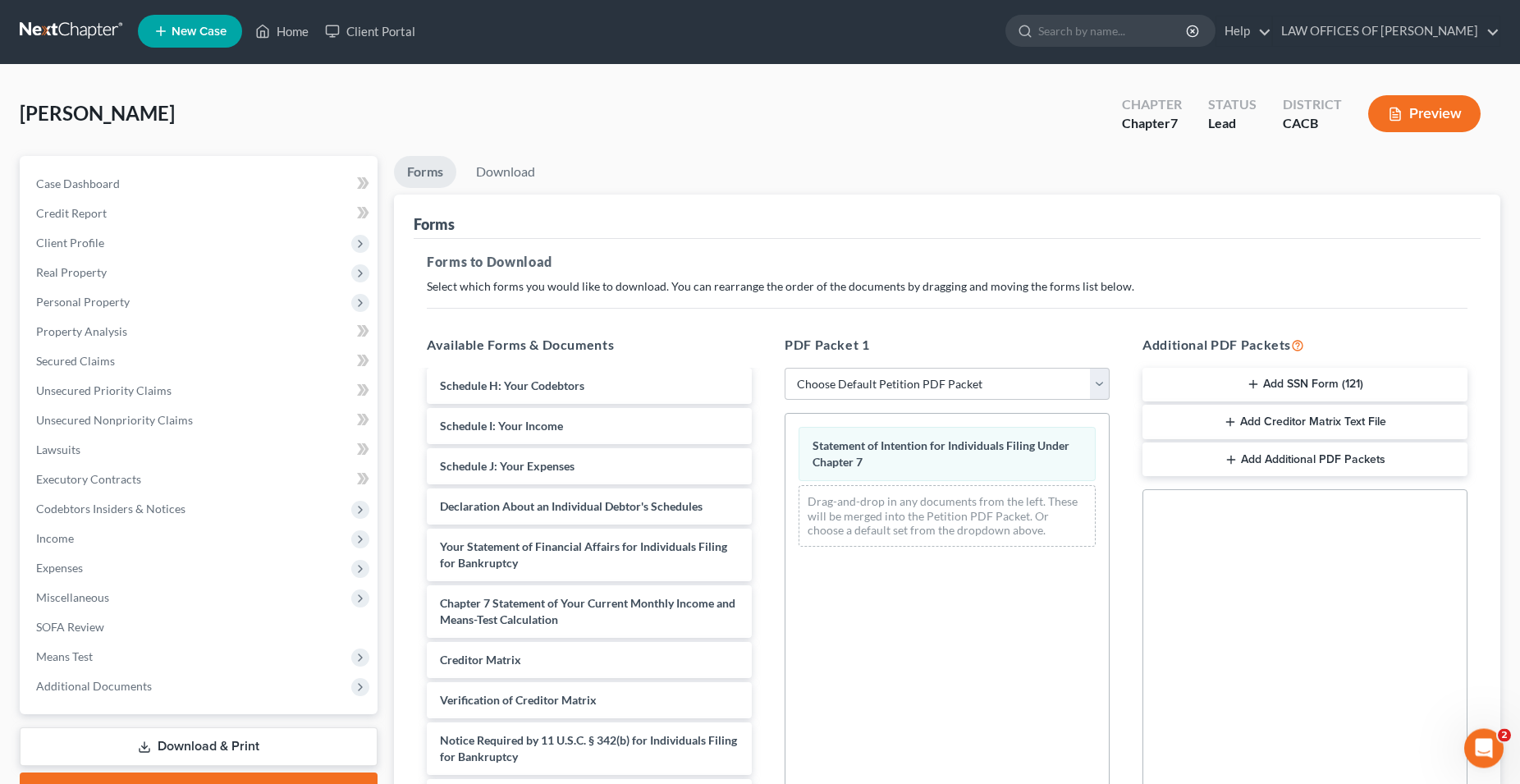
scroll to position [1, 0]
click at [135, 442] on link "Lawsuits" at bounding box center [201, 451] width 355 height 30
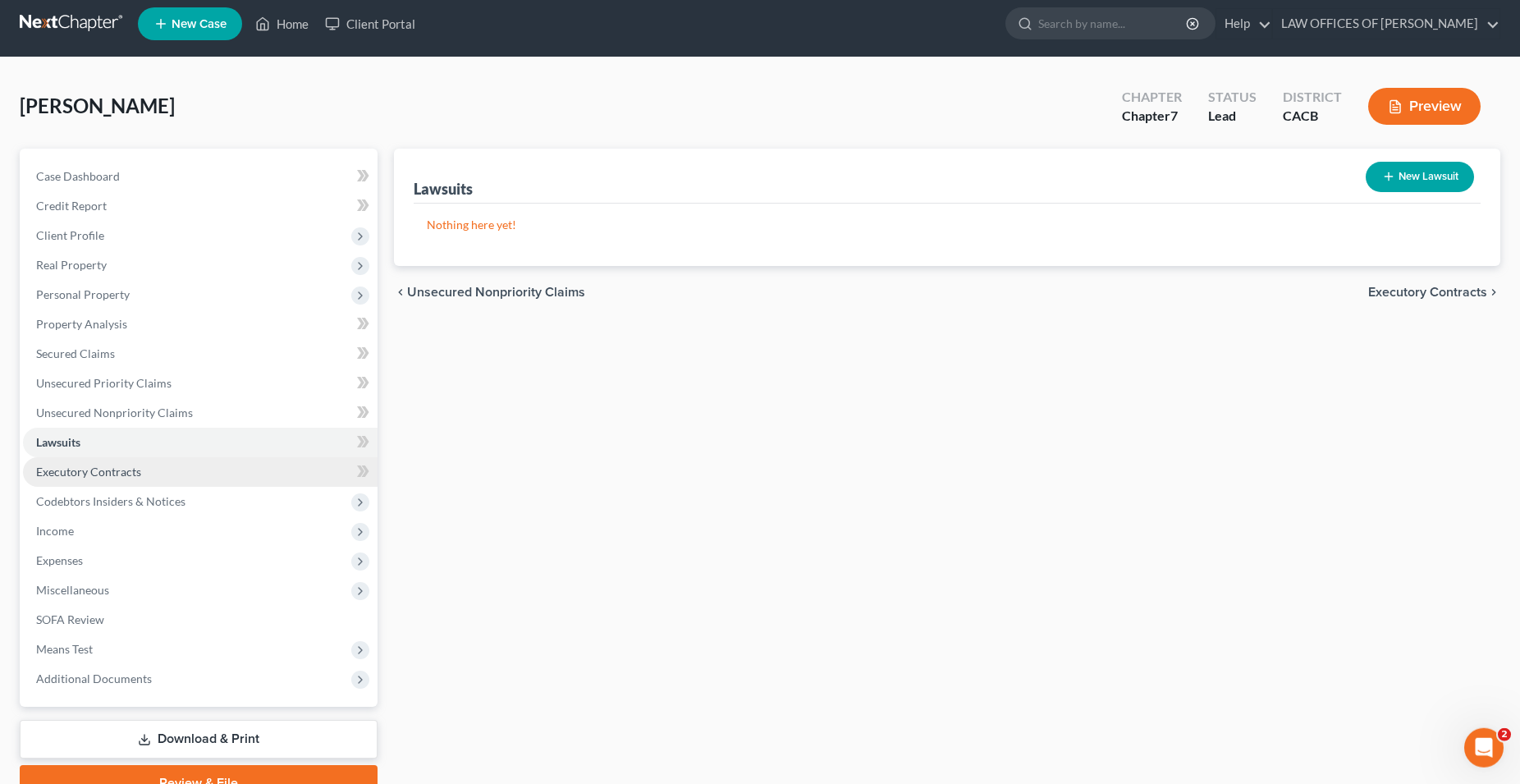
scroll to position [84, 0]
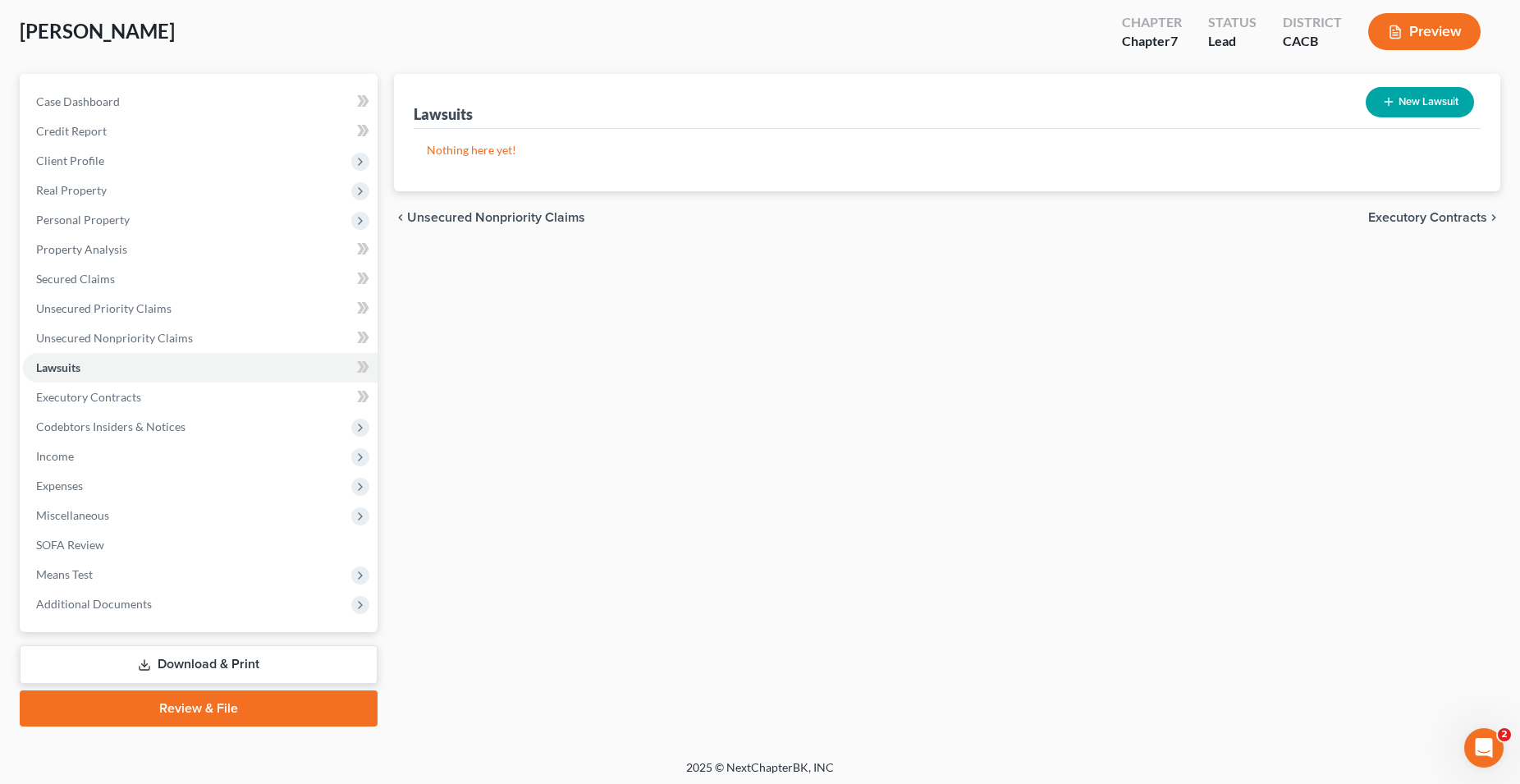
click at [212, 661] on link "Download & Print" at bounding box center [199, 664] width 358 height 39
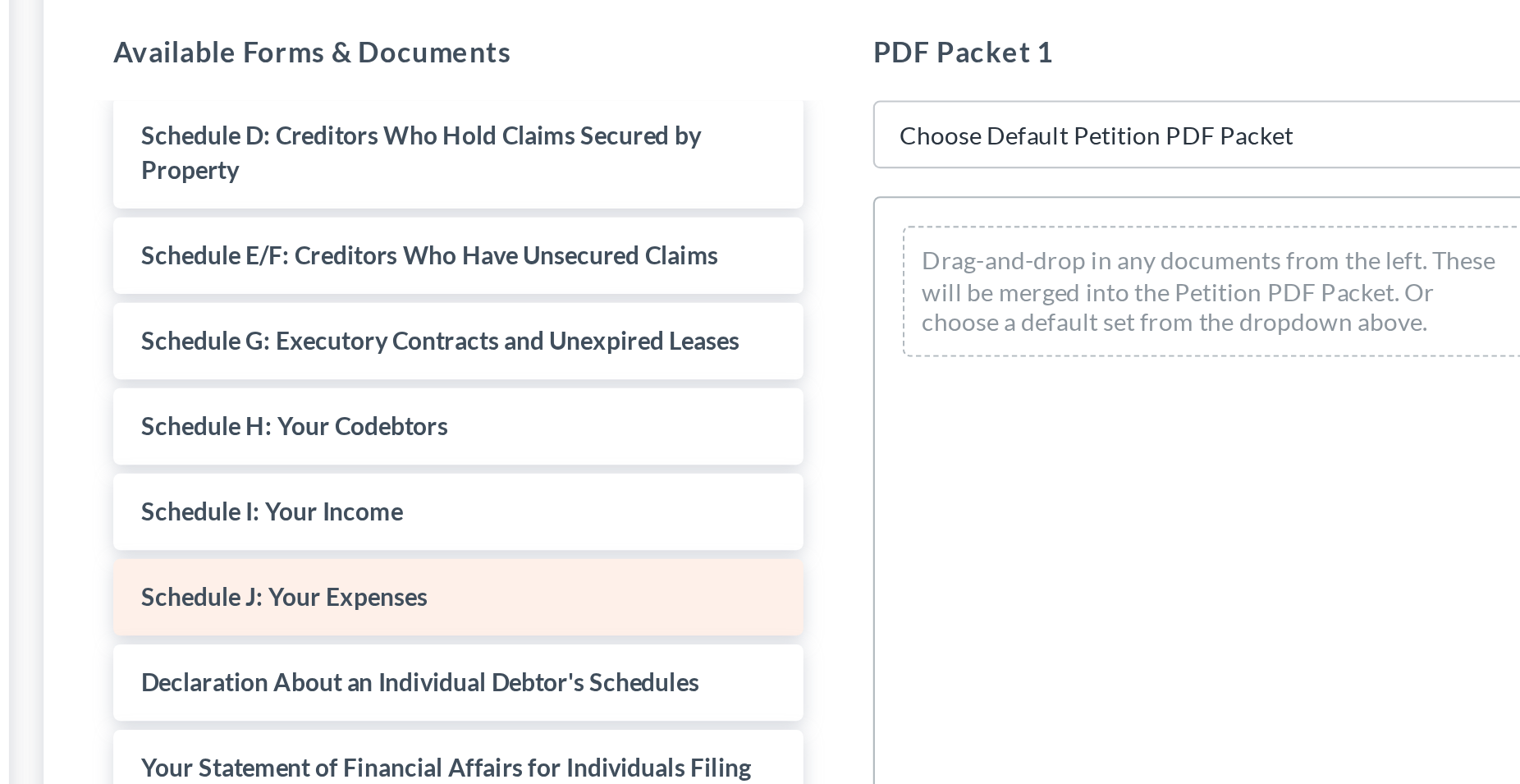
scroll to position [251, 0]
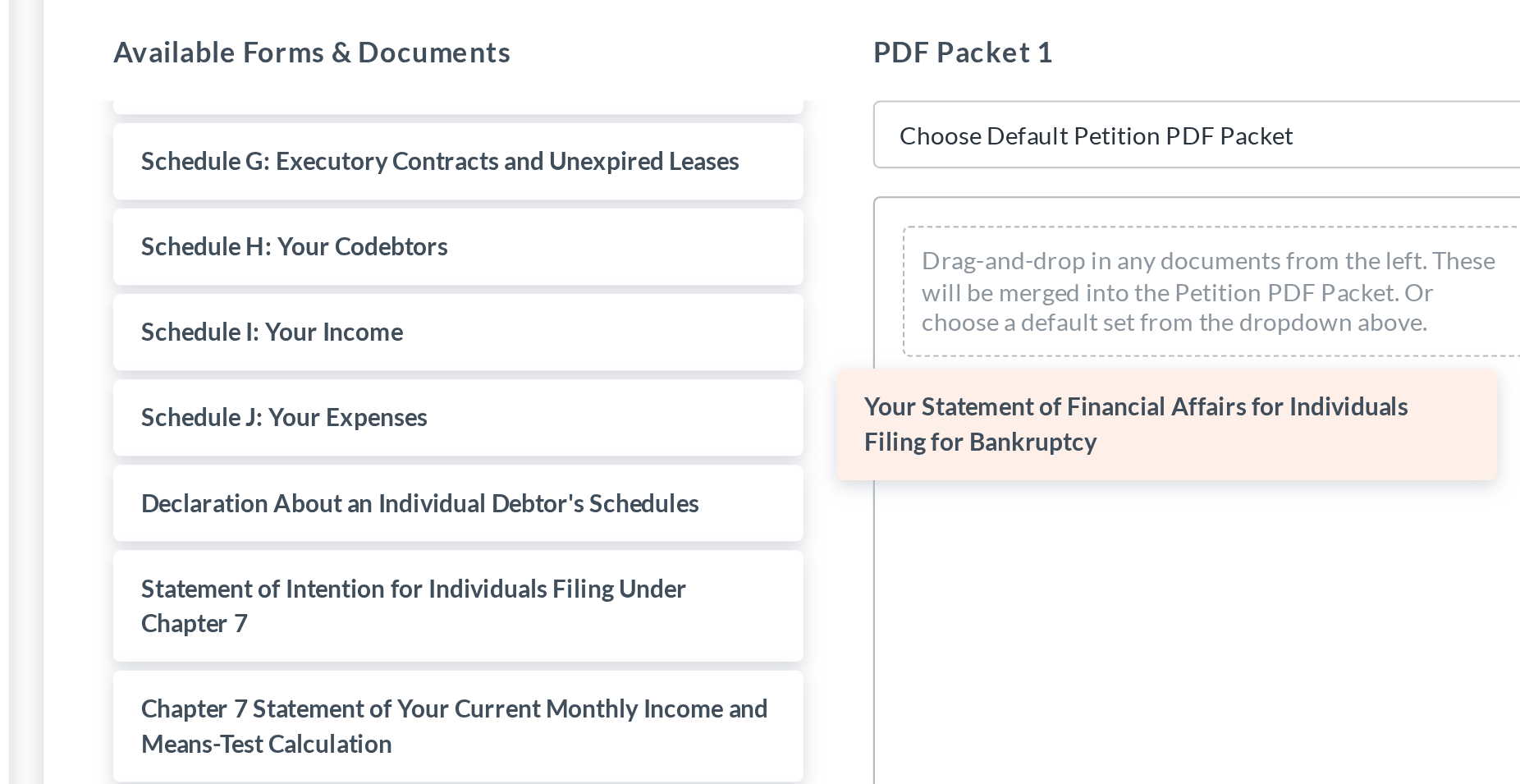
drag, startPoint x: 602, startPoint y: 600, endPoint x: 942, endPoint y: 515, distance: 350.5
click at [765, 515] on div "Your Statement of Financial Affairs for Individuals Filing for Bankruptcy Volun…" at bounding box center [589, 495] width 351 height 745
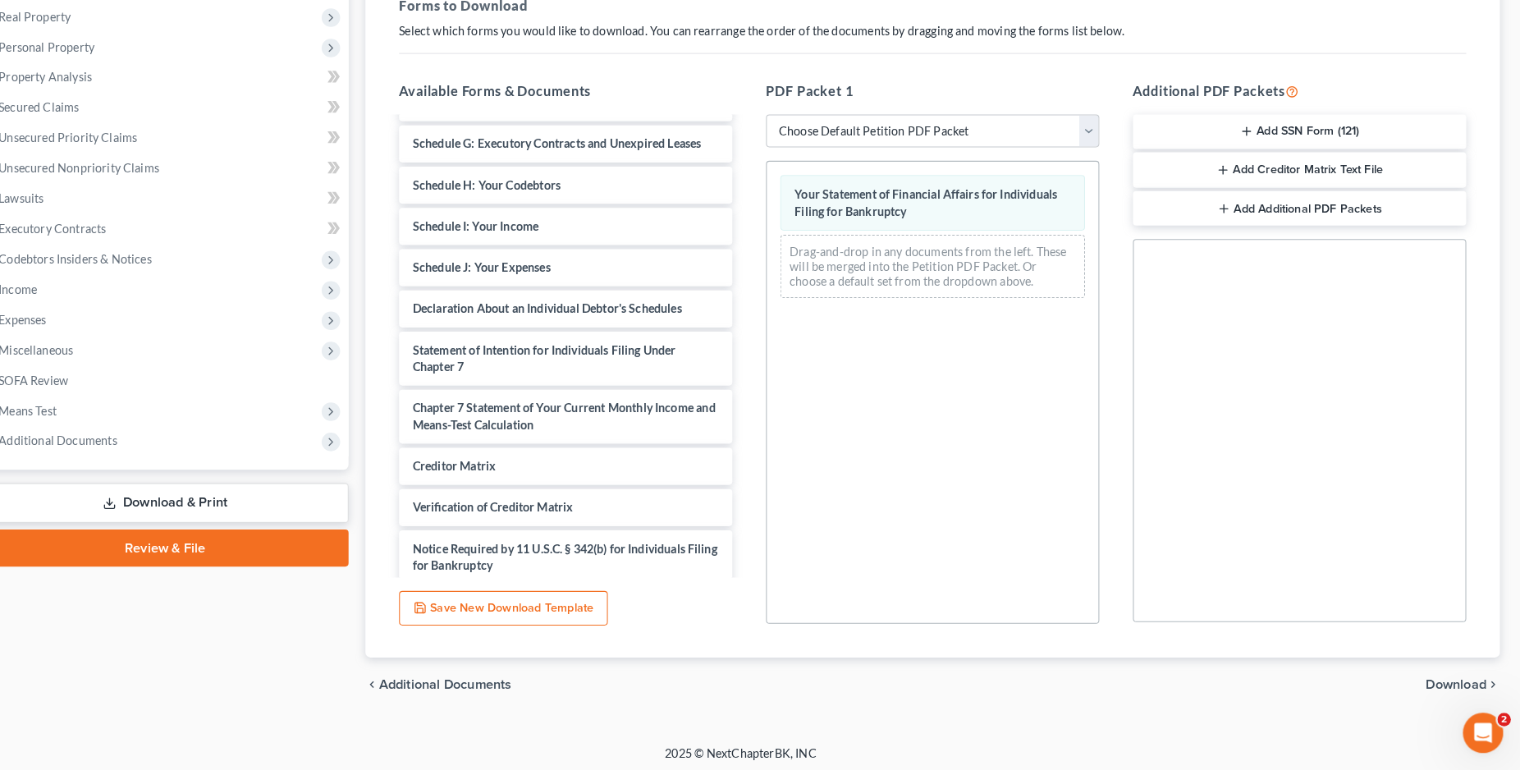
scroll to position [229, 0]
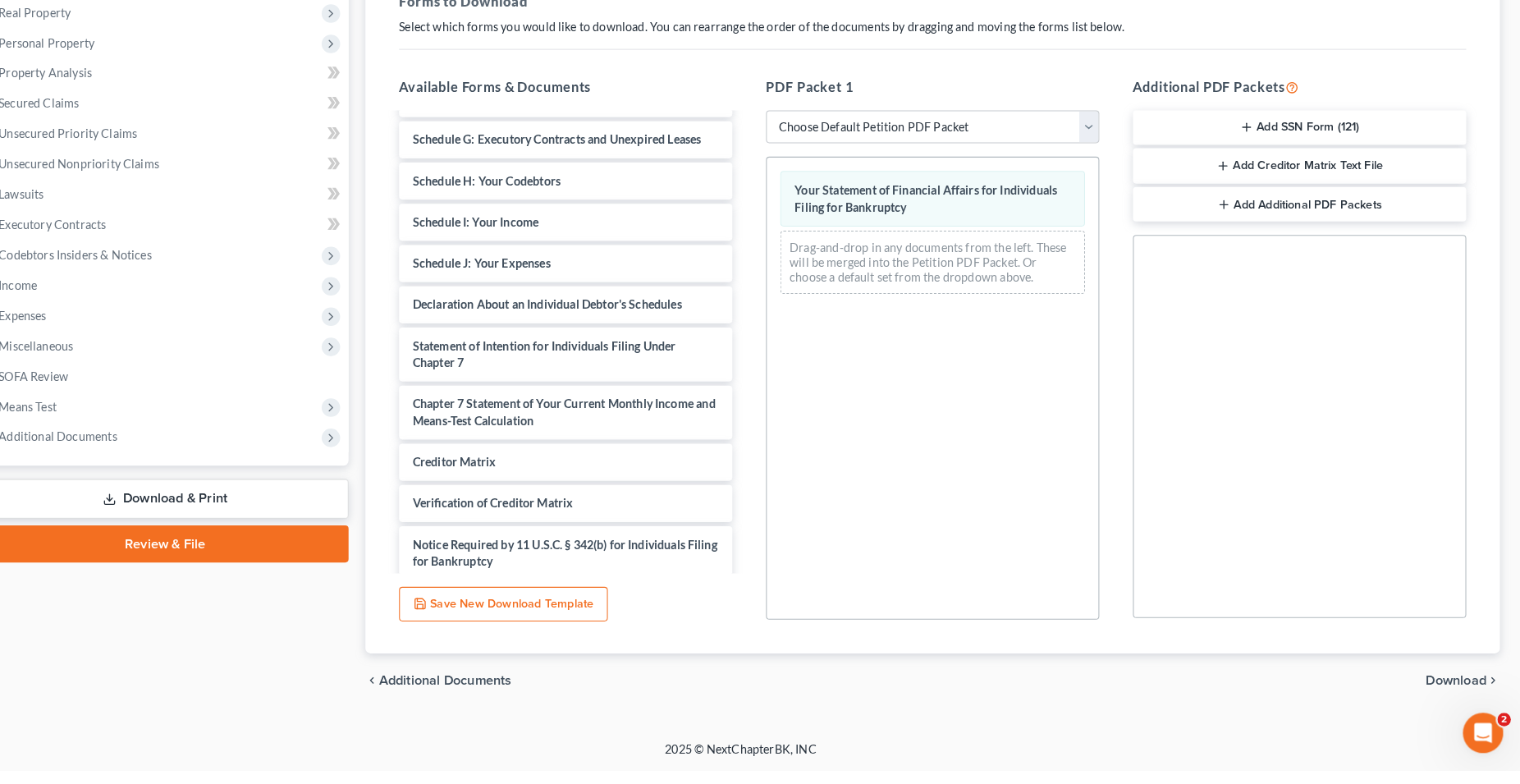
click at [1455, 698] on span "Download" at bounding box center [1457, 696] width 59 height 13
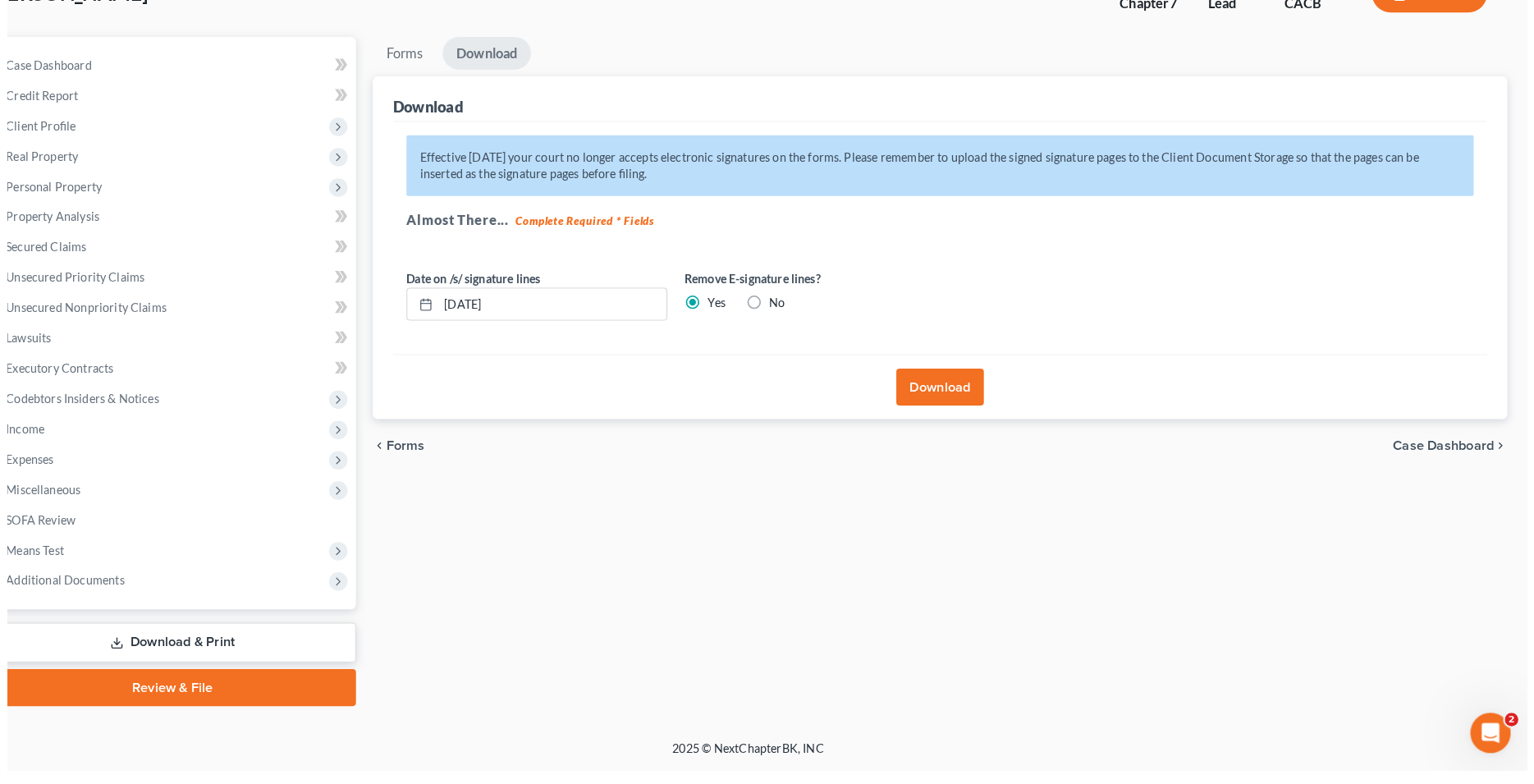
scroll to position [86, 0]
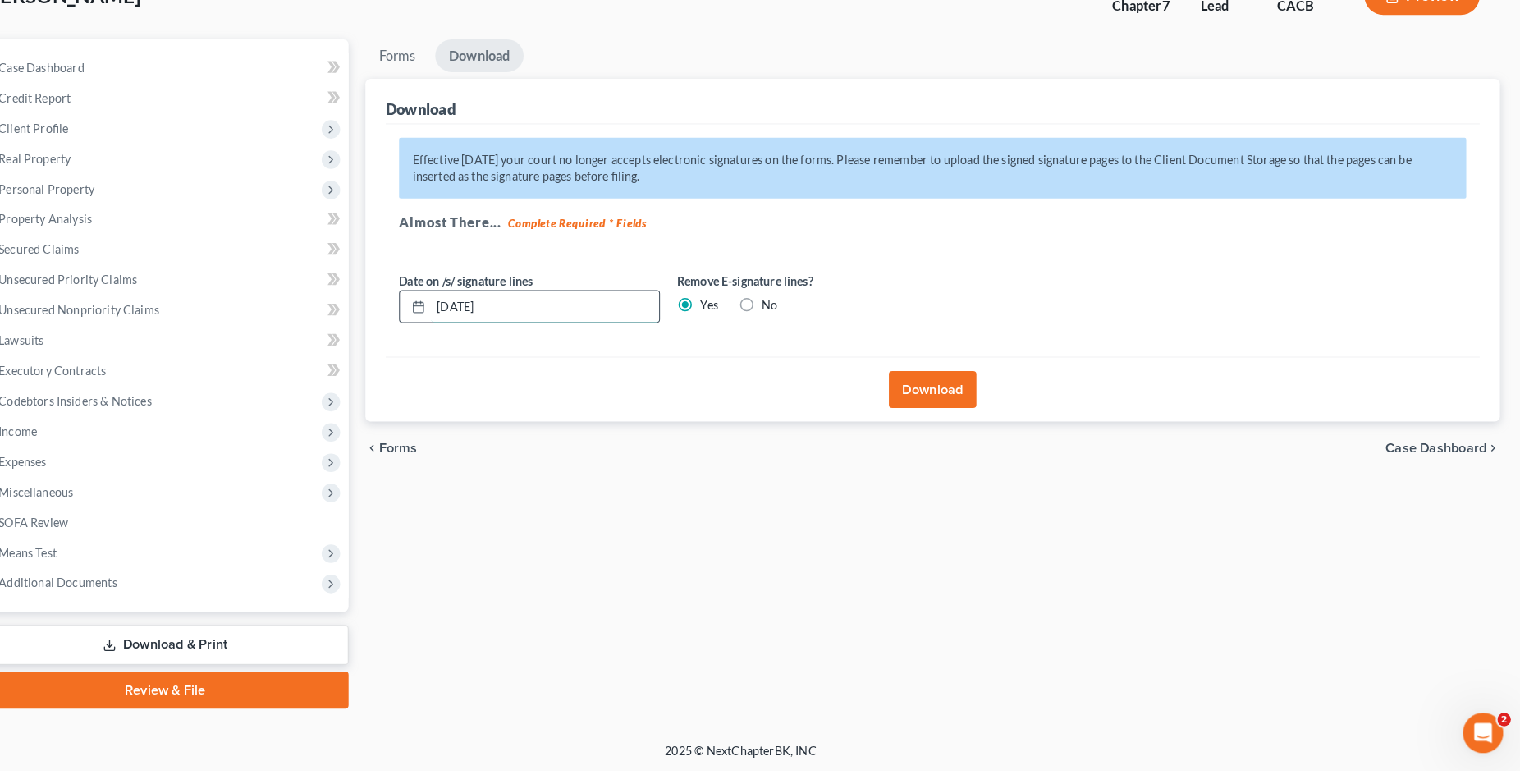
drag, startPoint x: 588, startPoint y: 329, endPoint x: 430, endPoint y: 353, distance: 159.8
click at [458, 348] on input "10/13/2025" at bounding box center [569, 332] width 222 height 31
click at [960, 414] on button "Download" at bounding box center [946, 413] width 85 height 36
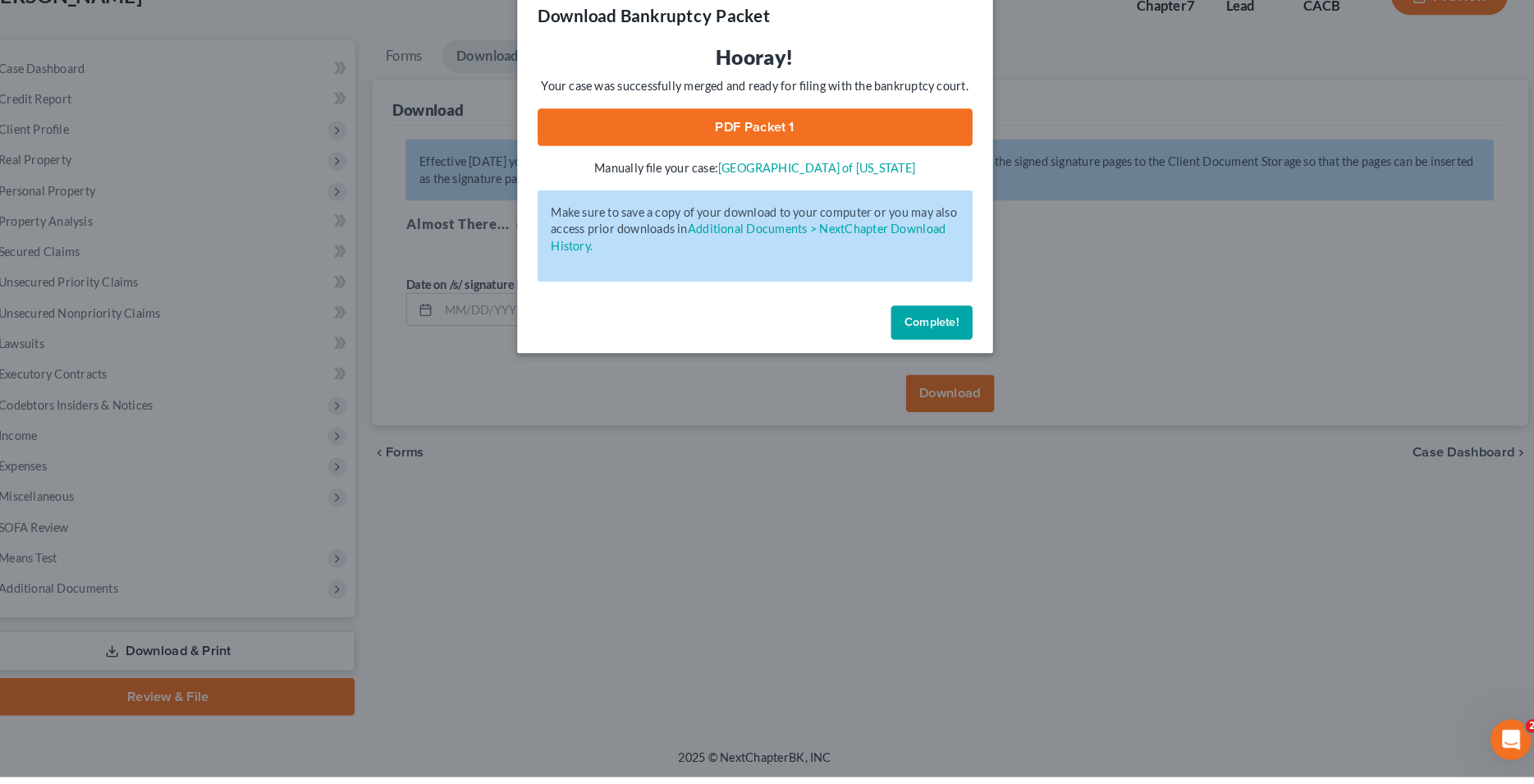
click at [786, 149] on link "PDF Packet 1" at bounding box center [767, 156] width 420 height 36
